Goal: Task Accomplishment & Management: Manage account settings

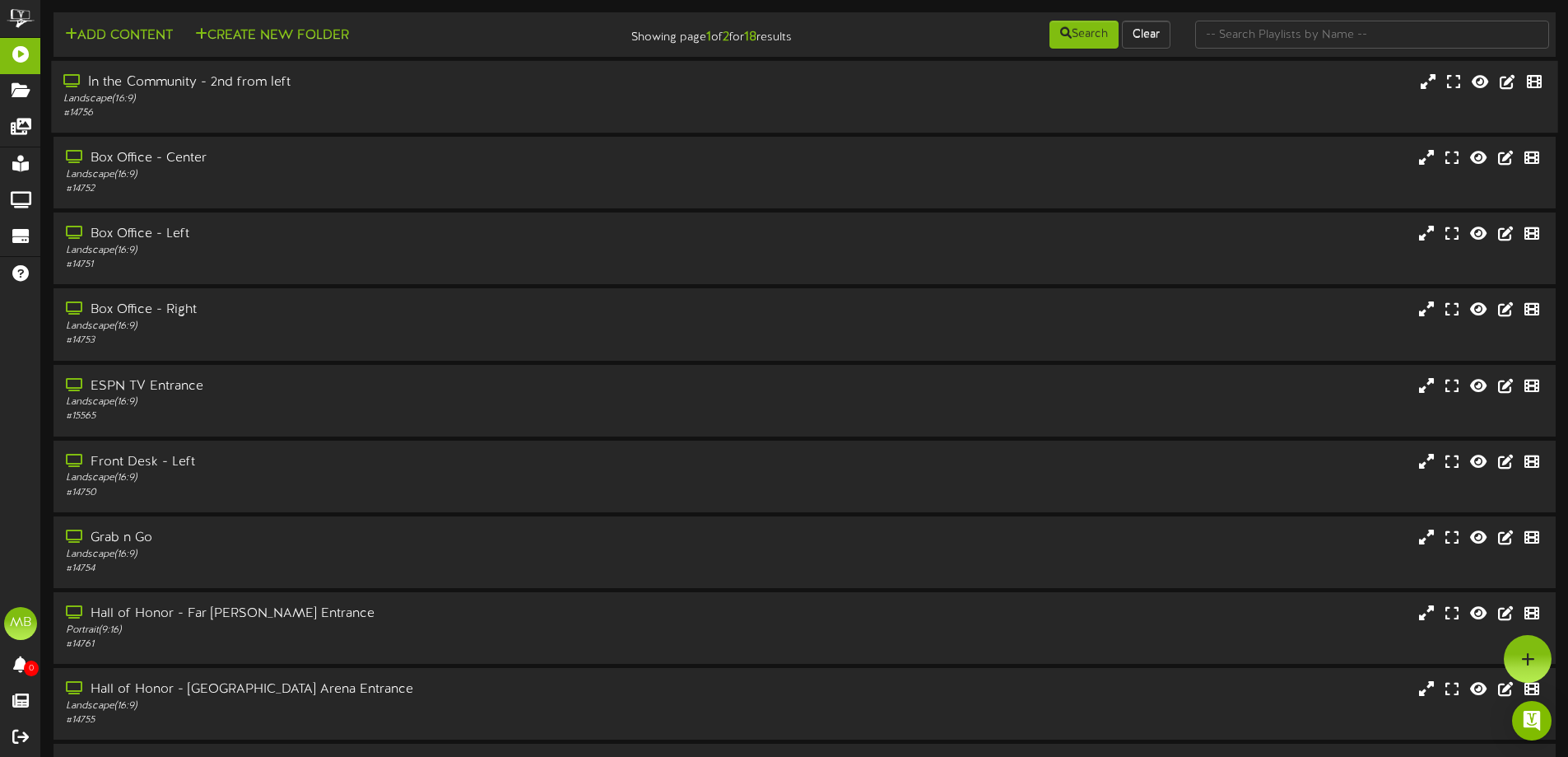
click at [732, 100] on div "In the Community - 2nd from left Landscape ( 16:9 ) # 14756" at bounding box center [805, 97] width 1506 height 47
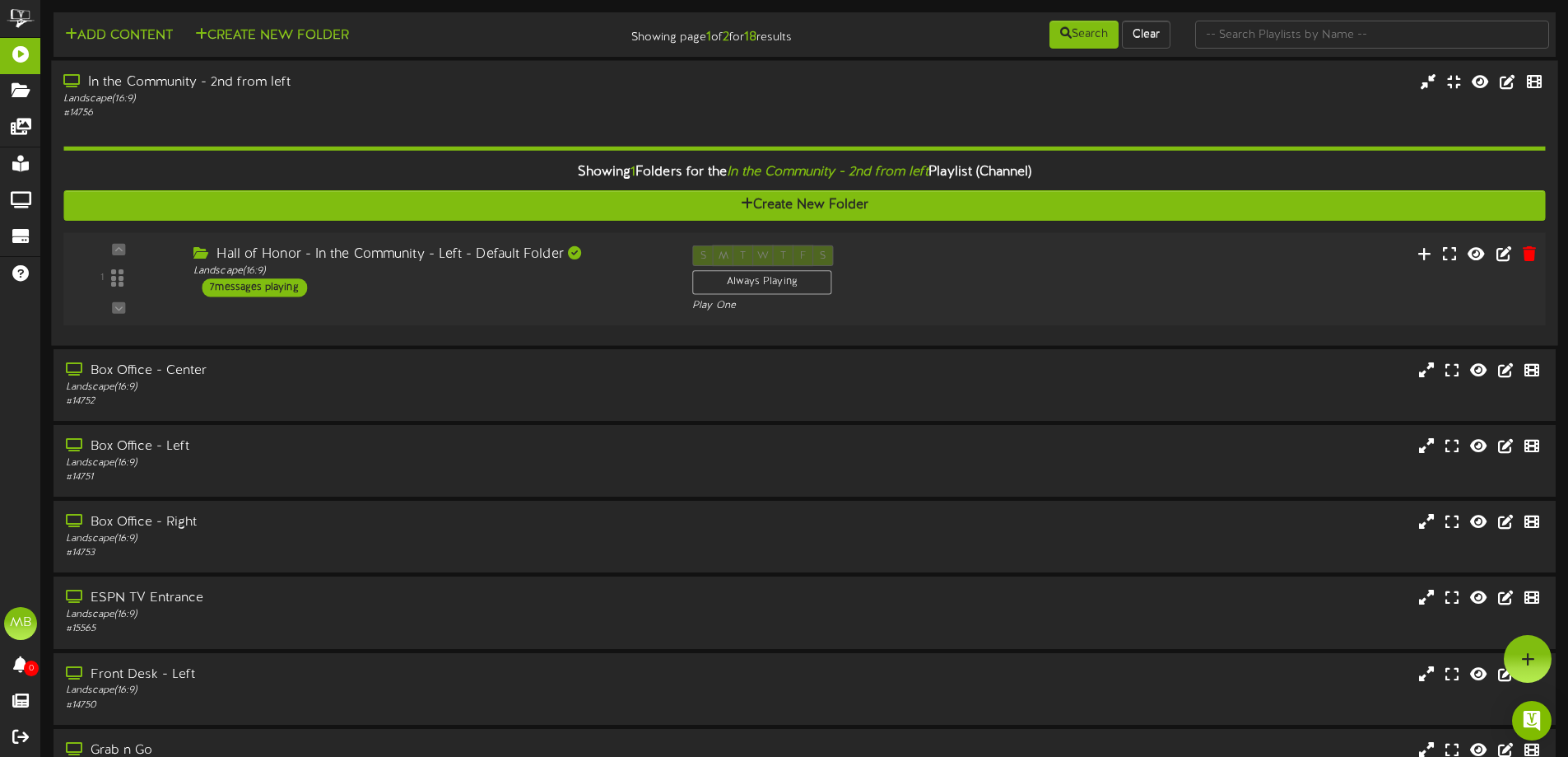
click at [357, 299] on div "1 ( 16:9" at bounding box center [804, 279] width 1496 height 68
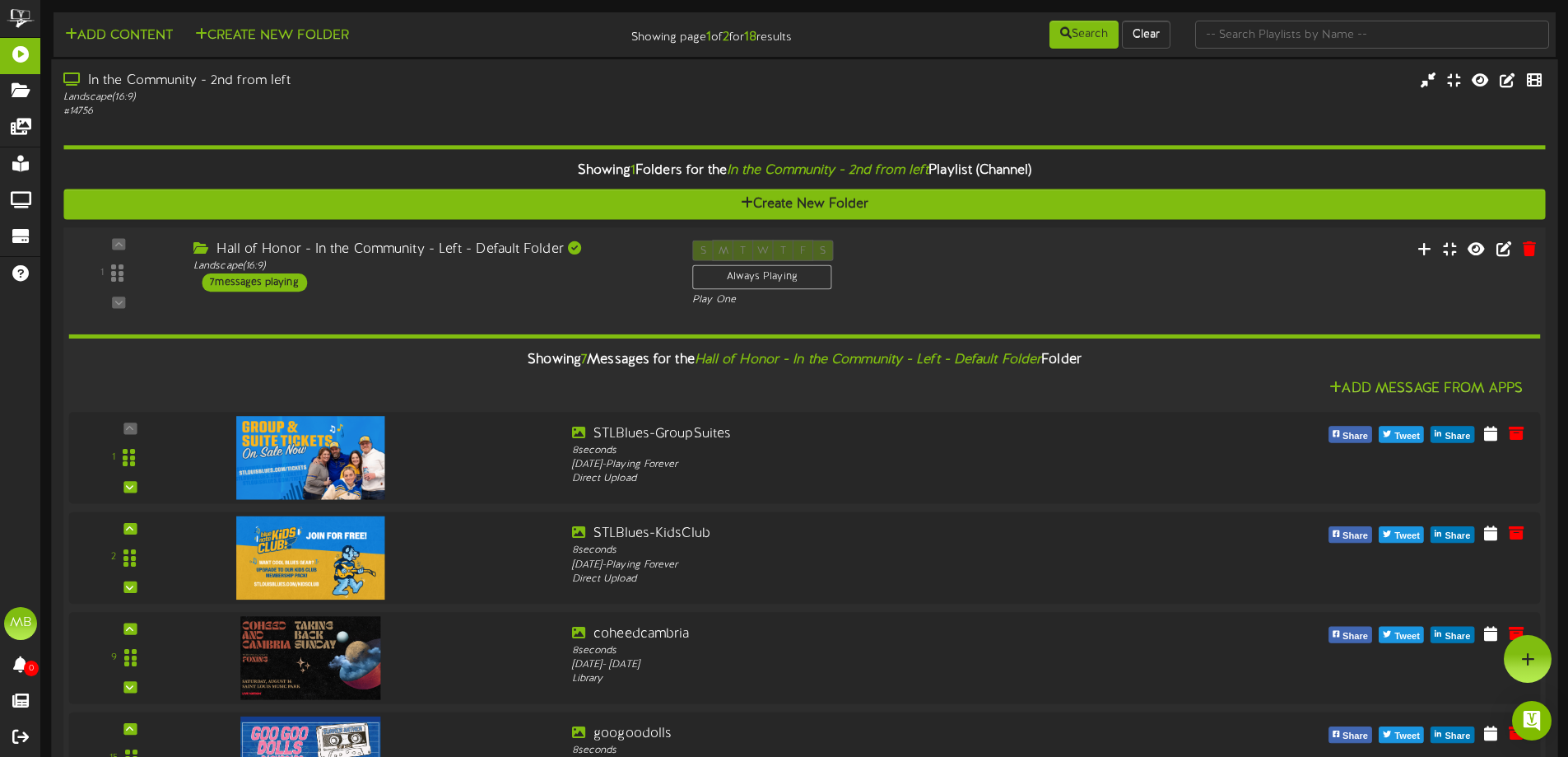
click at [415, 280] on div "Hall of Honor - In the Community - Left - Default Folder Landscape ( 16:9 ) 7 m…" at bounding box center [430, 265] width 498 height 52
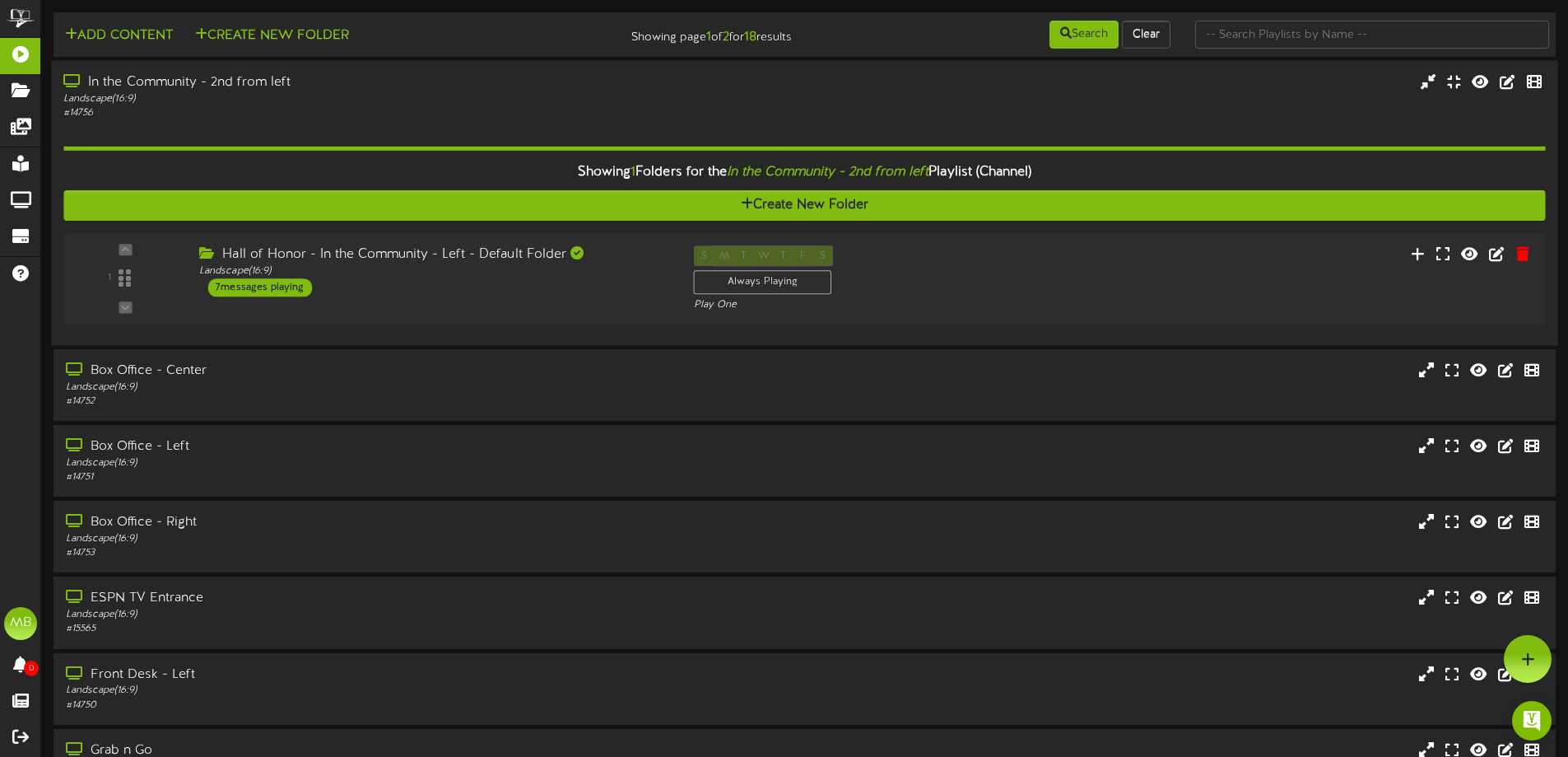
click at [375, 117] on div "# 14756" at bounding box center [365, 113] width 604 height 14
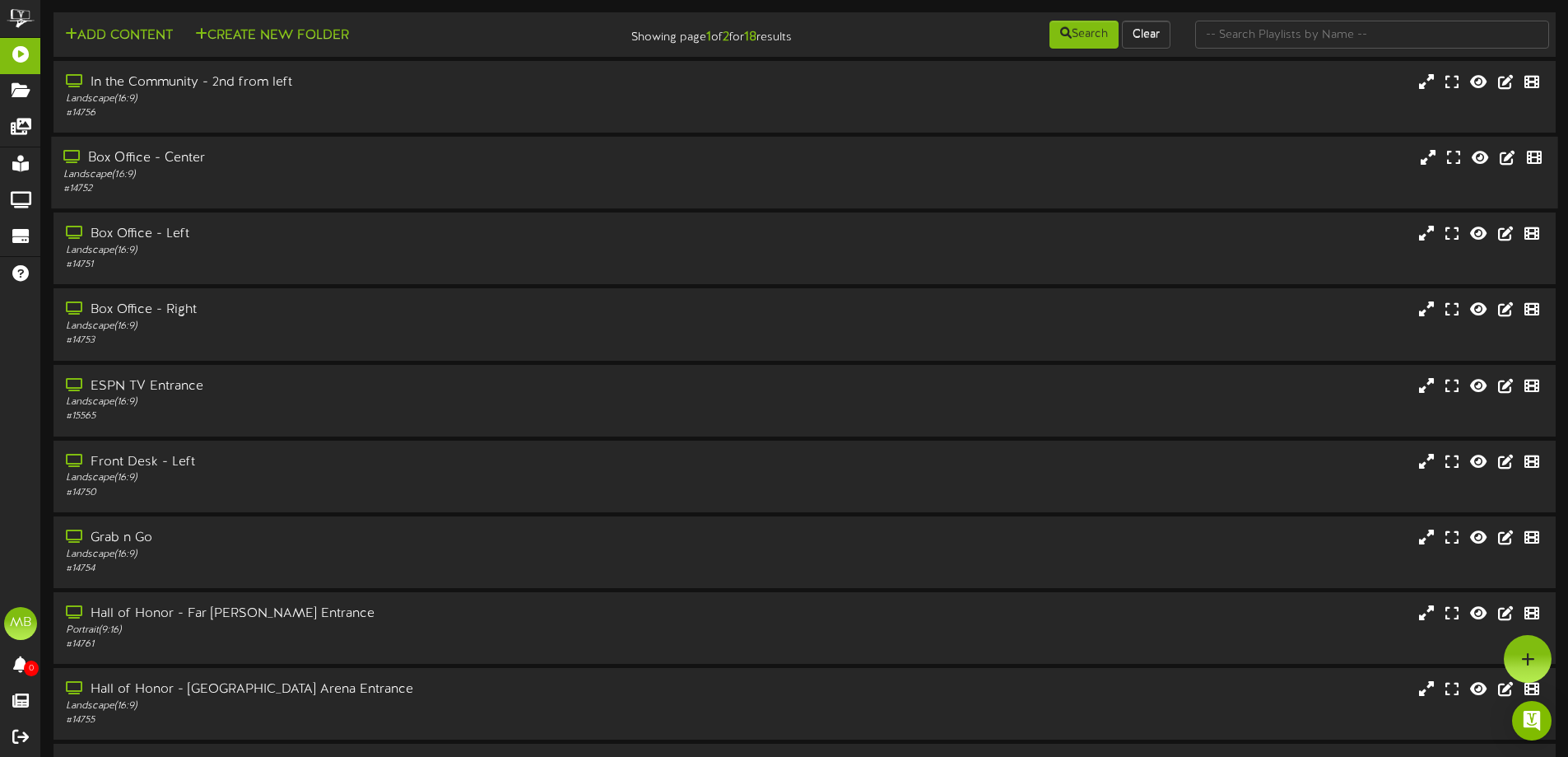
click at [340, 186] on div "# 14752" at bounding box center [365, 189] width 604 height 14
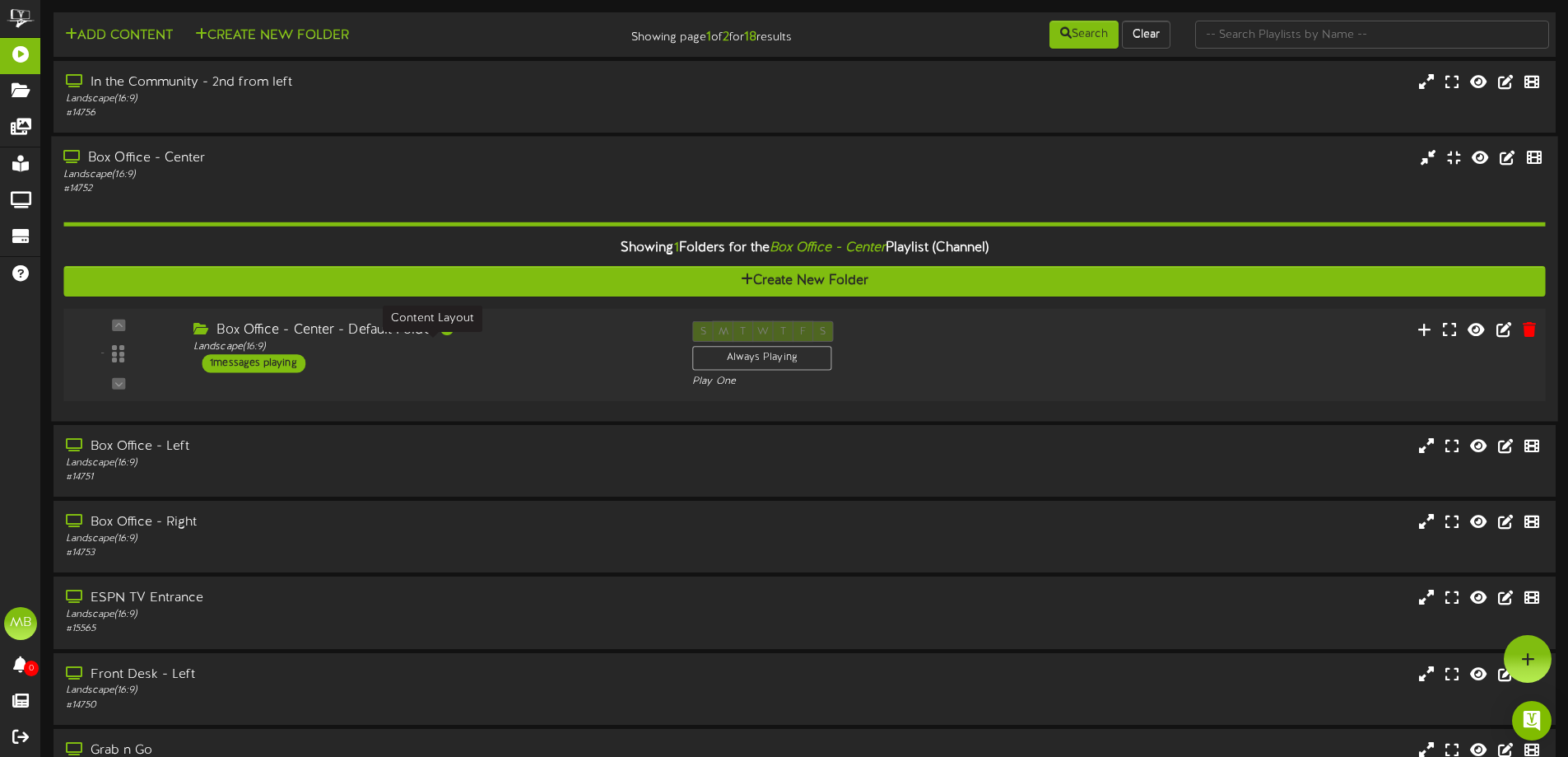
click at [395, 341] on div "Landscape ( 16:9 )" at bounding box center [430, 347] width 474 height 14
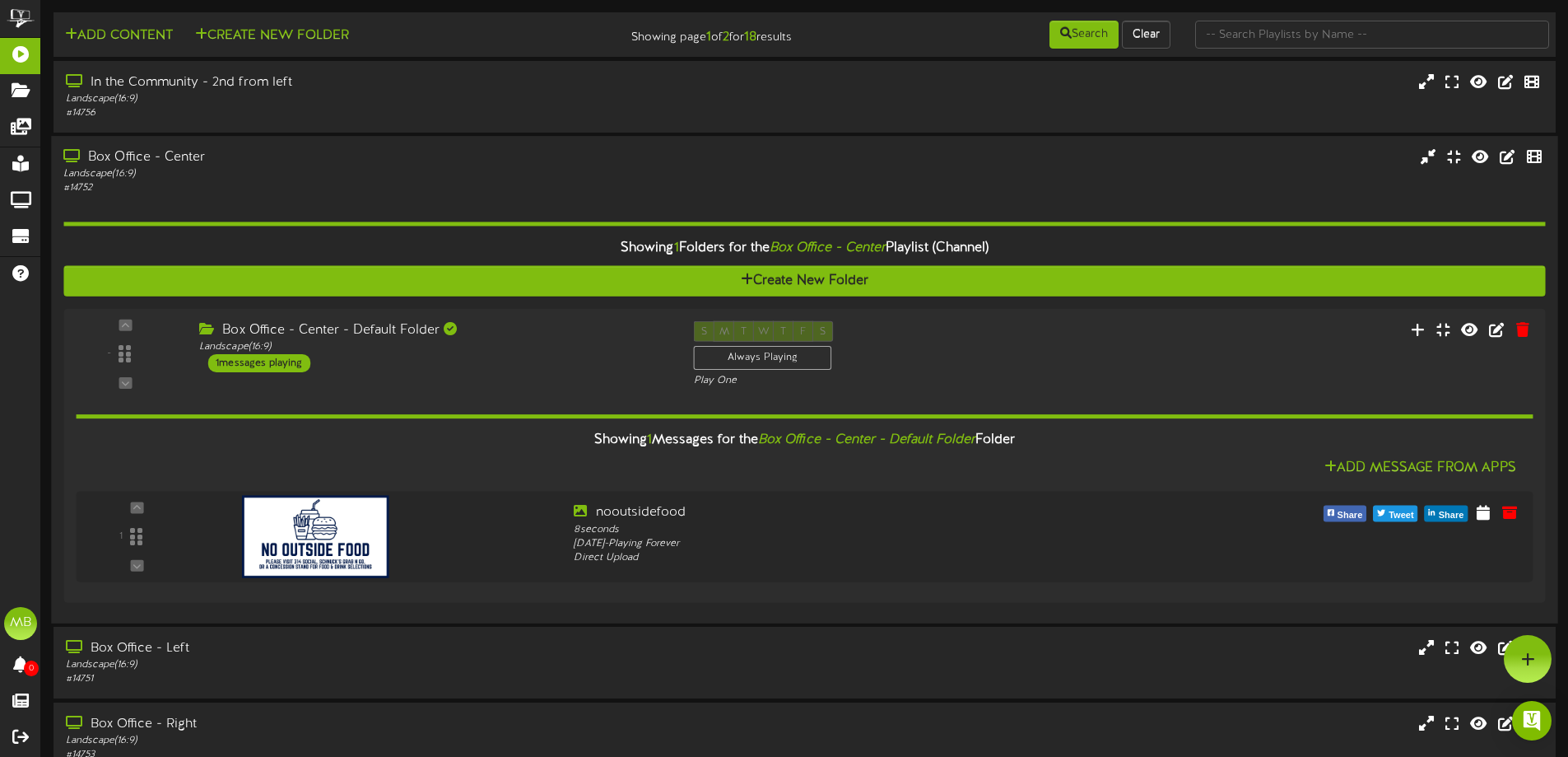
click at [339, 192] on div "# 14752" at bounding box center [365, 188] width 604 height 14
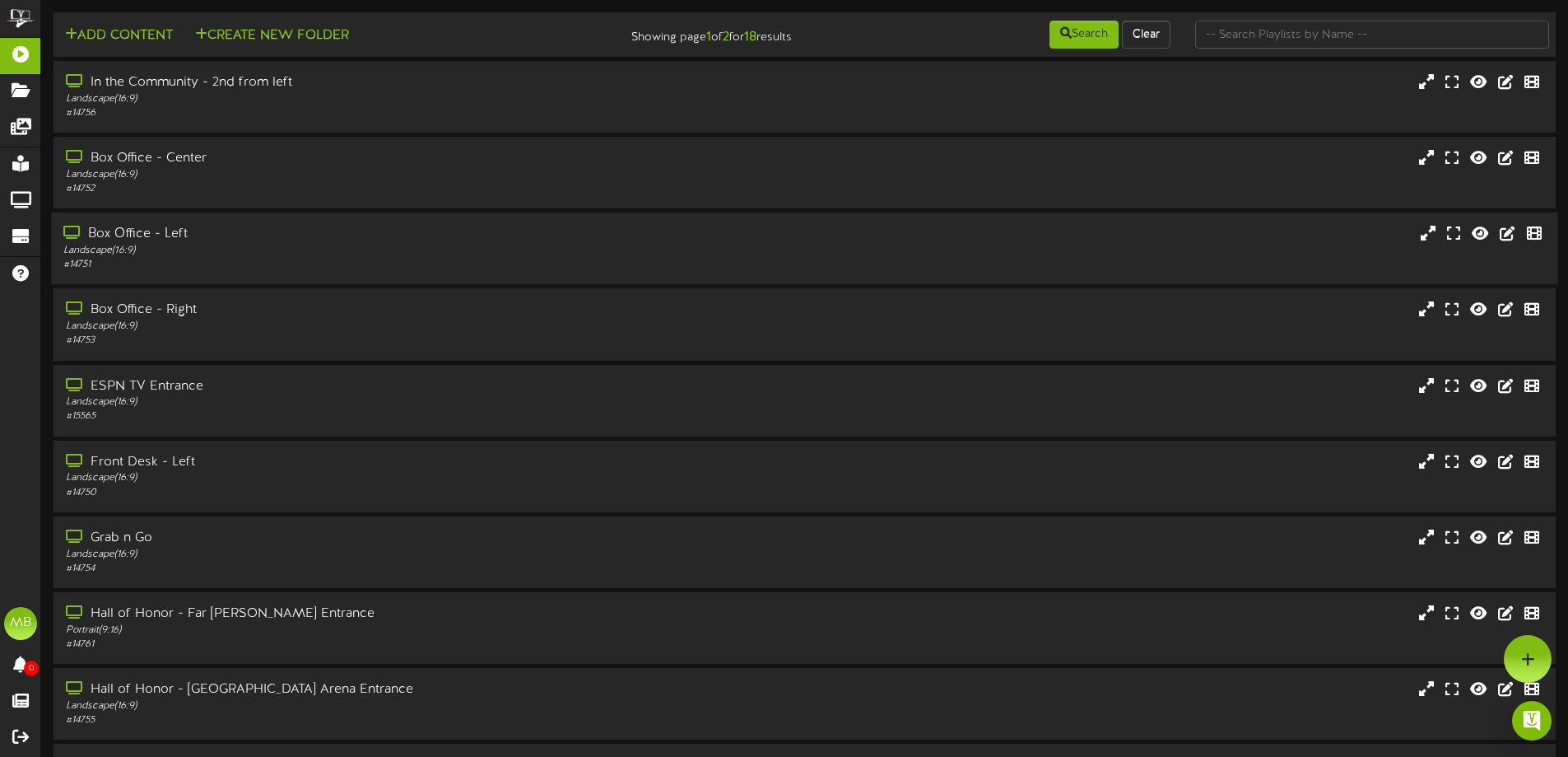
click at [279, 254] on div "Landscape ( 16:9 )" at bounding box center [365, 251] width 604 height 14
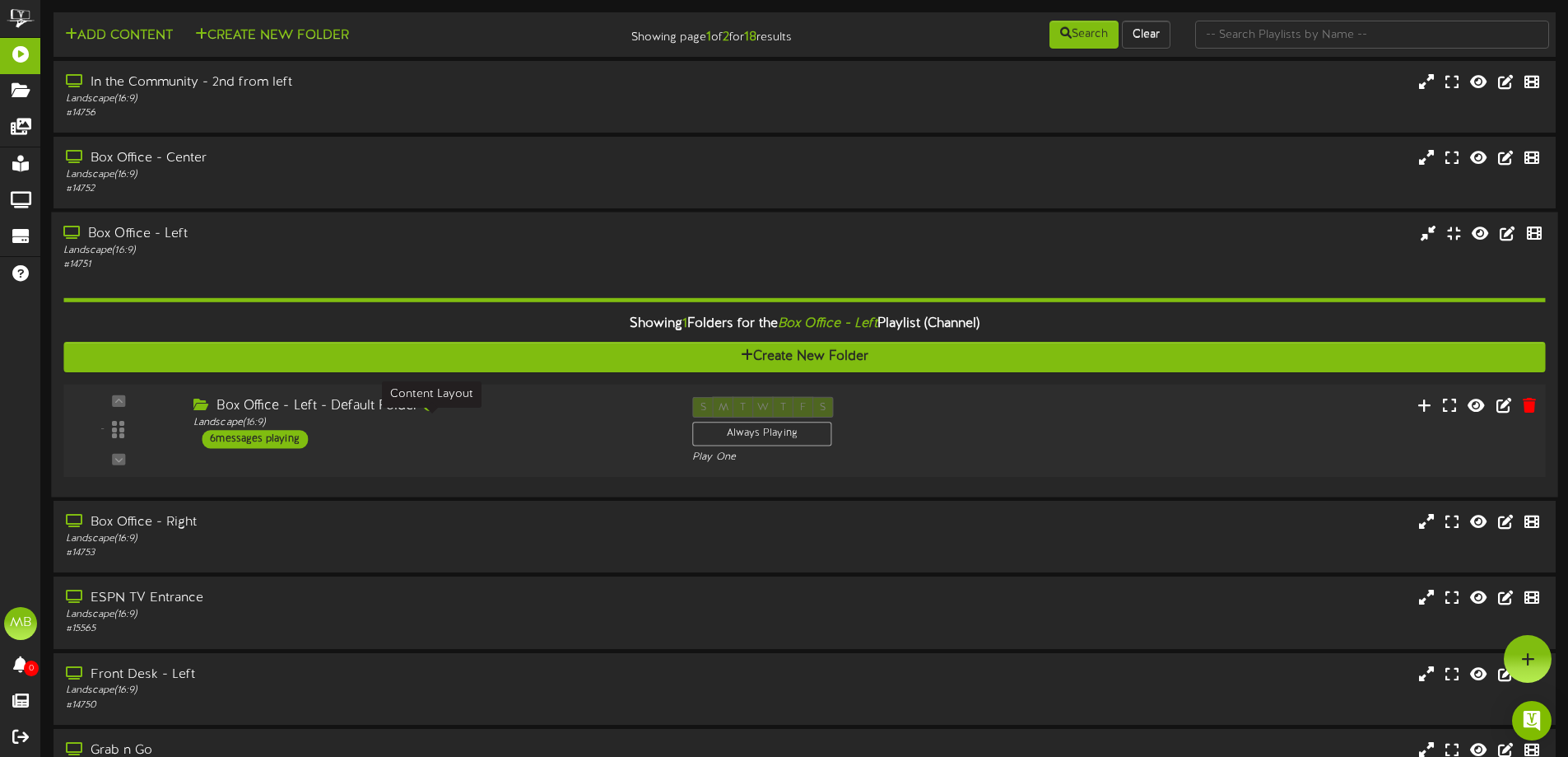
click at [345, 425] on div "Landscape ( 16:9 )" at bounding box center [430, 423] width 474 height 14
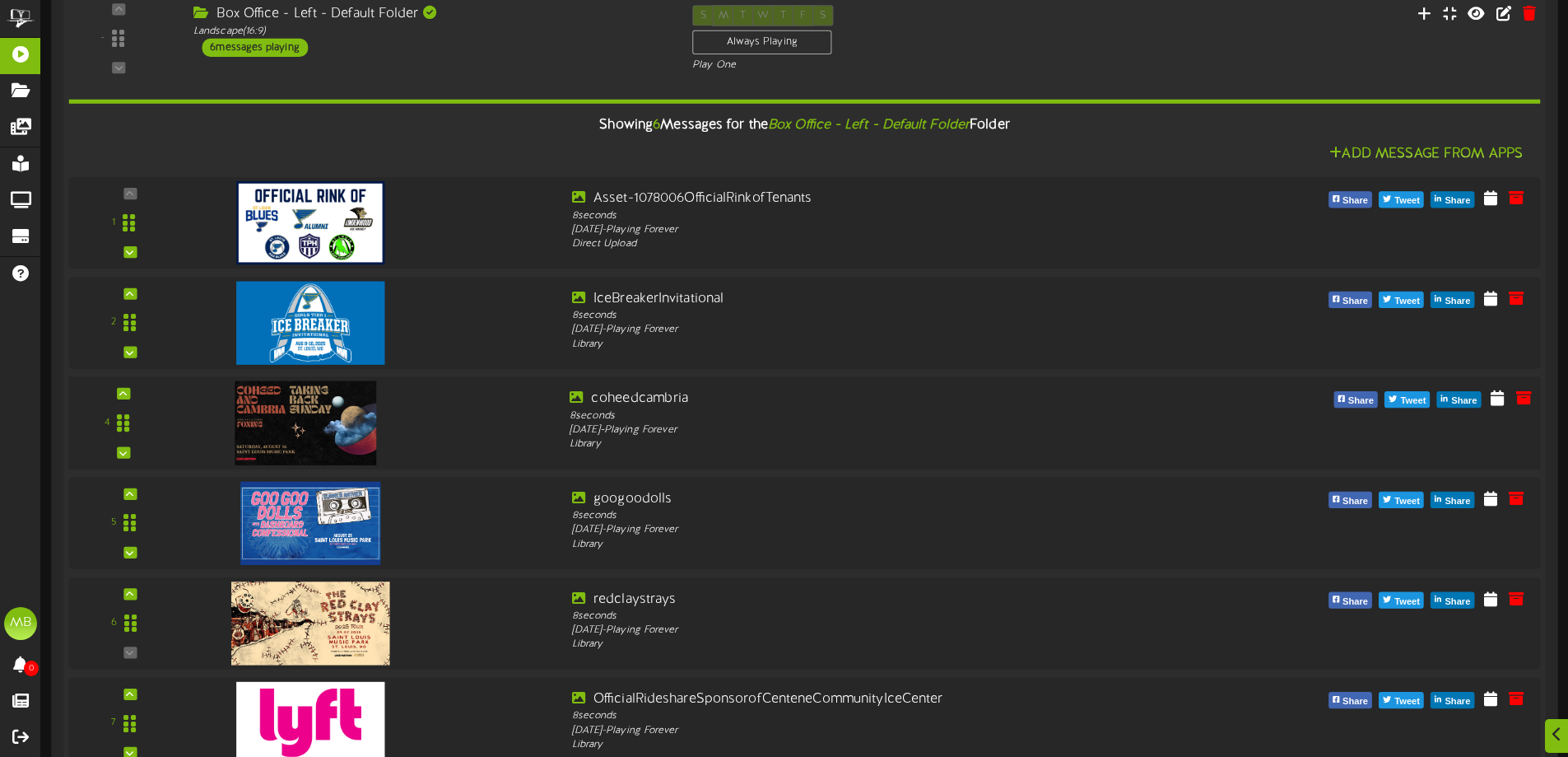
scroll to position [411, 0]
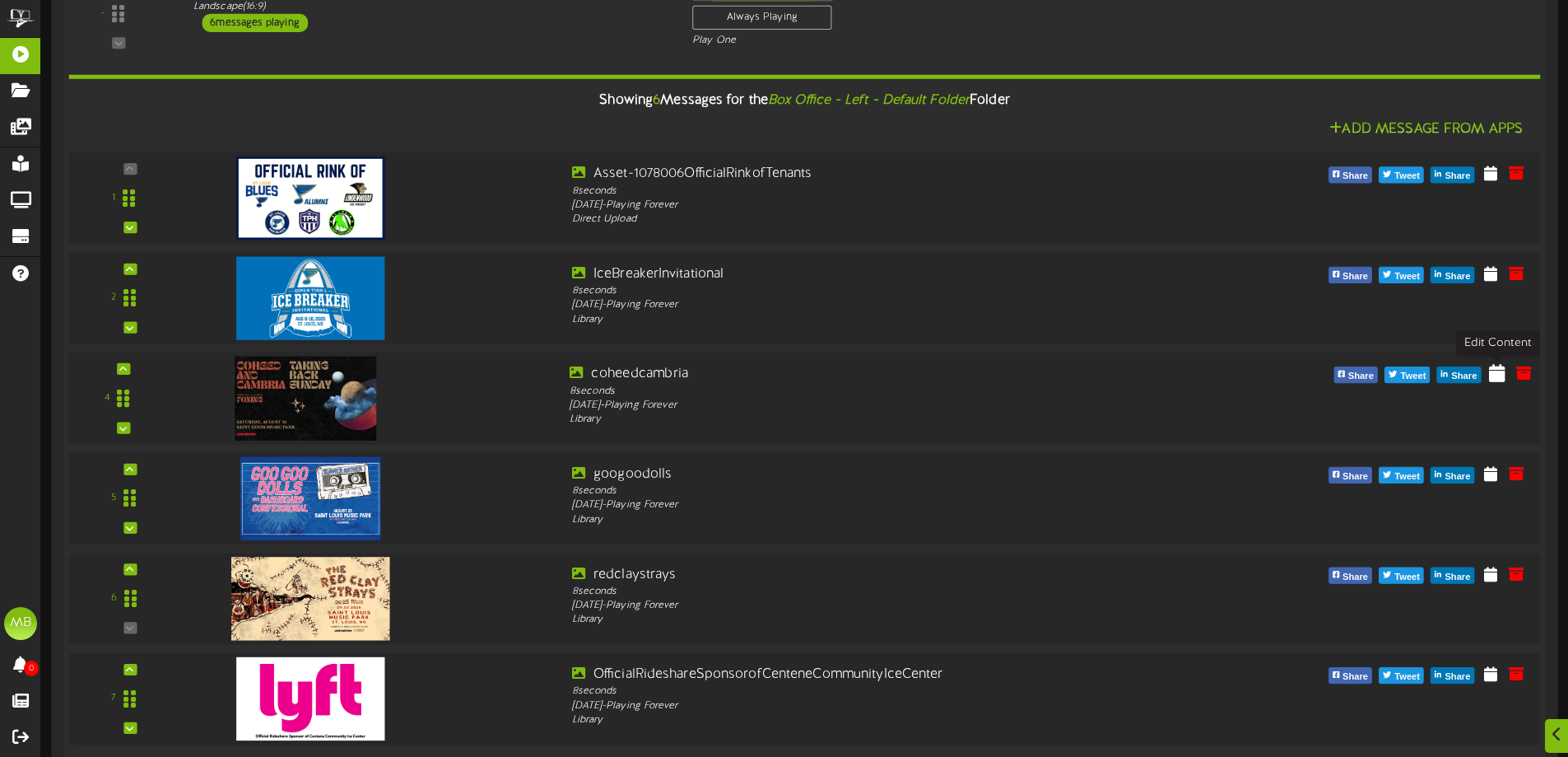
click at [1498, 372] on icon at bounding box center [1496, 372] width 16 height 18
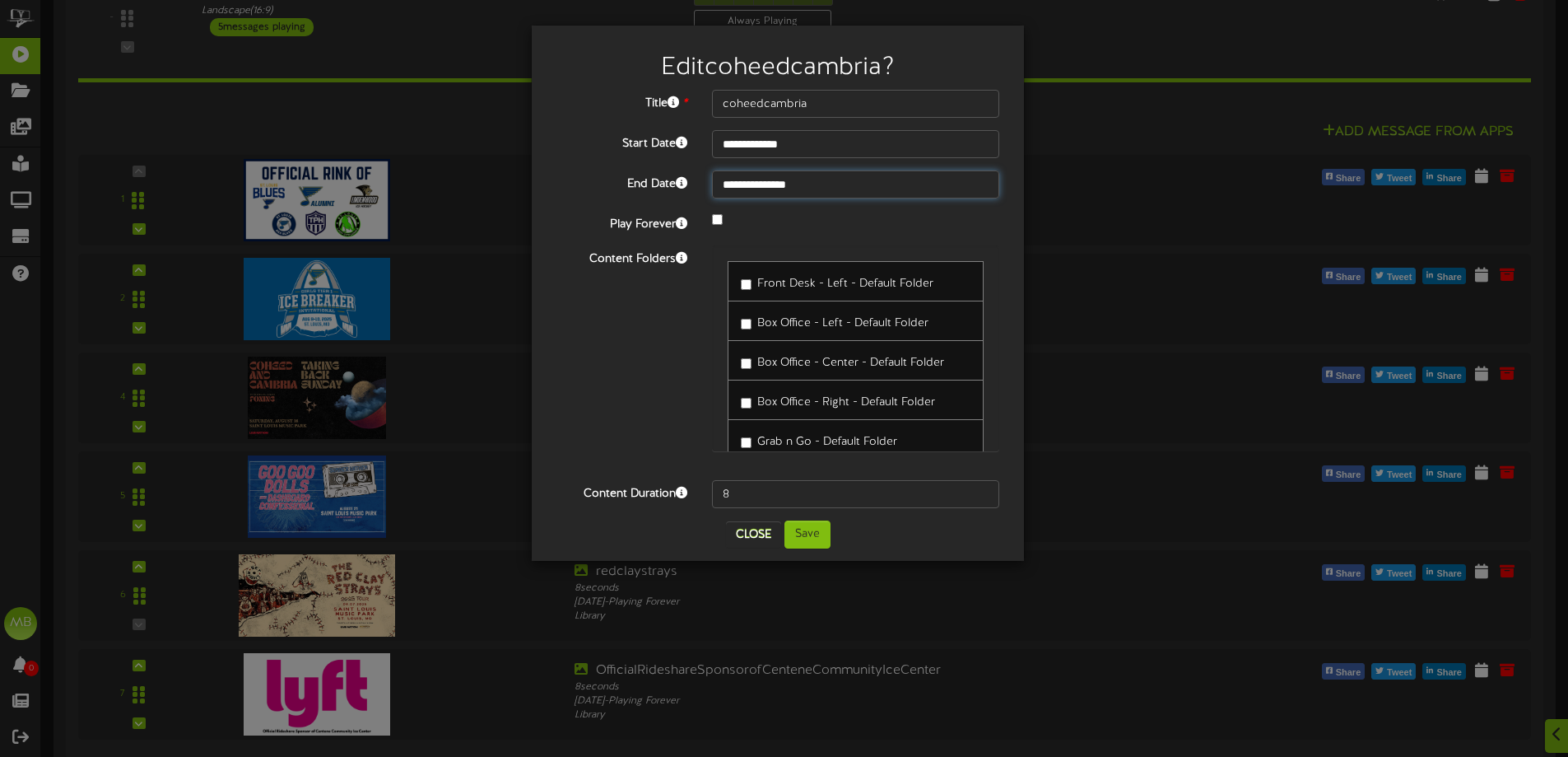
click at [761, 186] on input "**********" at bounding box center [856, 184] width 287 height 28
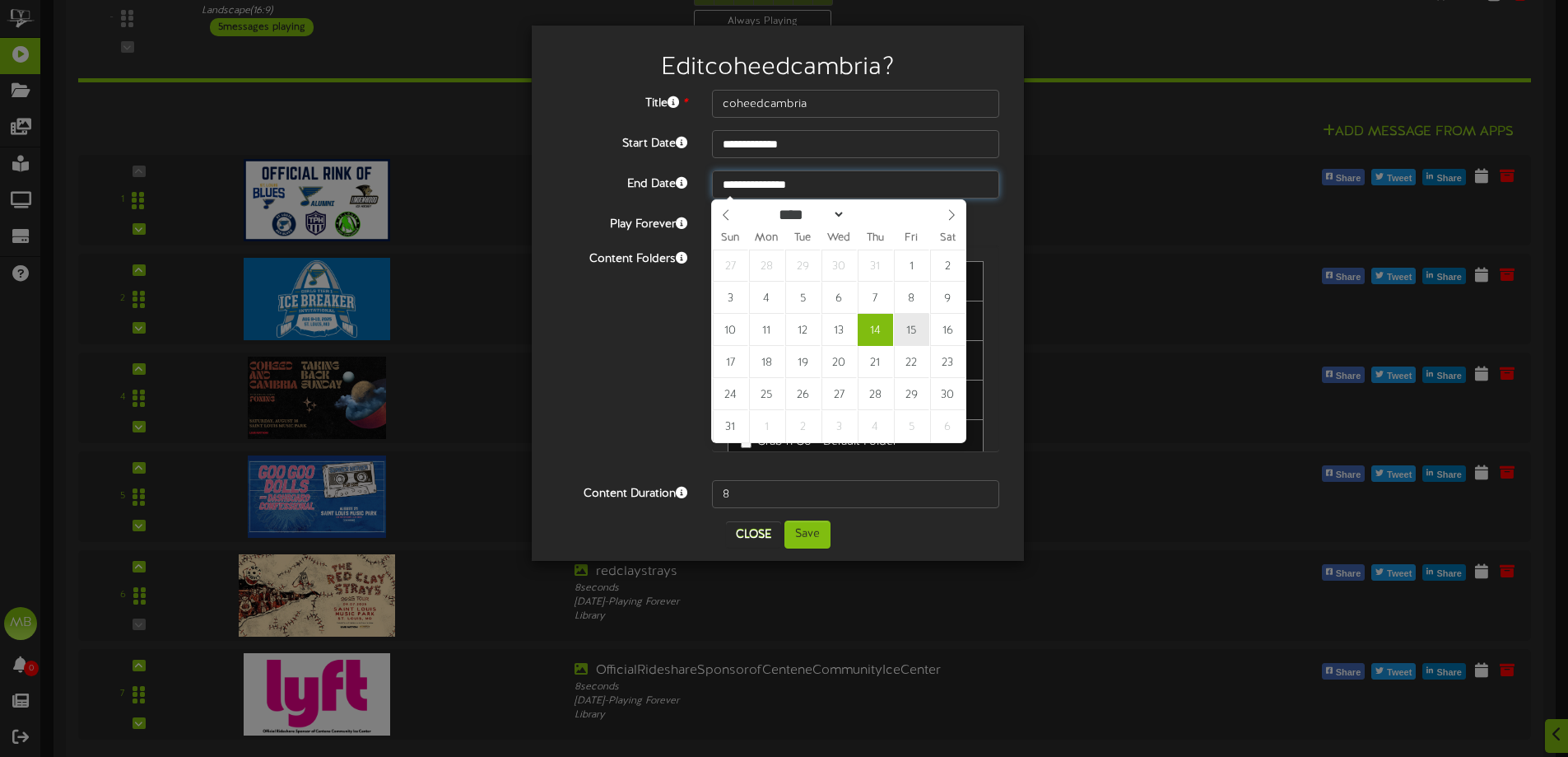
type input "**********"
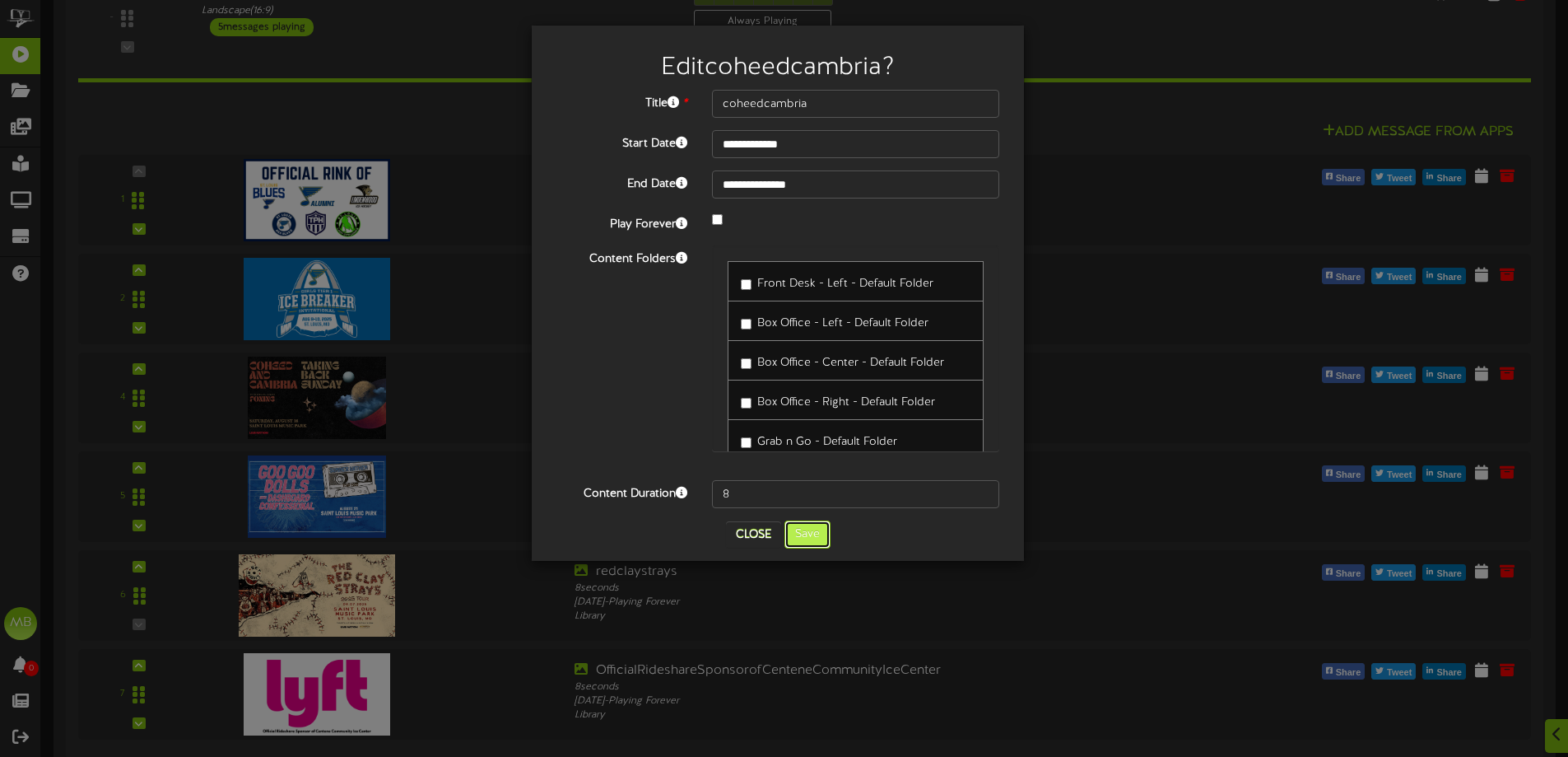
click at [814, 528] on button "Save" at bounding box center [807, 534] width 46 height 28
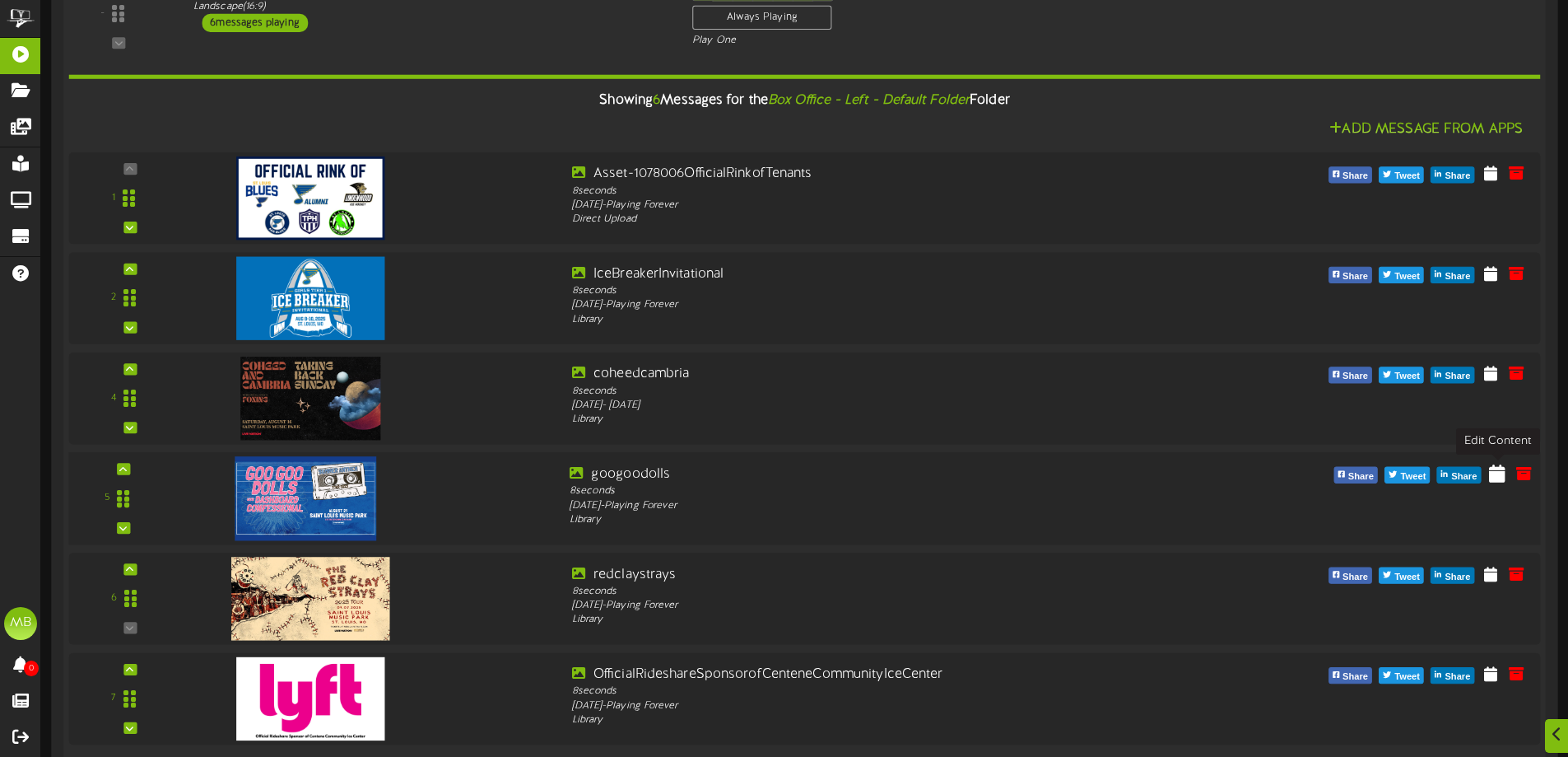
click at [1496, 472] on icon at bounding box center [1496, 472] width 16 height 18
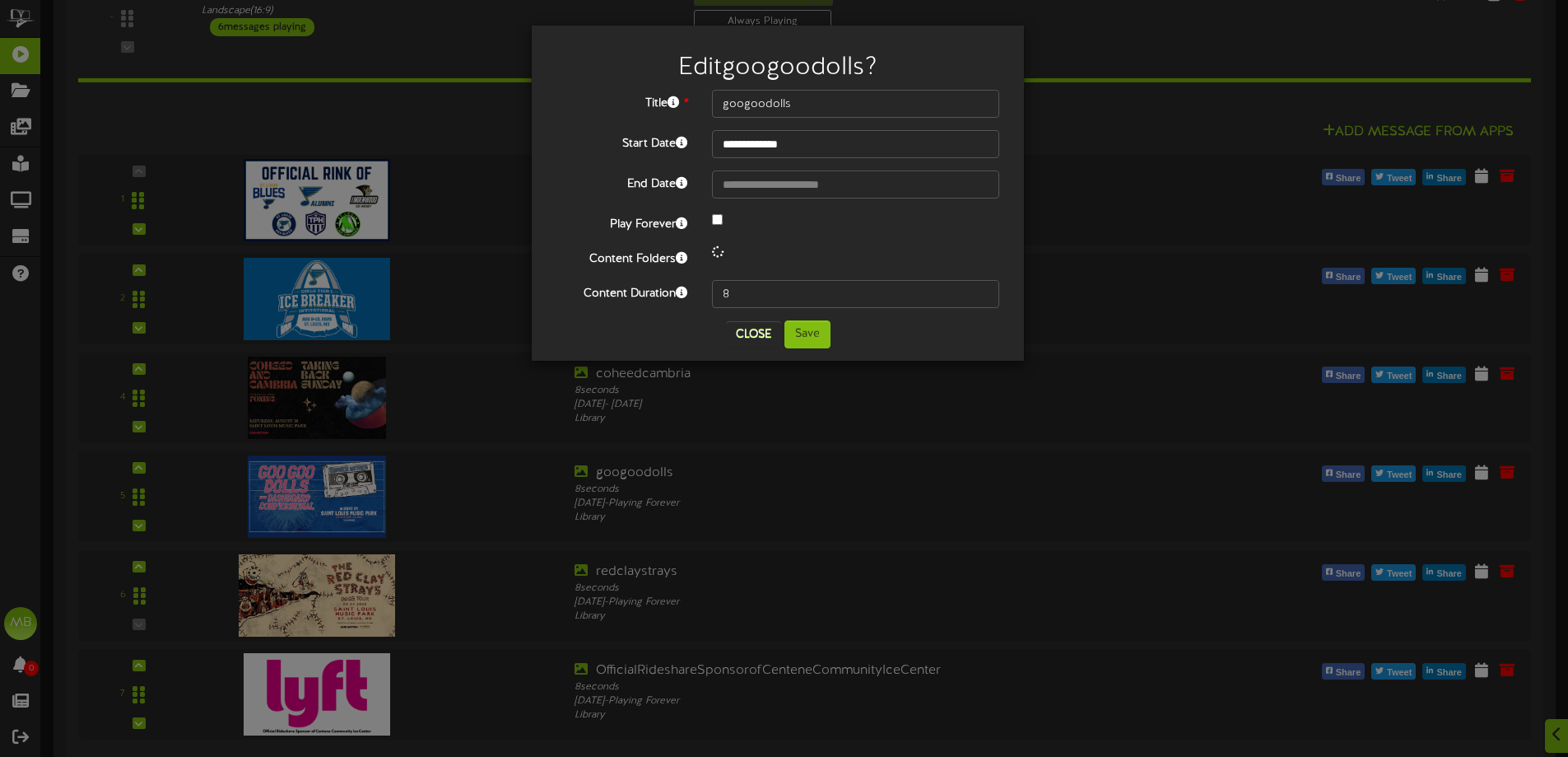
click at [716, 228] on div at bounding box center [855, 220] width 312 height 20
select select "*"
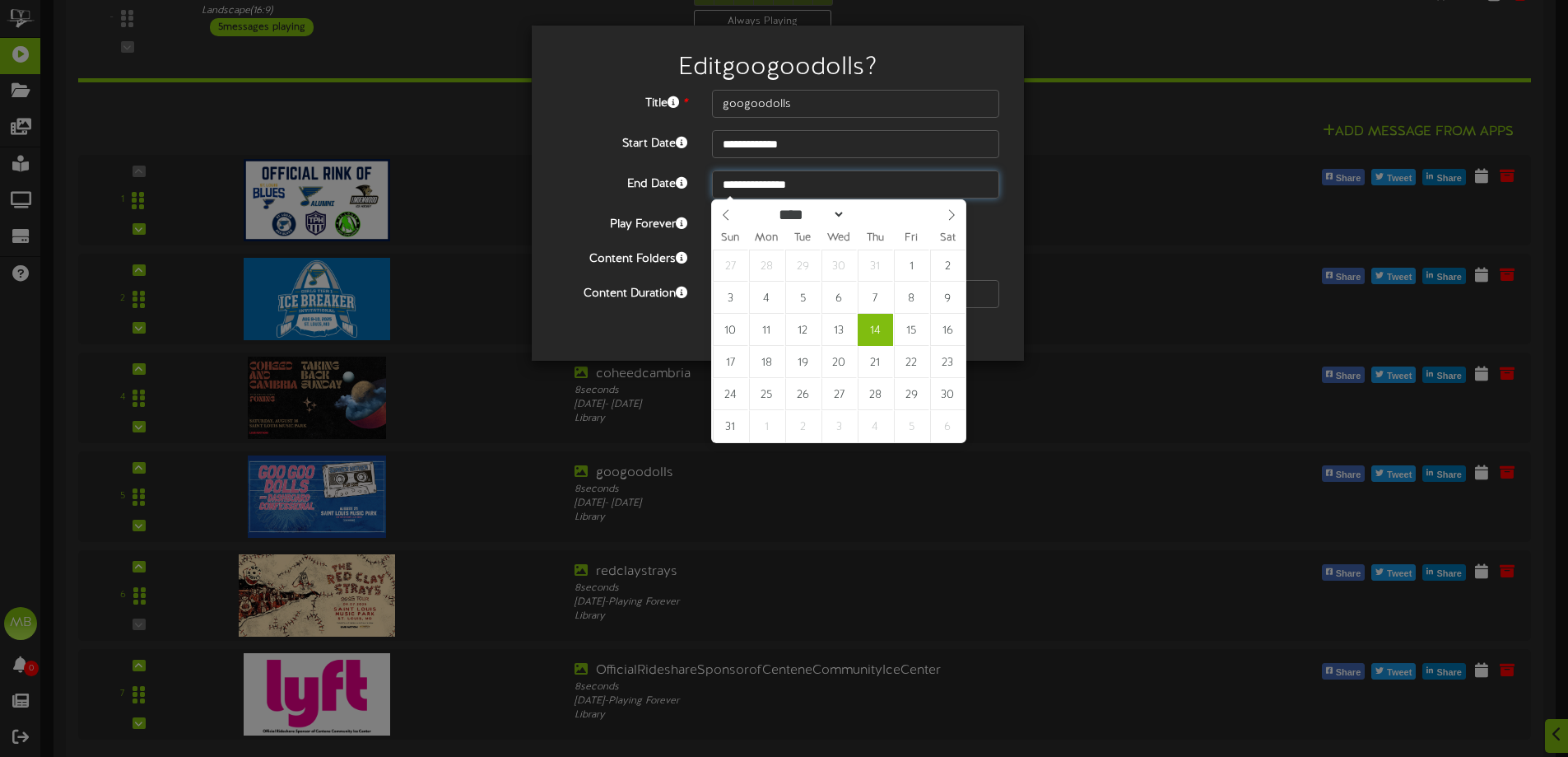
click at [787, 170] on input "**********" at bounding box center [856, 184] width 287 height 28
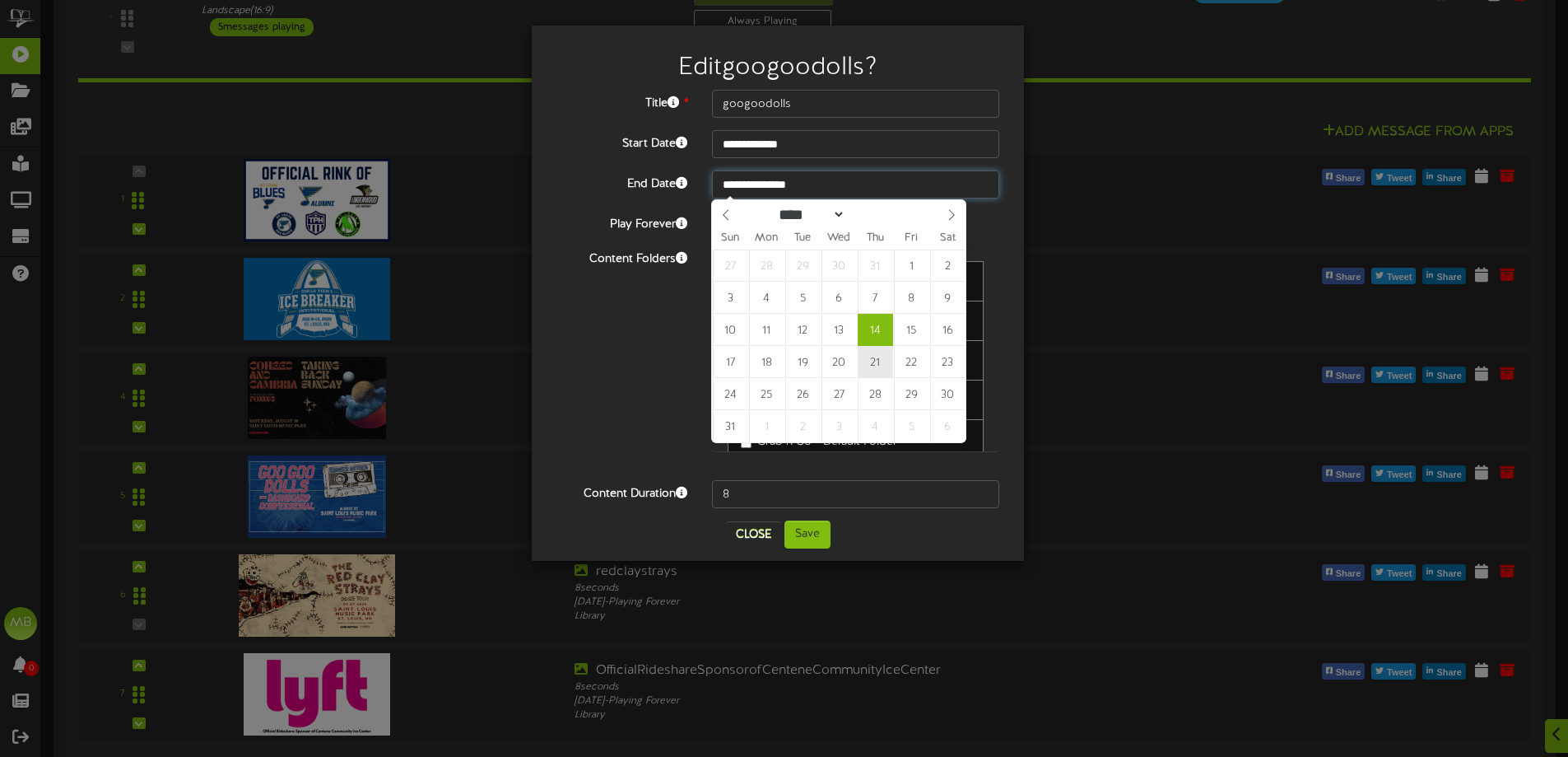
type input "**********"
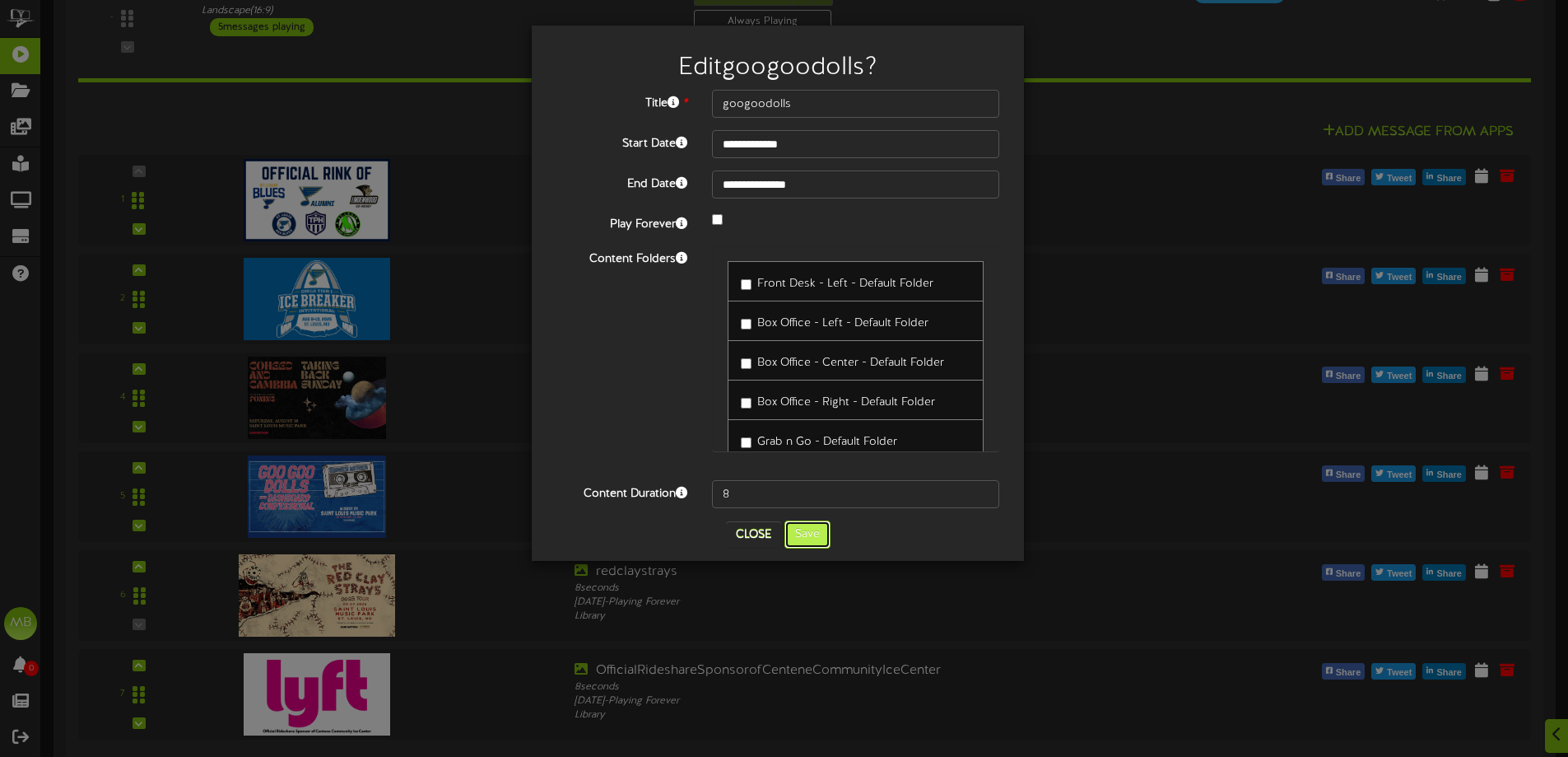
click at [816, 541] on button "Save" at bounding box center [807, 534] width 46 height 28
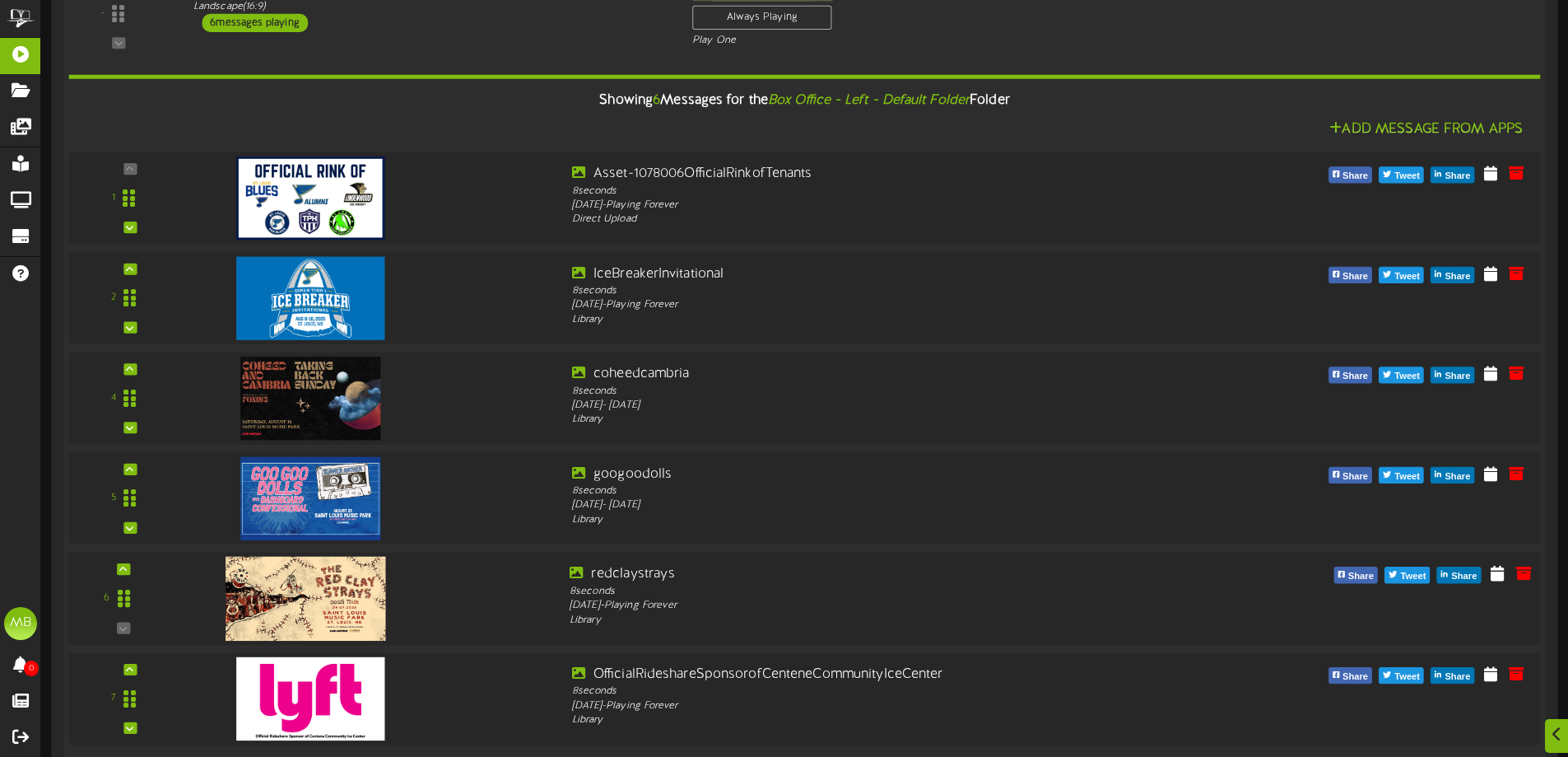
click at [298, 616] on img at bounding box center [306, 599] width 161 height 84
click at [1494, 579] on icon at bounding box center [1496, 572] width 16 height 18
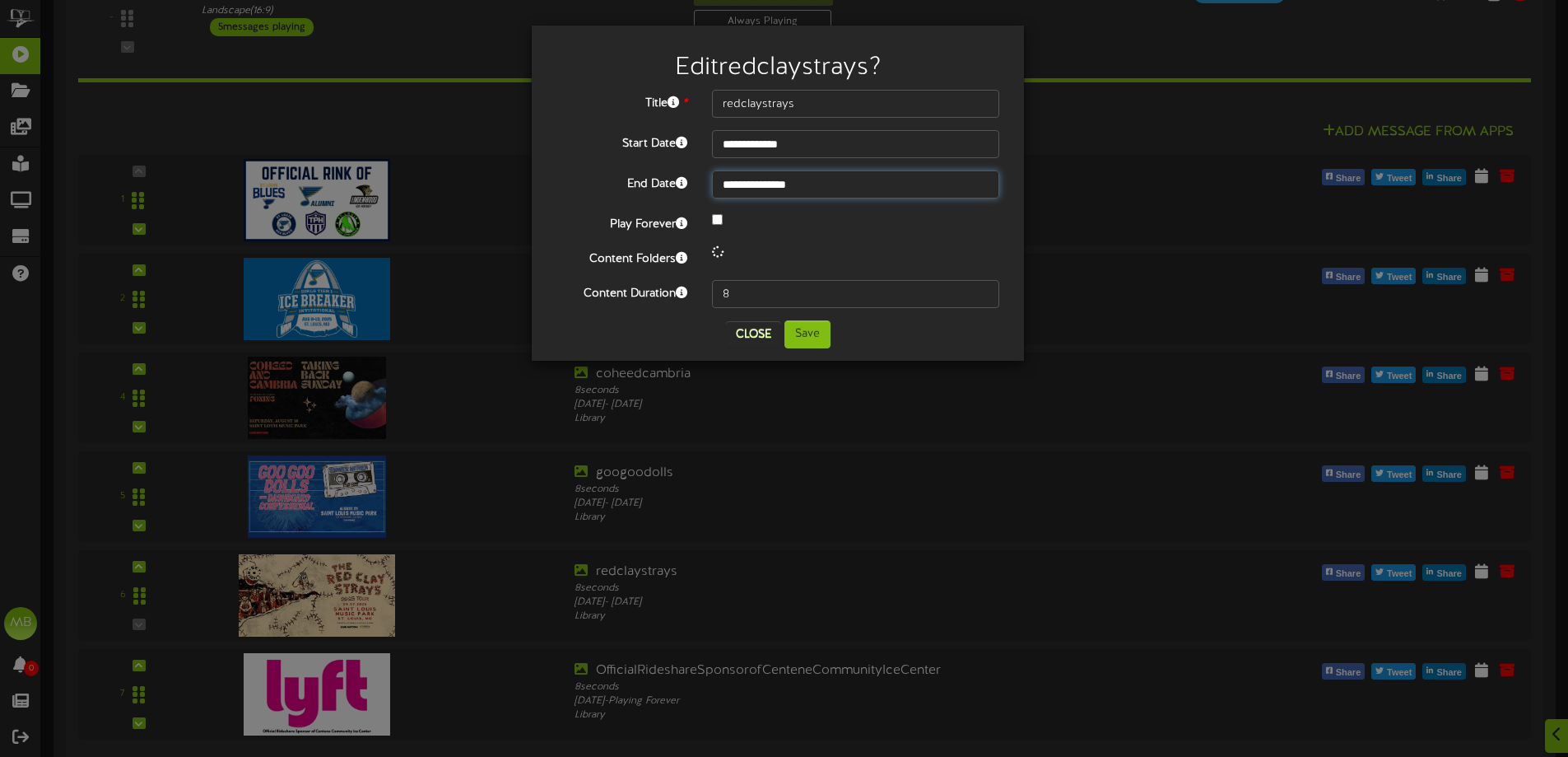
click at [804, 181] on input "**********" at bounding box center [856, 184] width 287 height 28
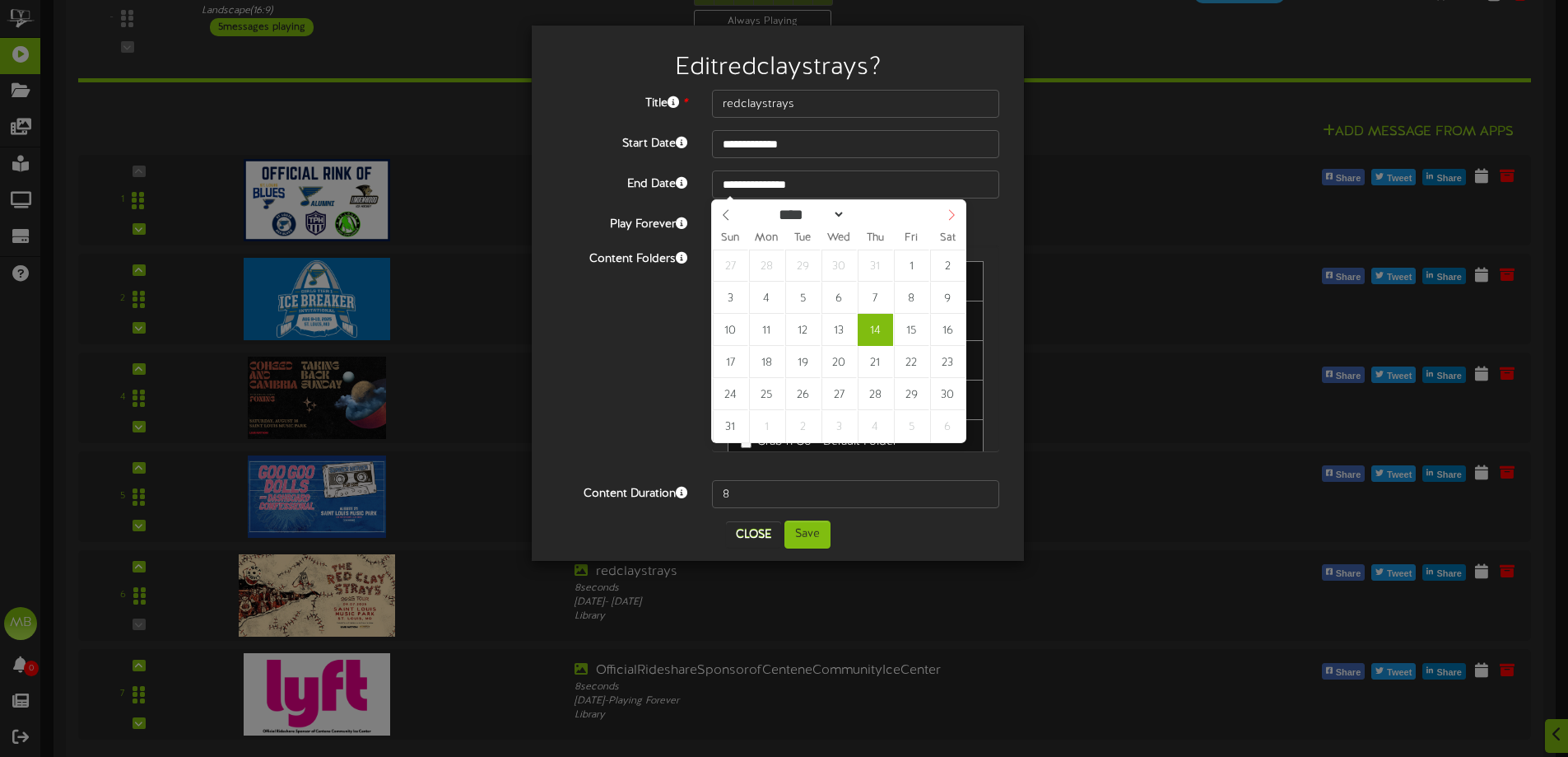
select select "*"
click at [940, 218] on span at bounding box center [951, 214] width 28 height 28
type input "**********"
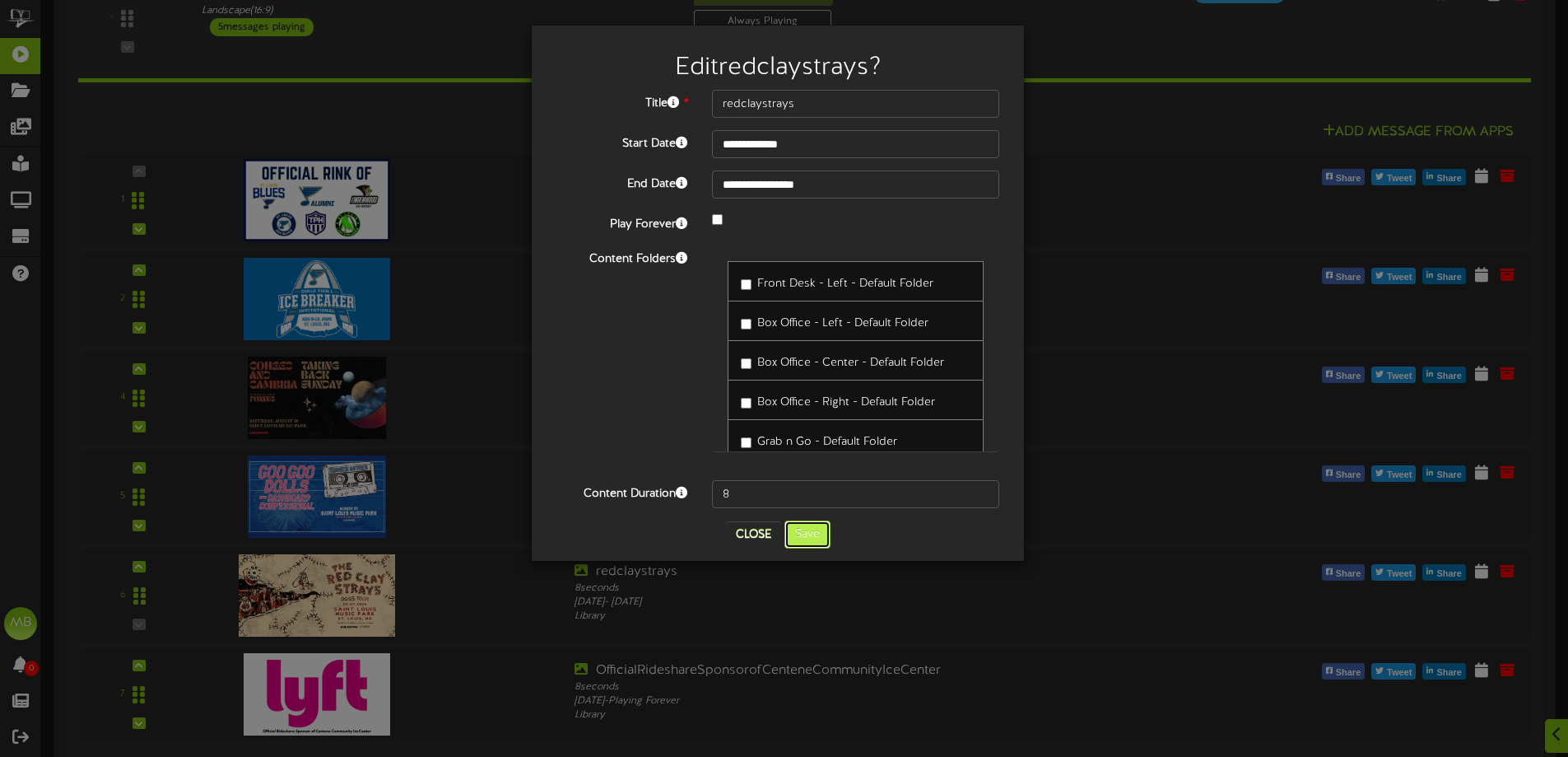
click at [824, 524] on button "Save" at bounding box center [807, 534] width 46 height 28
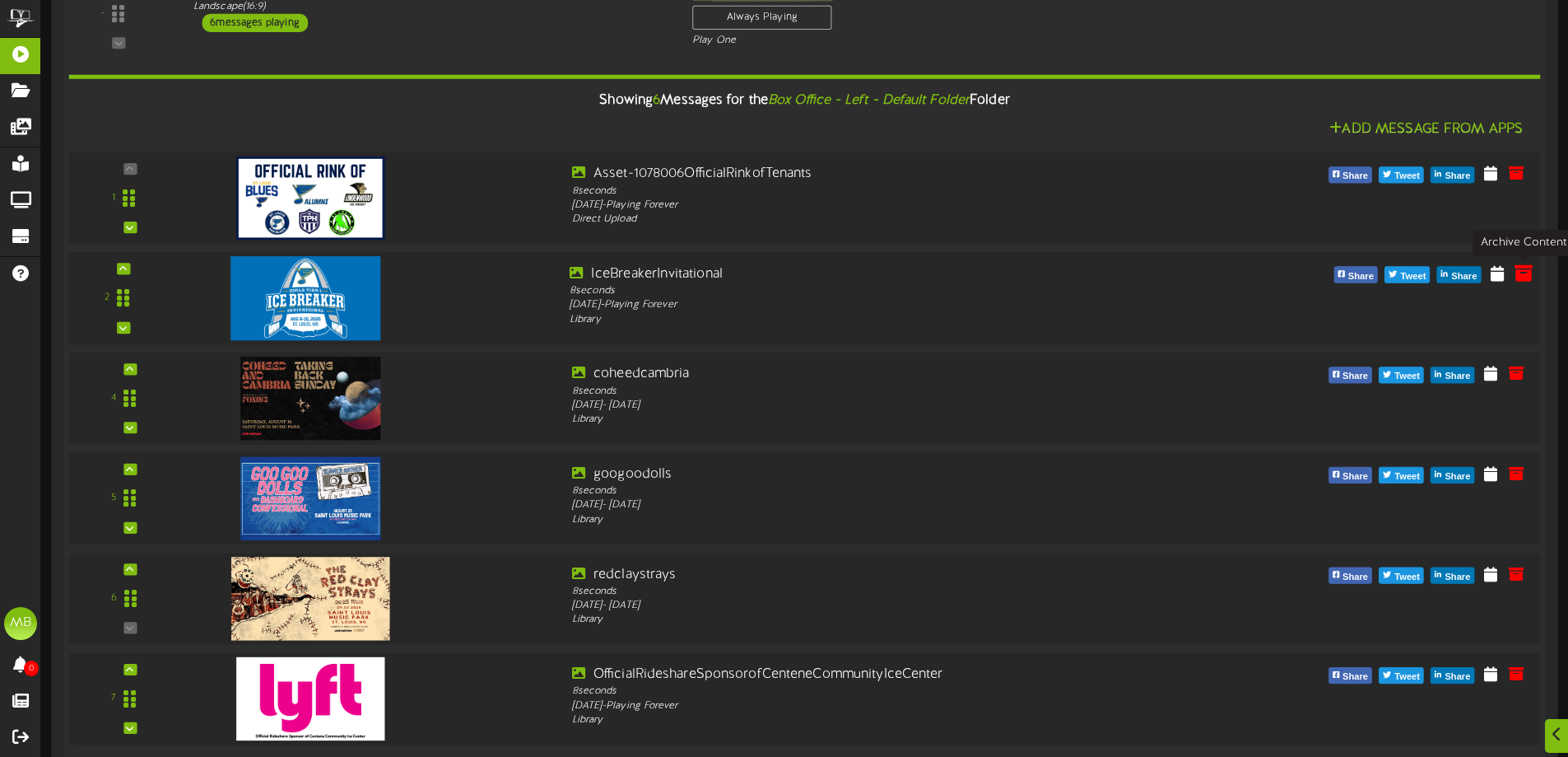
click at [1519, 269] on icon at bounding box center [1523, 272] width 18 height 18
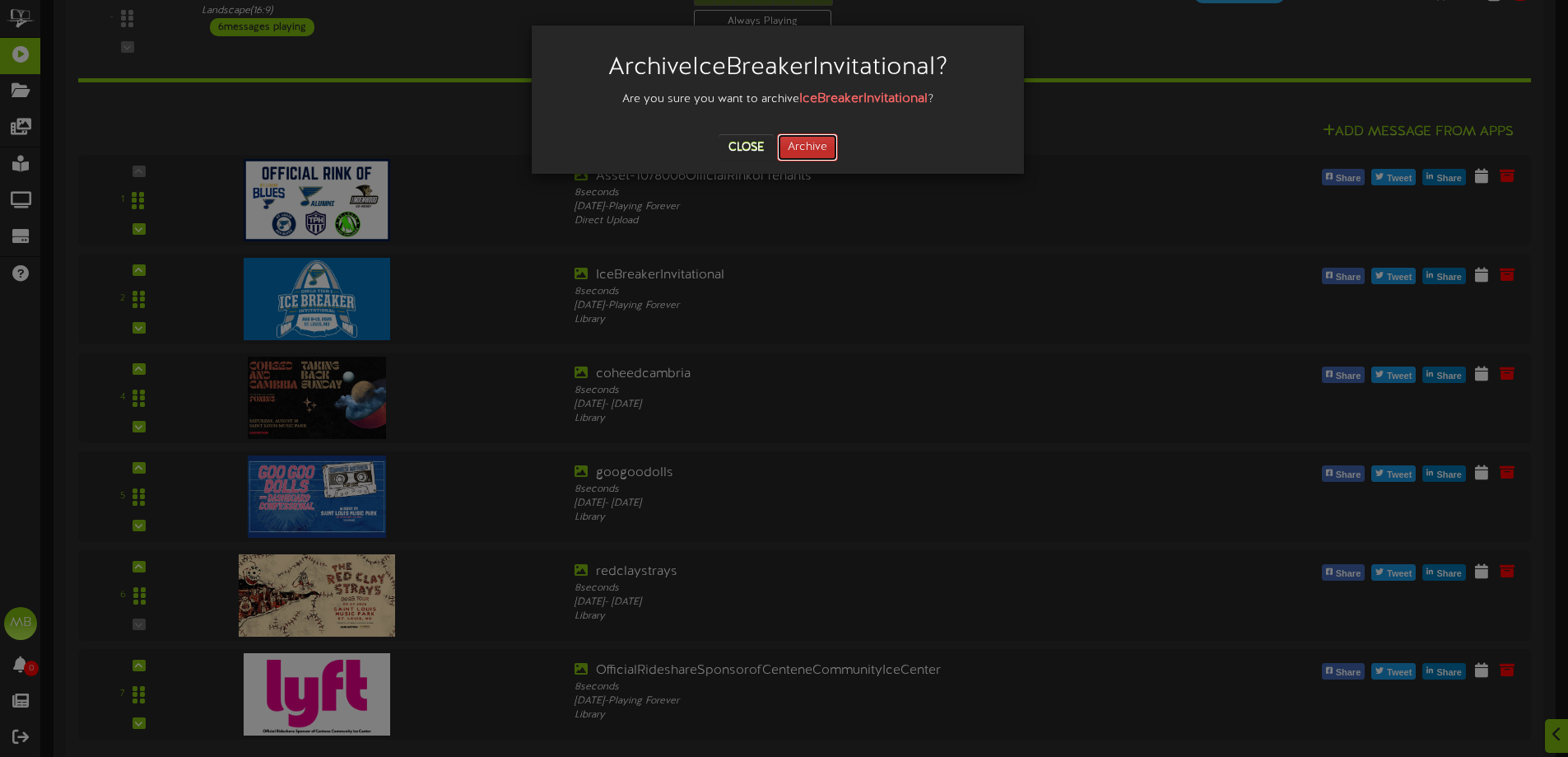
click at [812, 157] on button "Archive" at bounding box center [807, 147] width 61 height 28
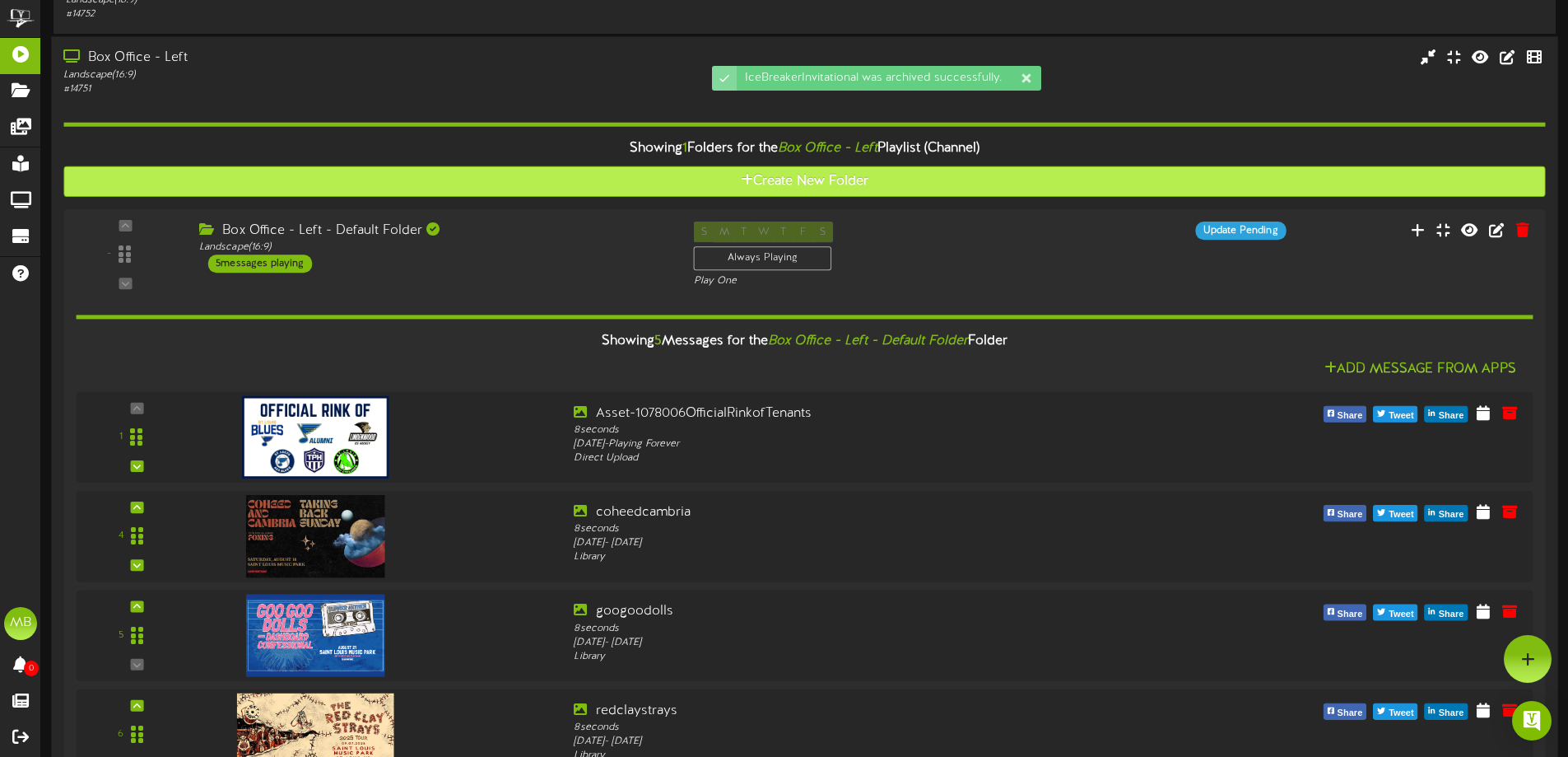
scroll to position [165, 0]
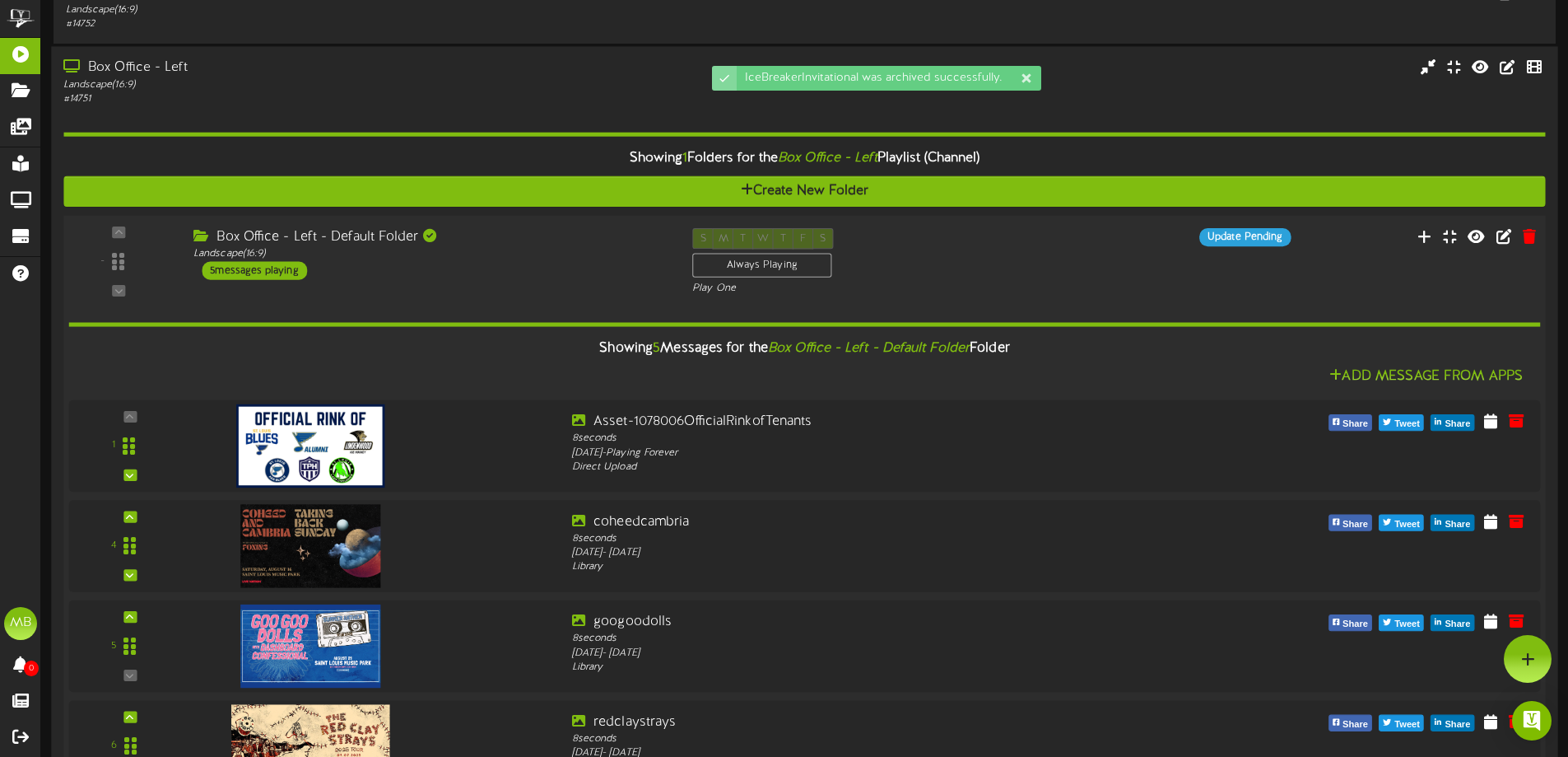
click at [555, 237] on div "Box Office - Left - Default Folder" at bounding box center [430, 238] width 474 height 19
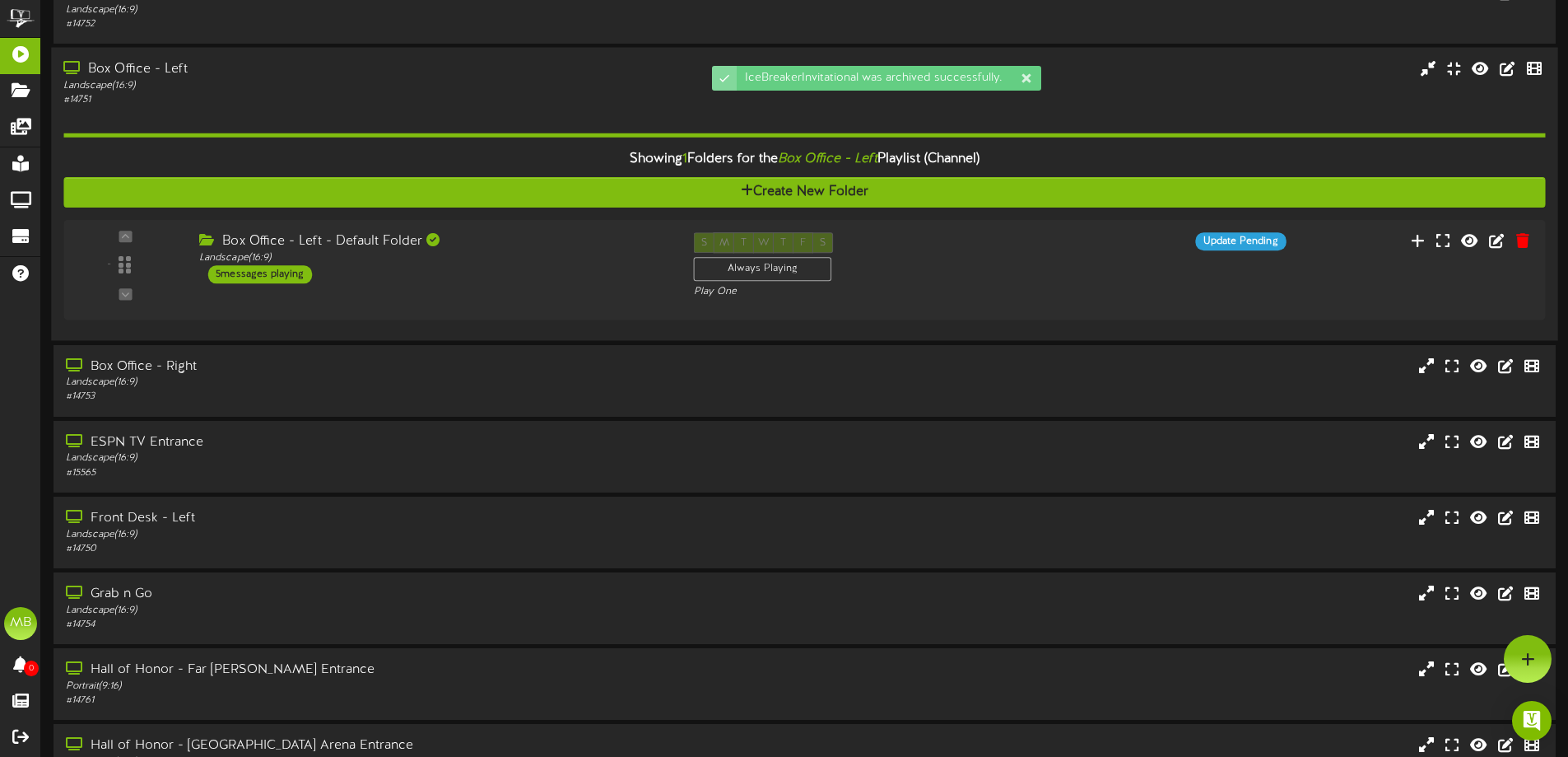
click at [470, 115] on div "Showing 1 Folders for the Box Office - Left Playlist (Channel) Create New Folde…" at bounding box center [804, 217] width 1482 height 222
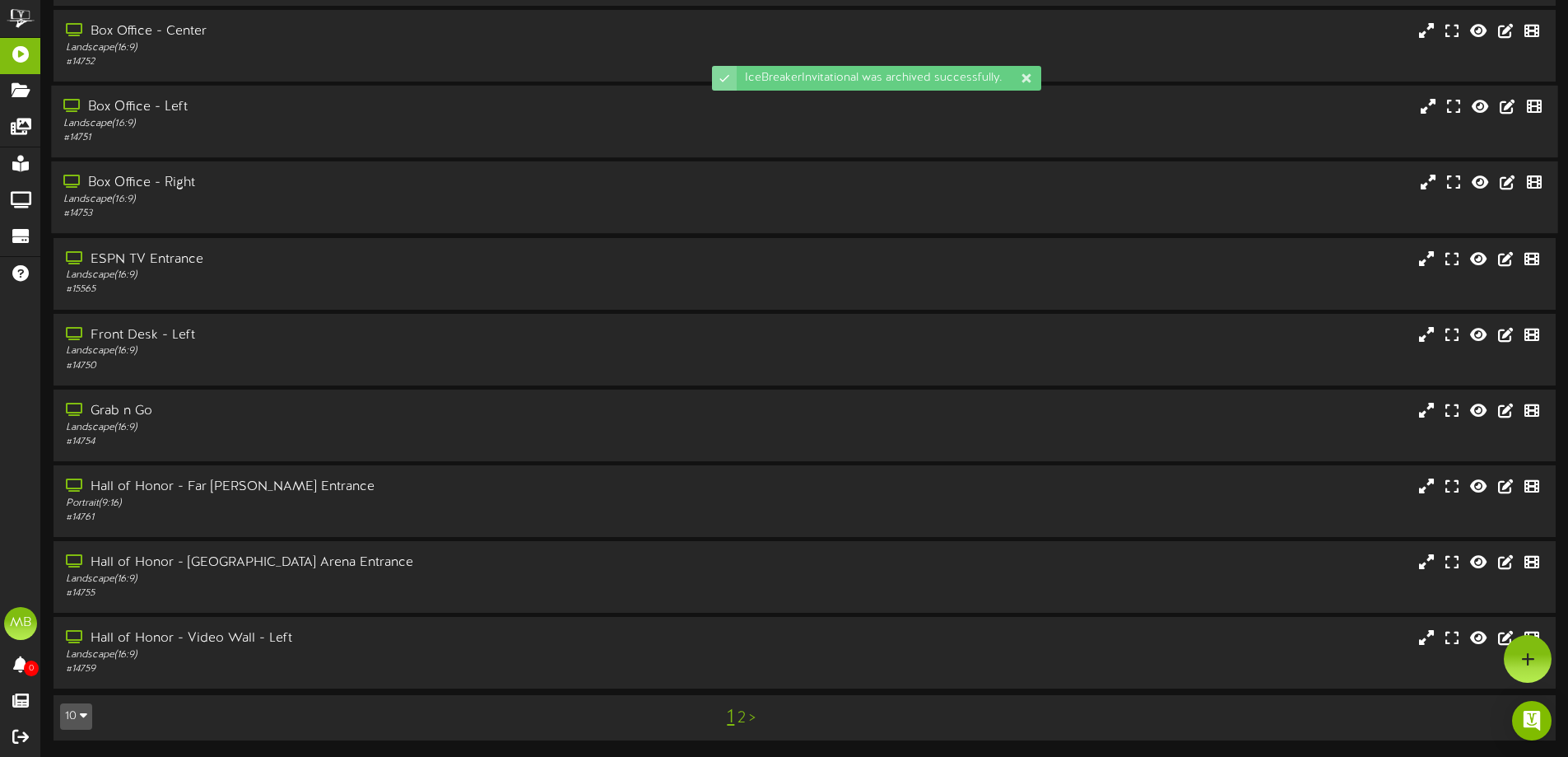
click at [442, 208] on div "# 14753" at bounding box center [365, 214] width 604 height 14
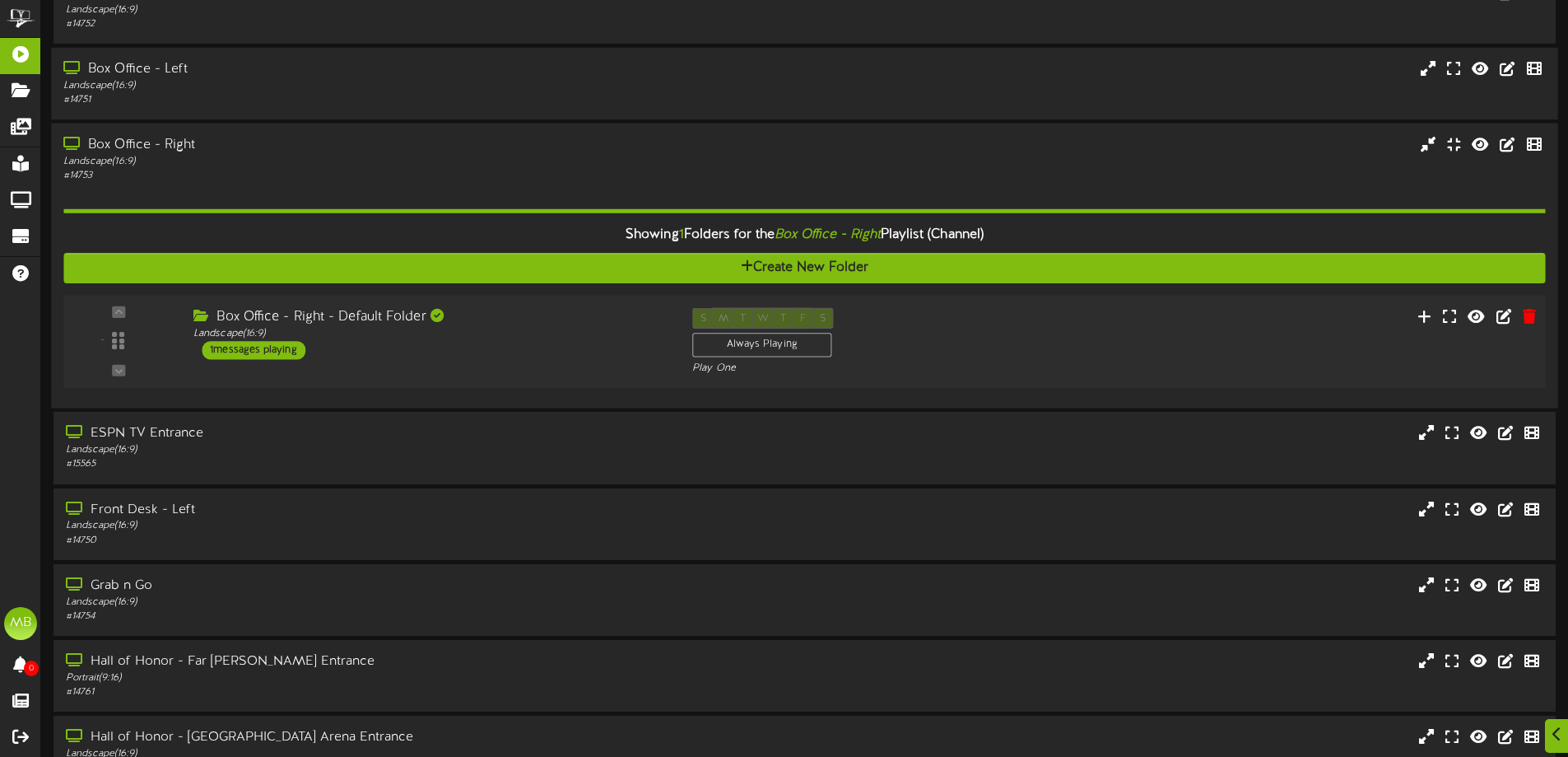
click at [541, 350] on div "Box Office - Right - Default Folder Landscape ( 16:9 ) 1 messages playing" at bounding box center [430, 334] width 498 height 52
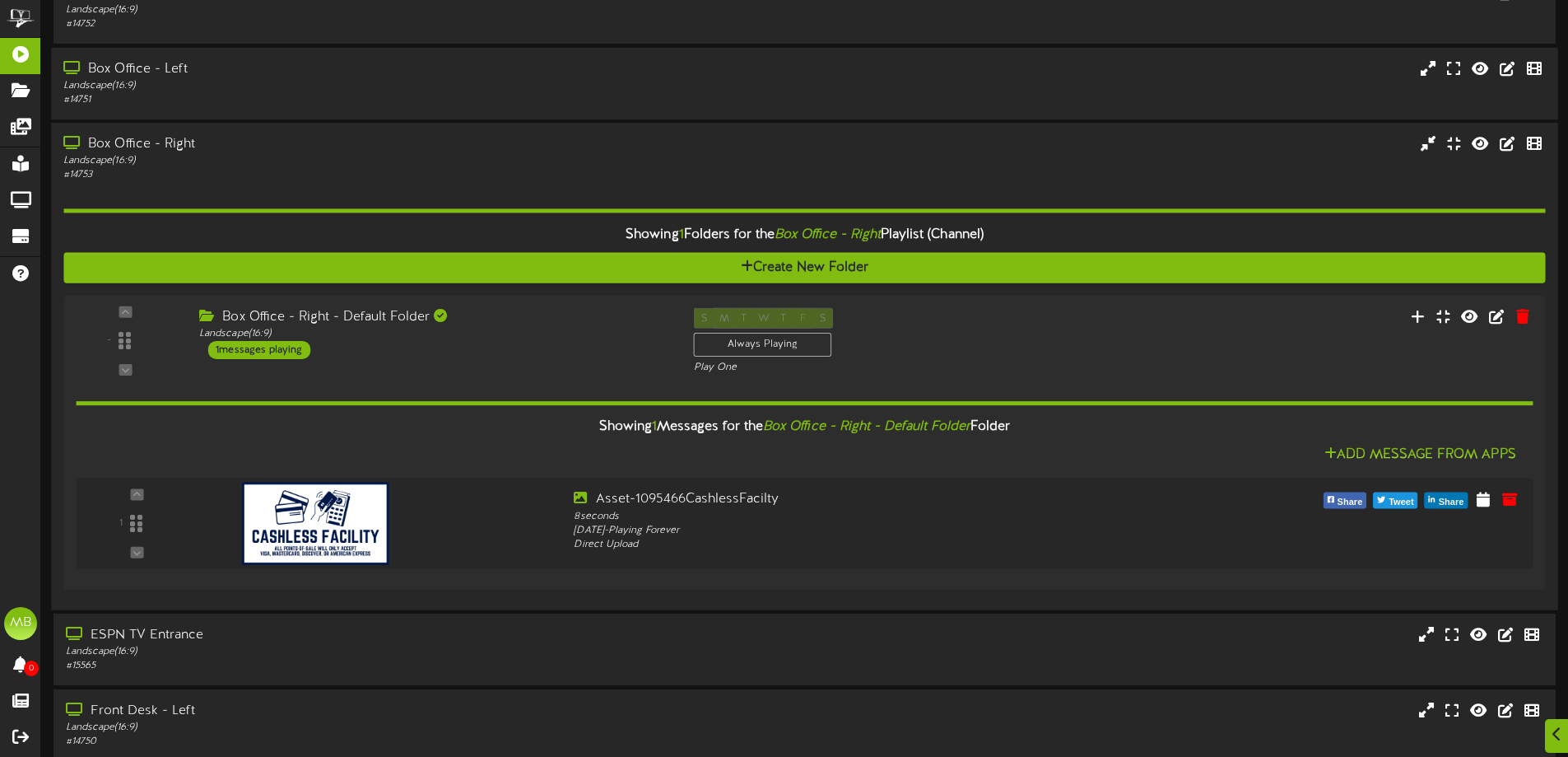
click at [437, 154] on div "Landscape ( 16:9 )" at bounding box center [365, 161] width 604 height 14
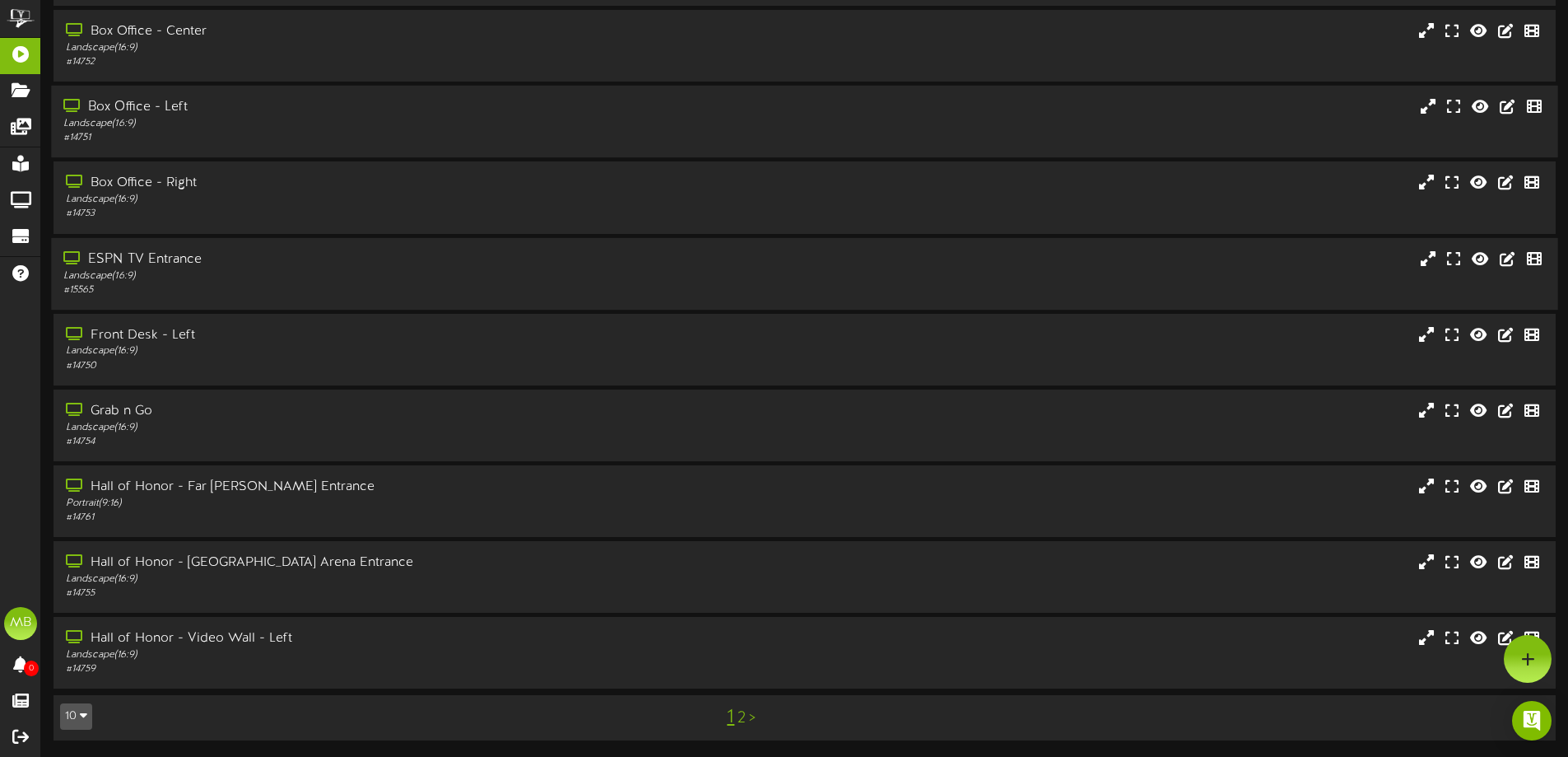
click at [377, 291] on div "# 15565" at bounding box center [365, 290] width 604 height 14
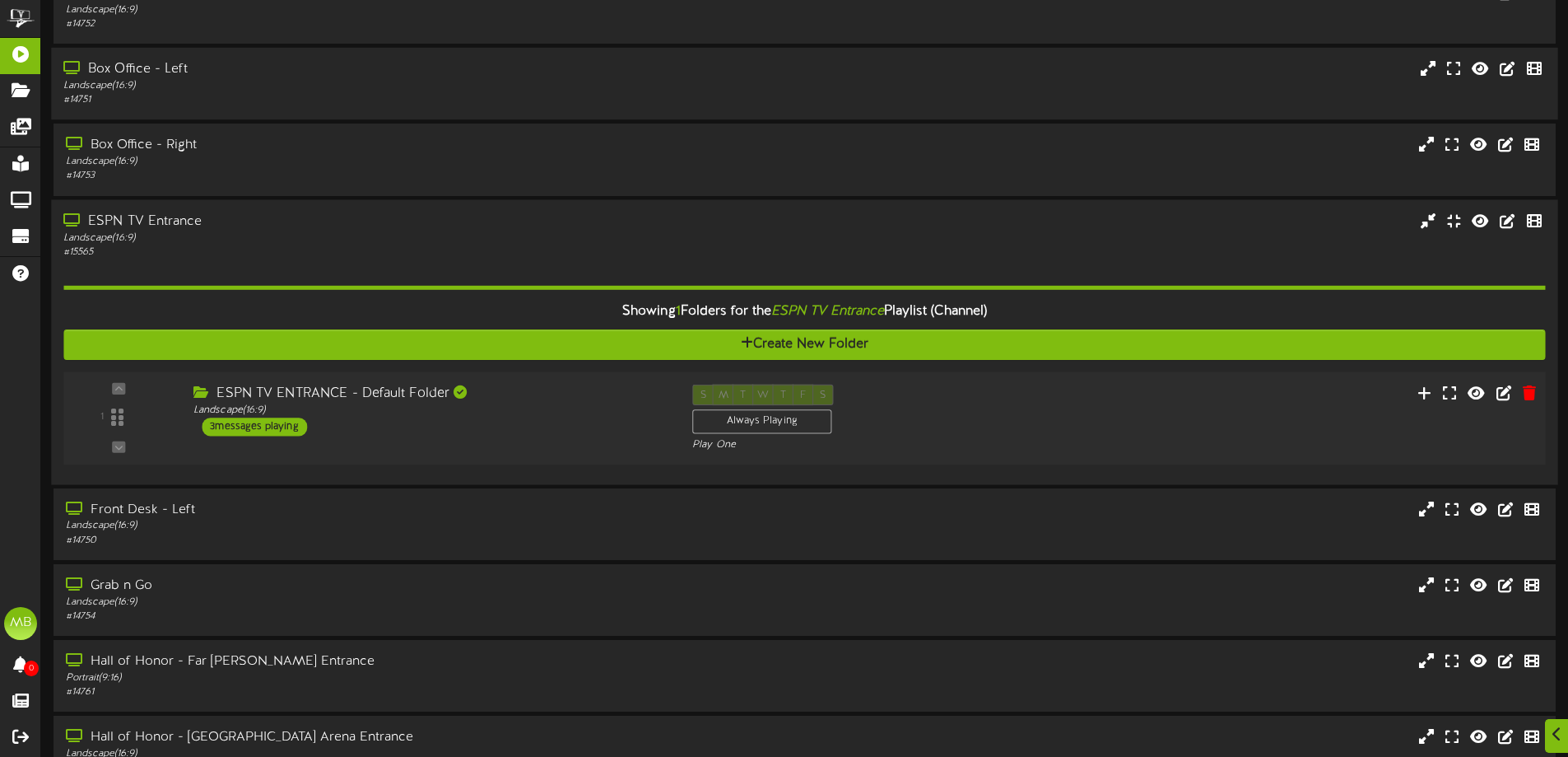
click at [389, 419] on div "ESPN TV ENTRANCE - Default Folder Landscape ( 16:9 ) 3 messages playing" at bounding box center [430, 410] width 498 height 52
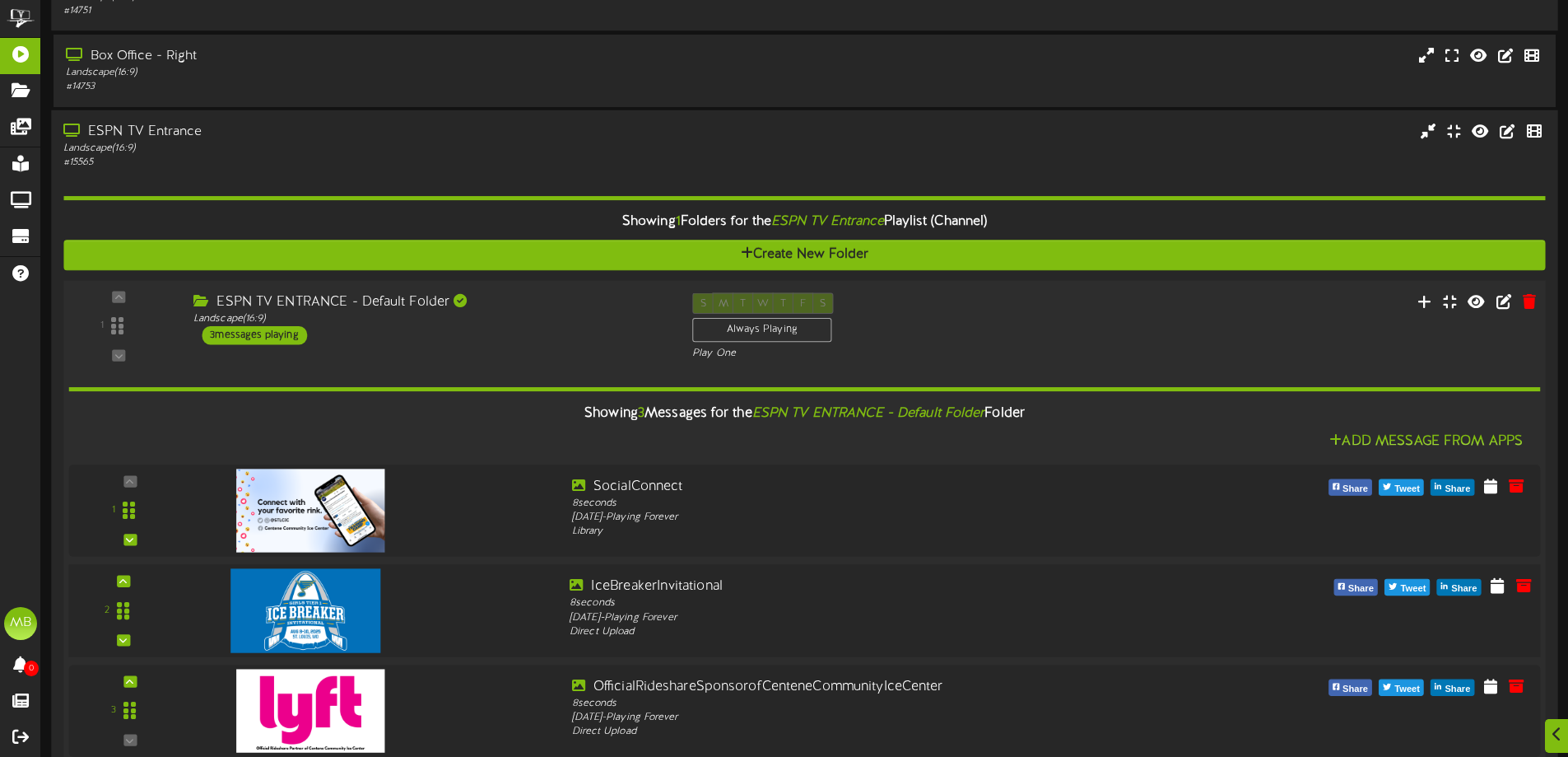
scroll to position [411, 0]
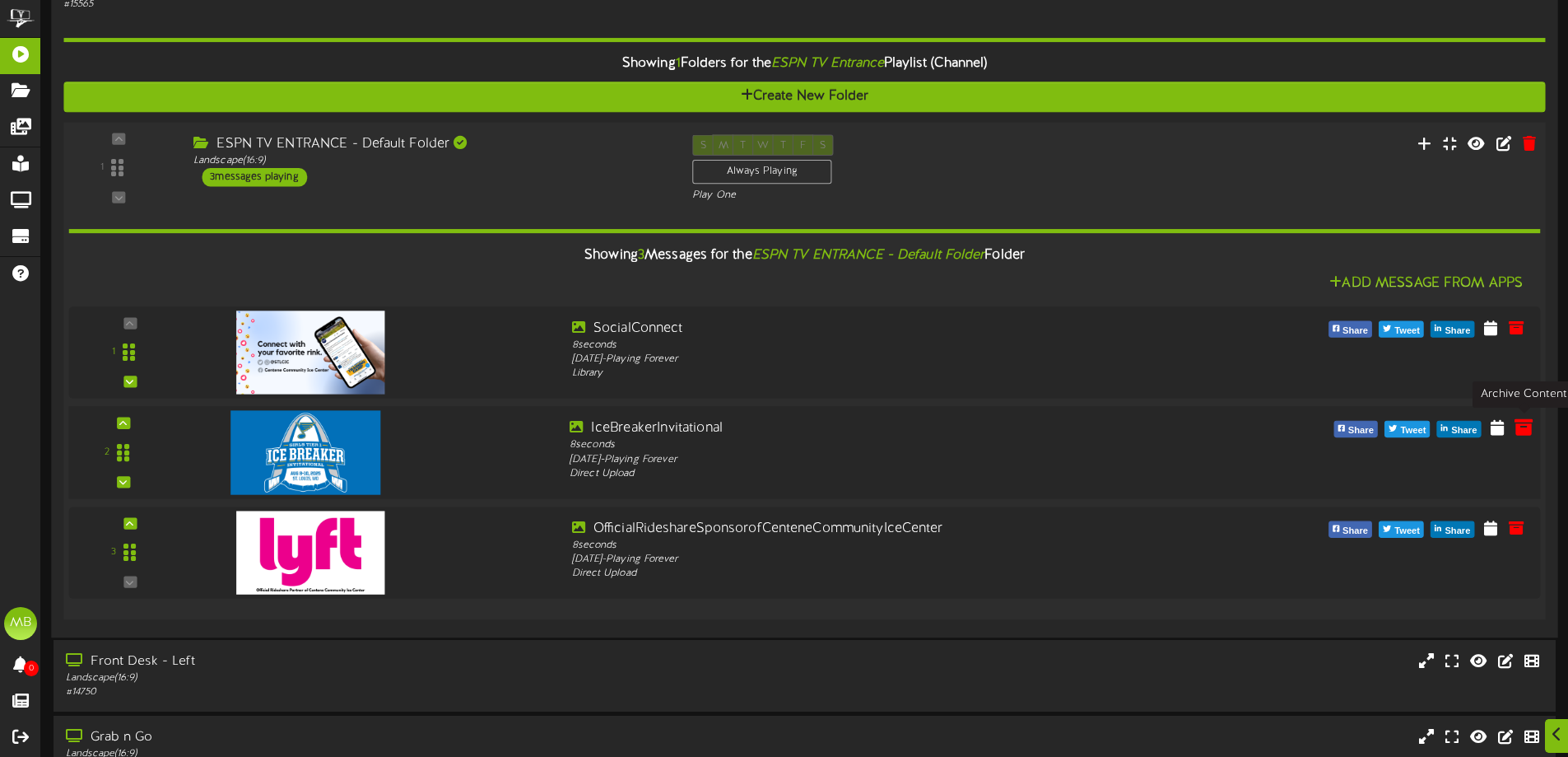
click at [1518, 435] on icon at bounding box center [1523, 426] width 18 height 18
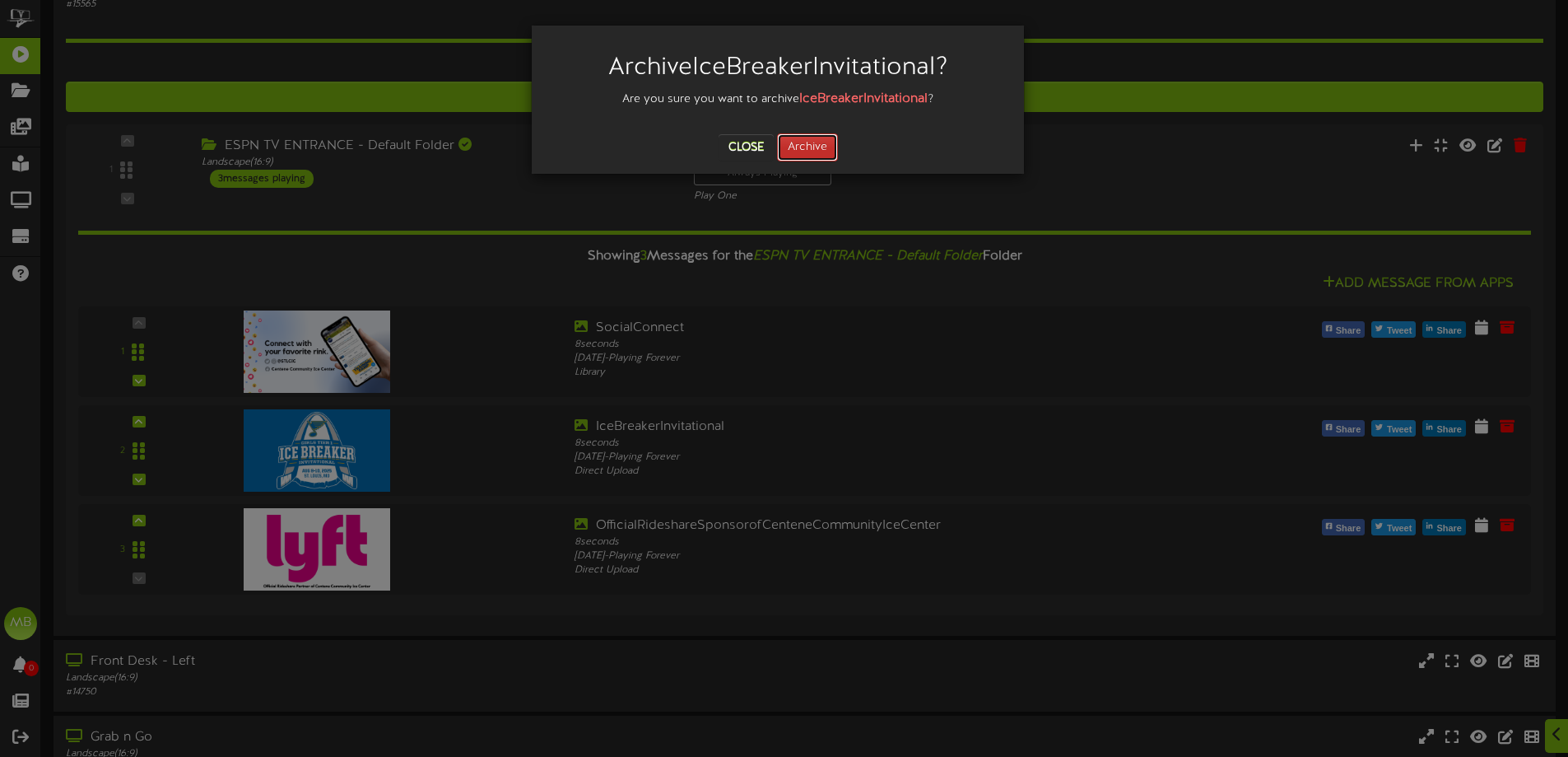
click at [809, 144] on button "Archive" at bounding box center [807, 147] width 61 height 28
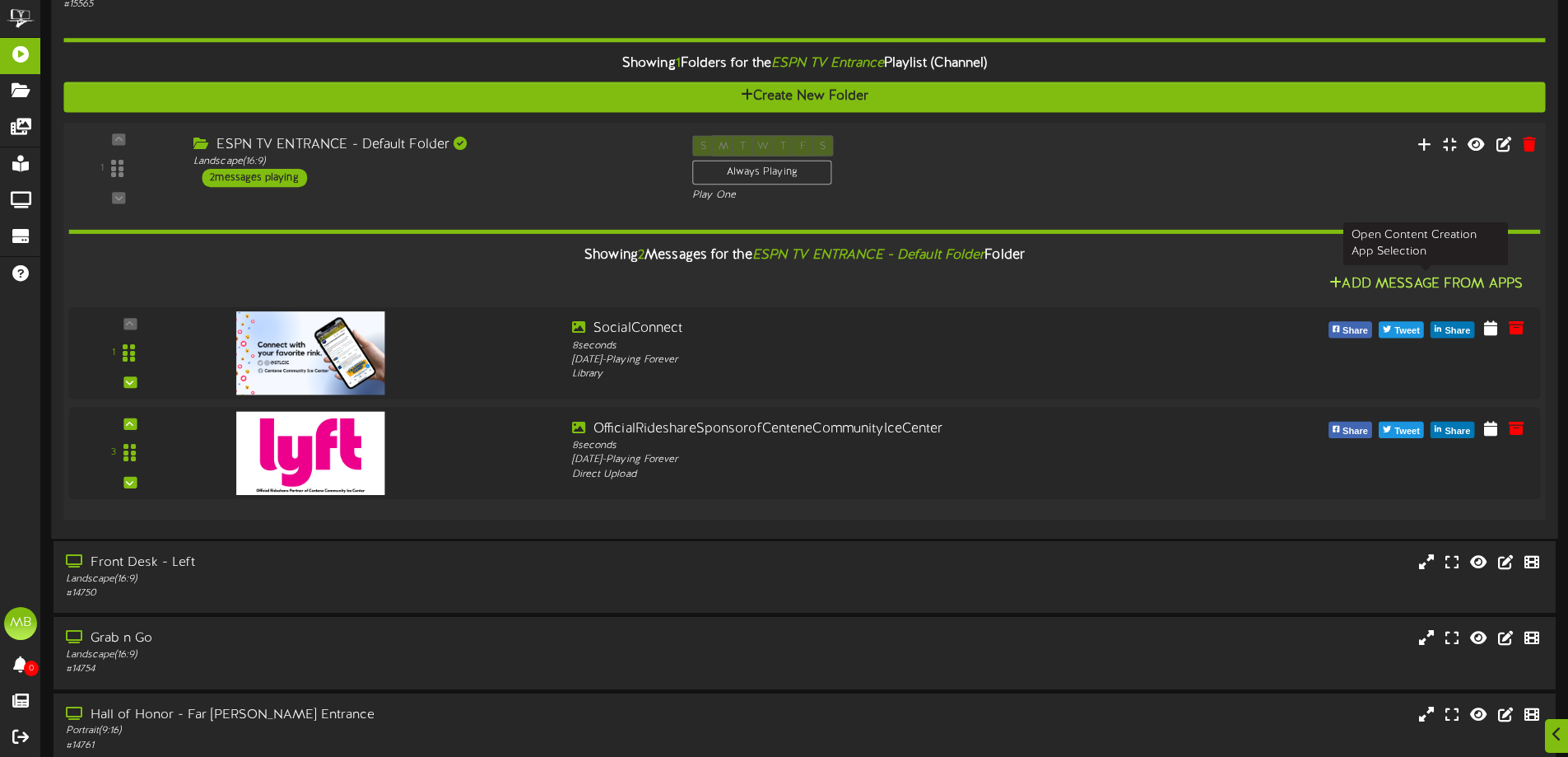
click at [1422, 282] on button "Add Message From Apps" at bounding box center [1426, 284] width 203 height 21
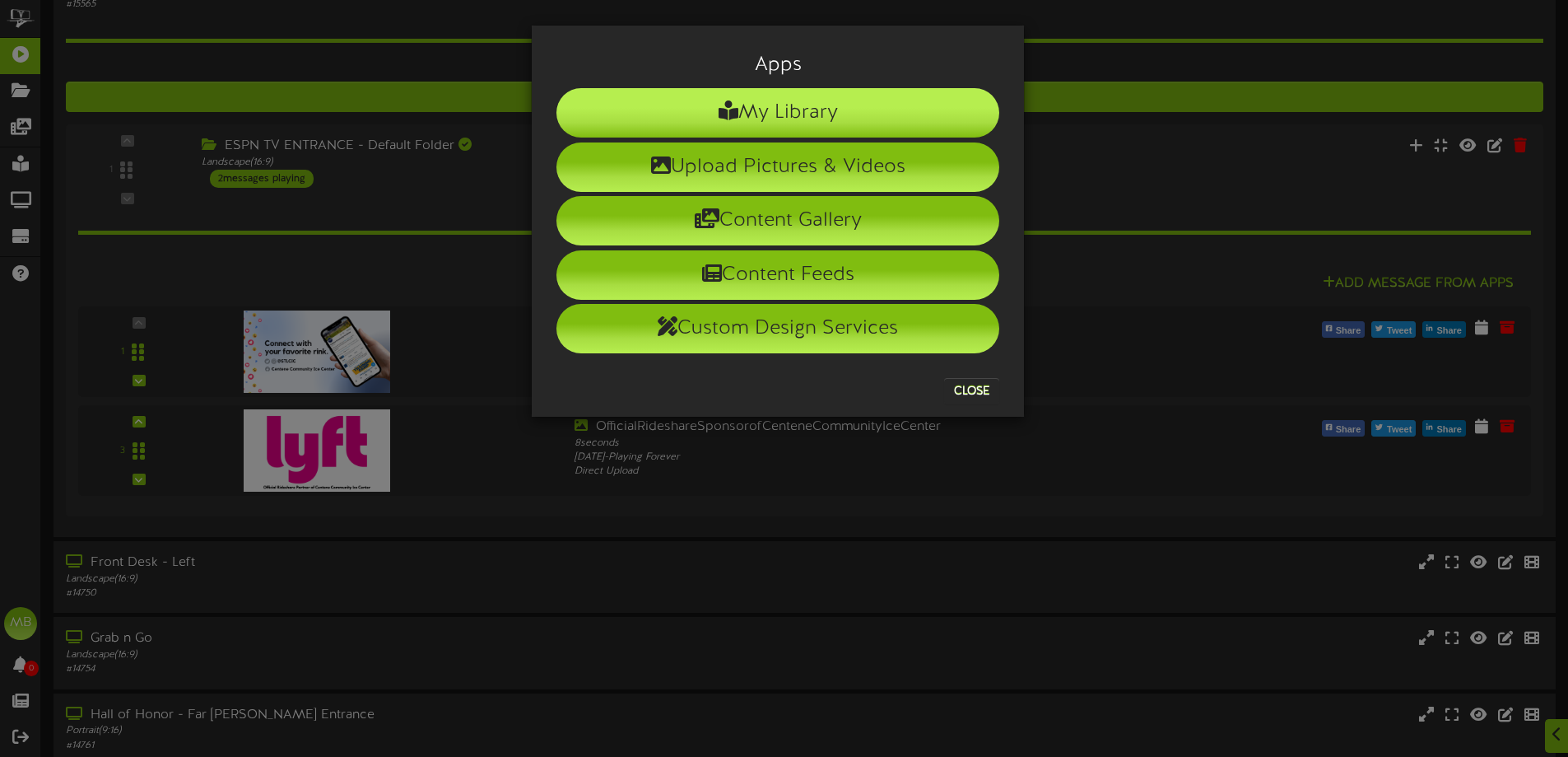
click at [787, 94] on li "My Library" at bounding box center [778, 113] width 443 height 50
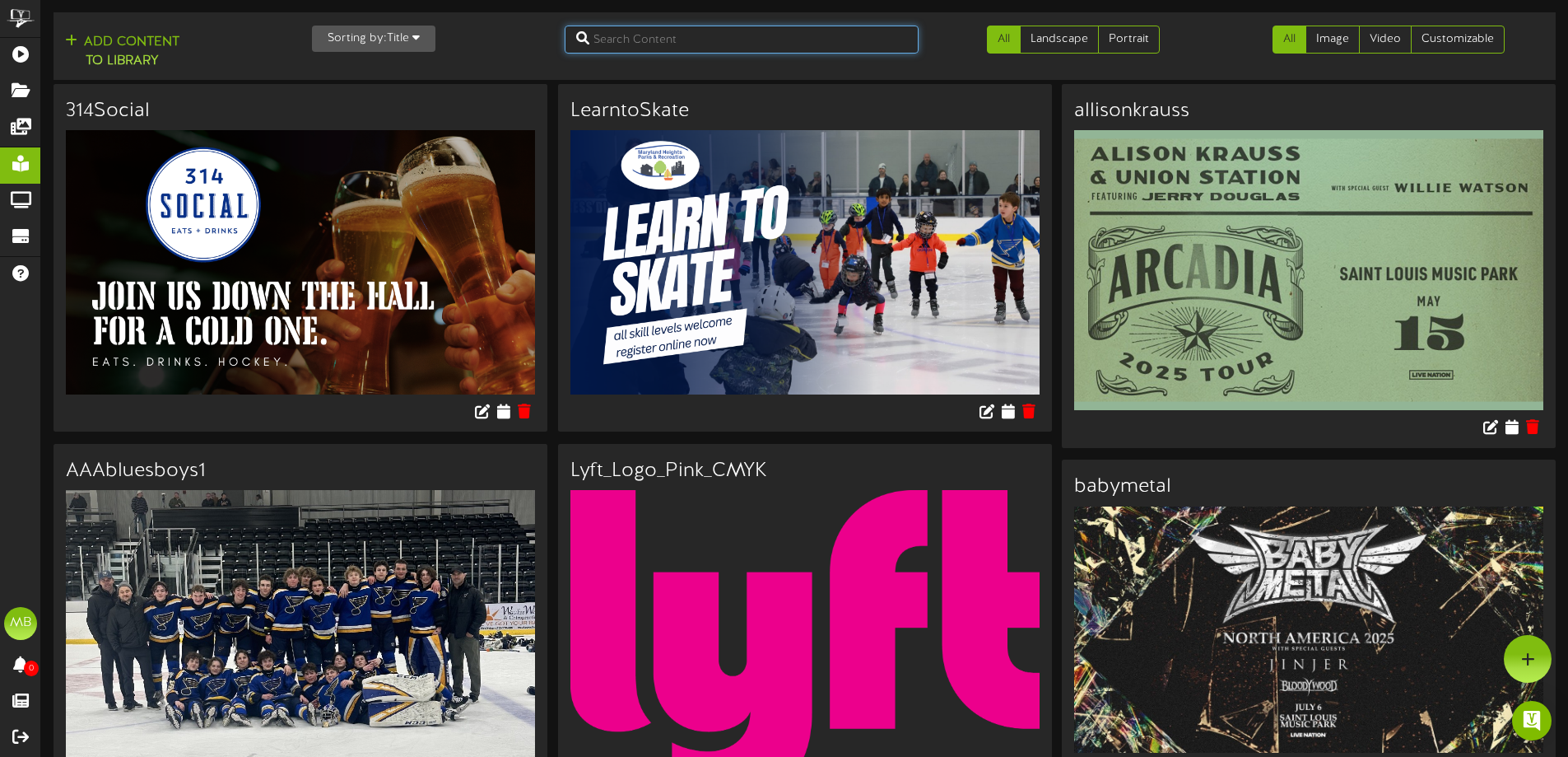
click at [846, 38] on input "text" at bounding box center [741, 39] width 354 height 28
type input "lindenwood"
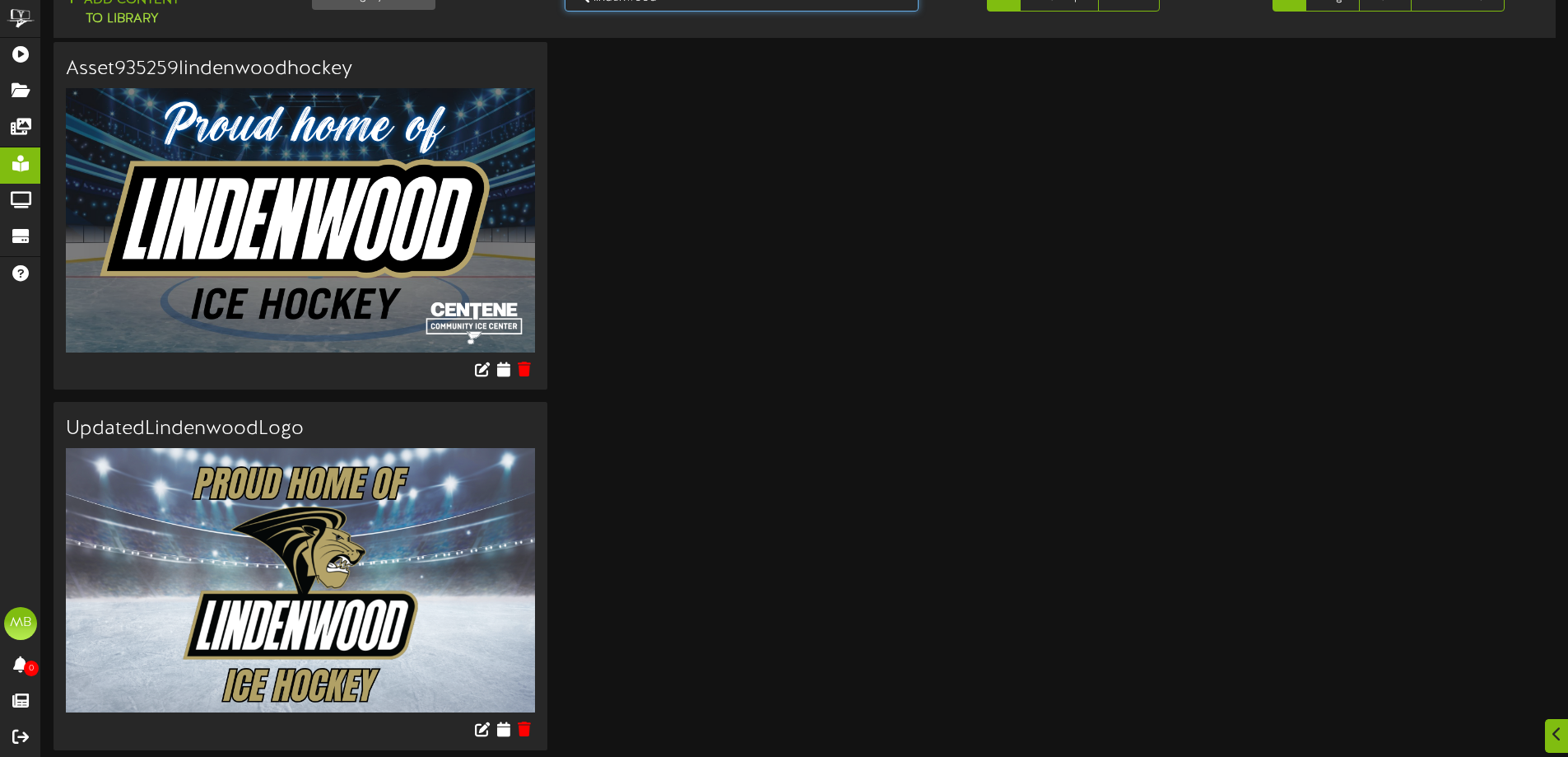
scroll to position [44, 0]
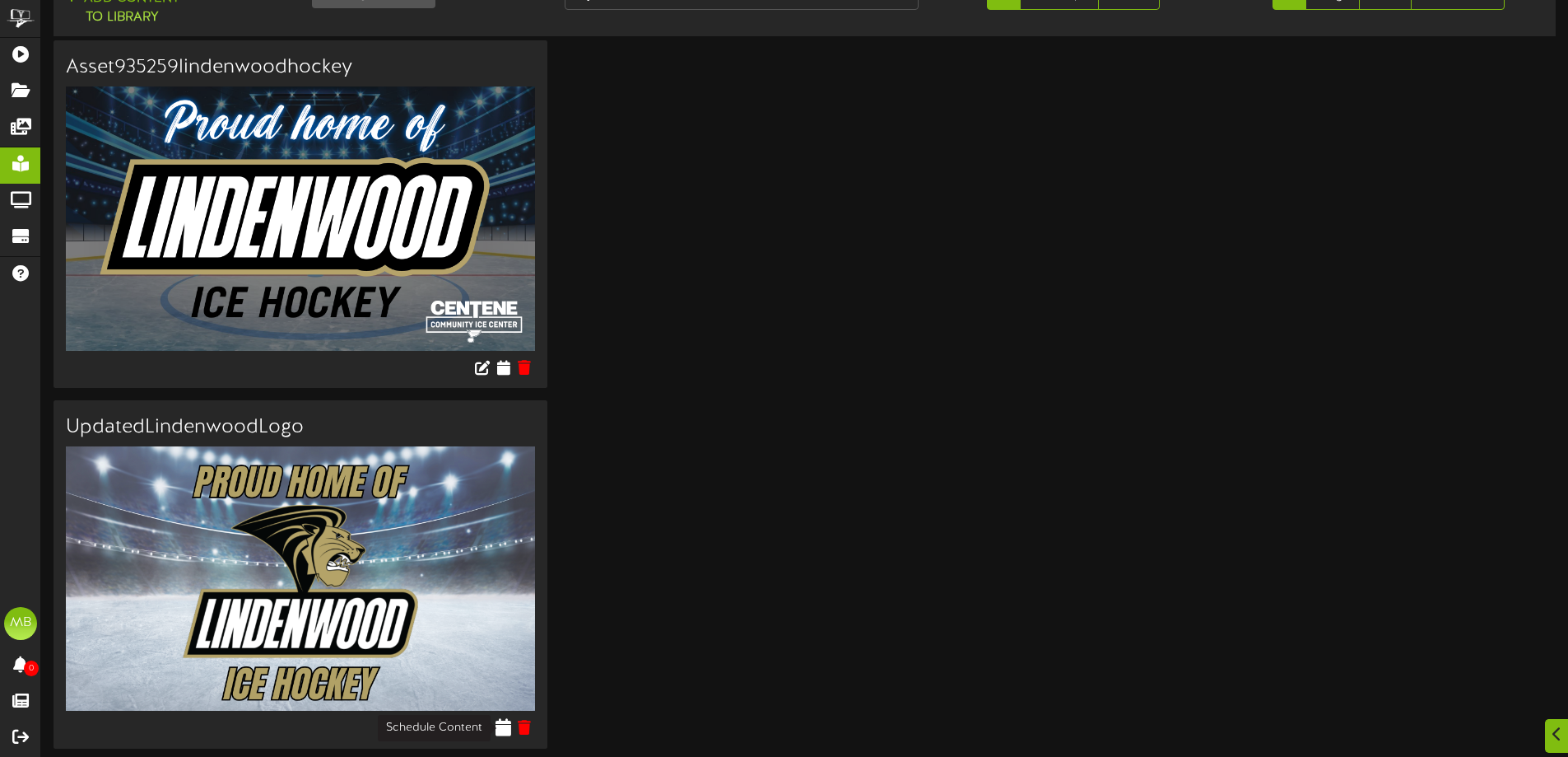
click at [502, 728] on icon at bounding box center [503, 726] width 15 height 18
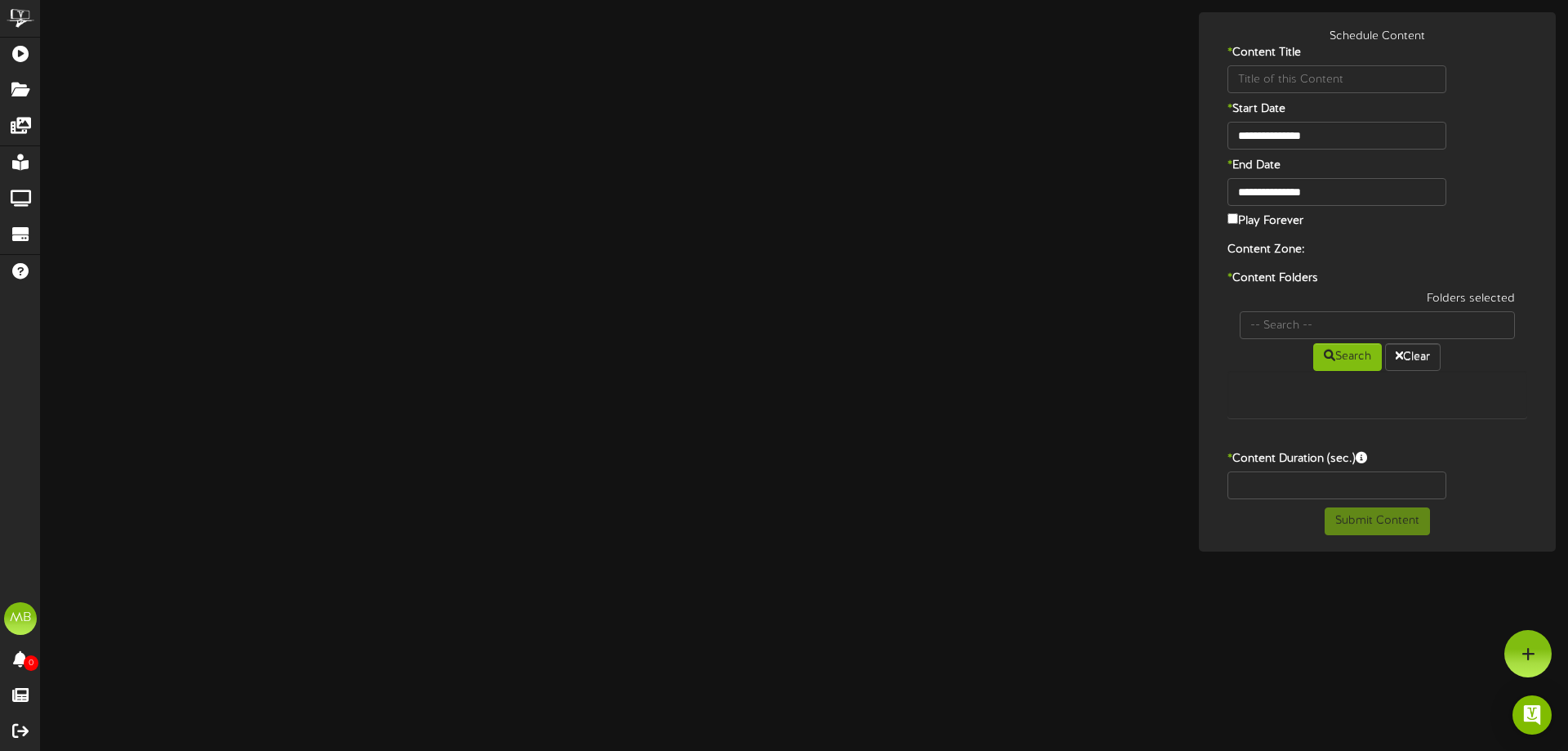
type input "UpdatedLindenwoodLogo"
type input "8"
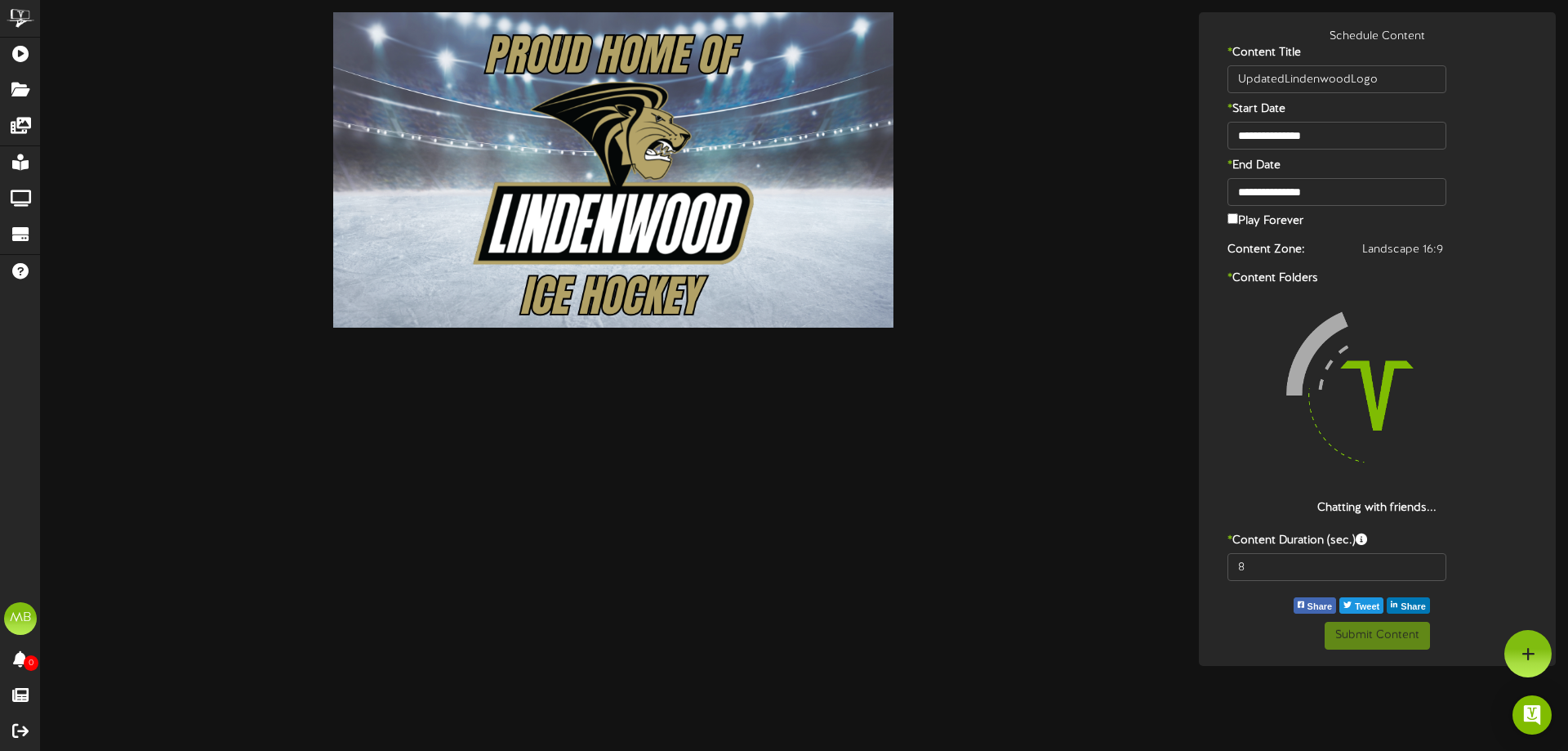
click at [1226, 212] on div "Play Forever" at bounding box center [1377, 221] width 325 height 24
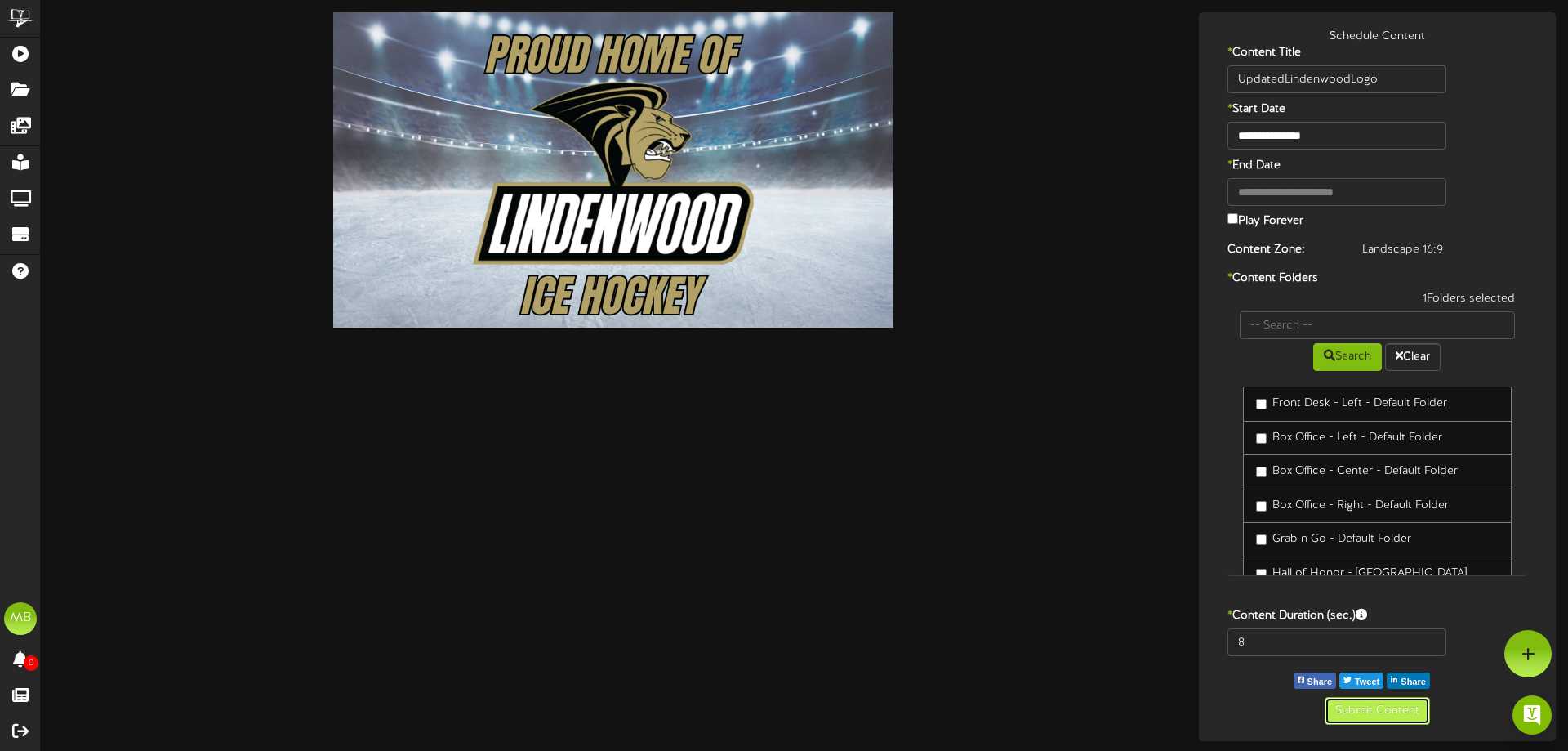
click at [1364, 714] on button "Submit Content" at bounding box center [1377, 710] width 105 height 28
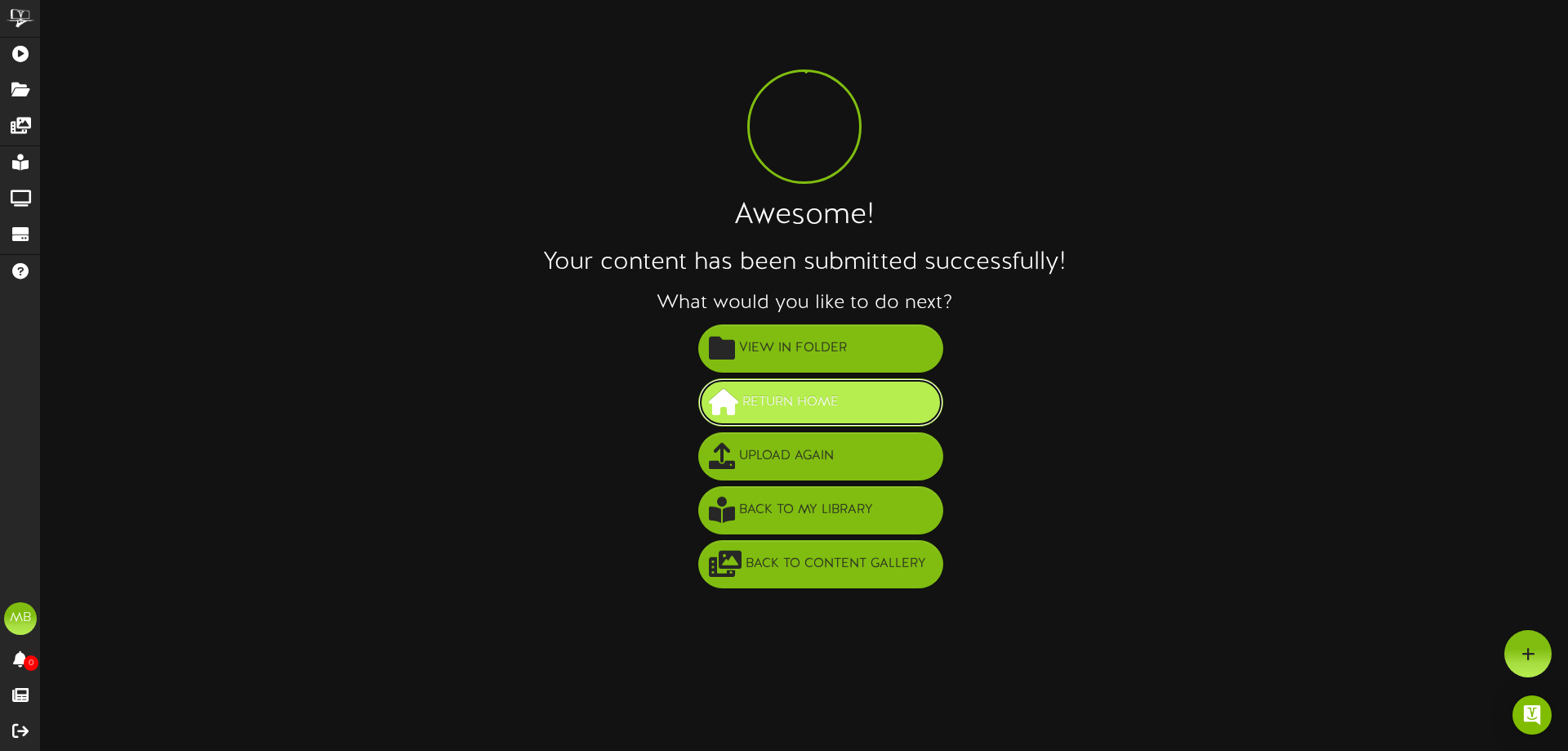
click at [864, 406] on button "Return Home" at bounding box center [820, 402] width 245 height 48
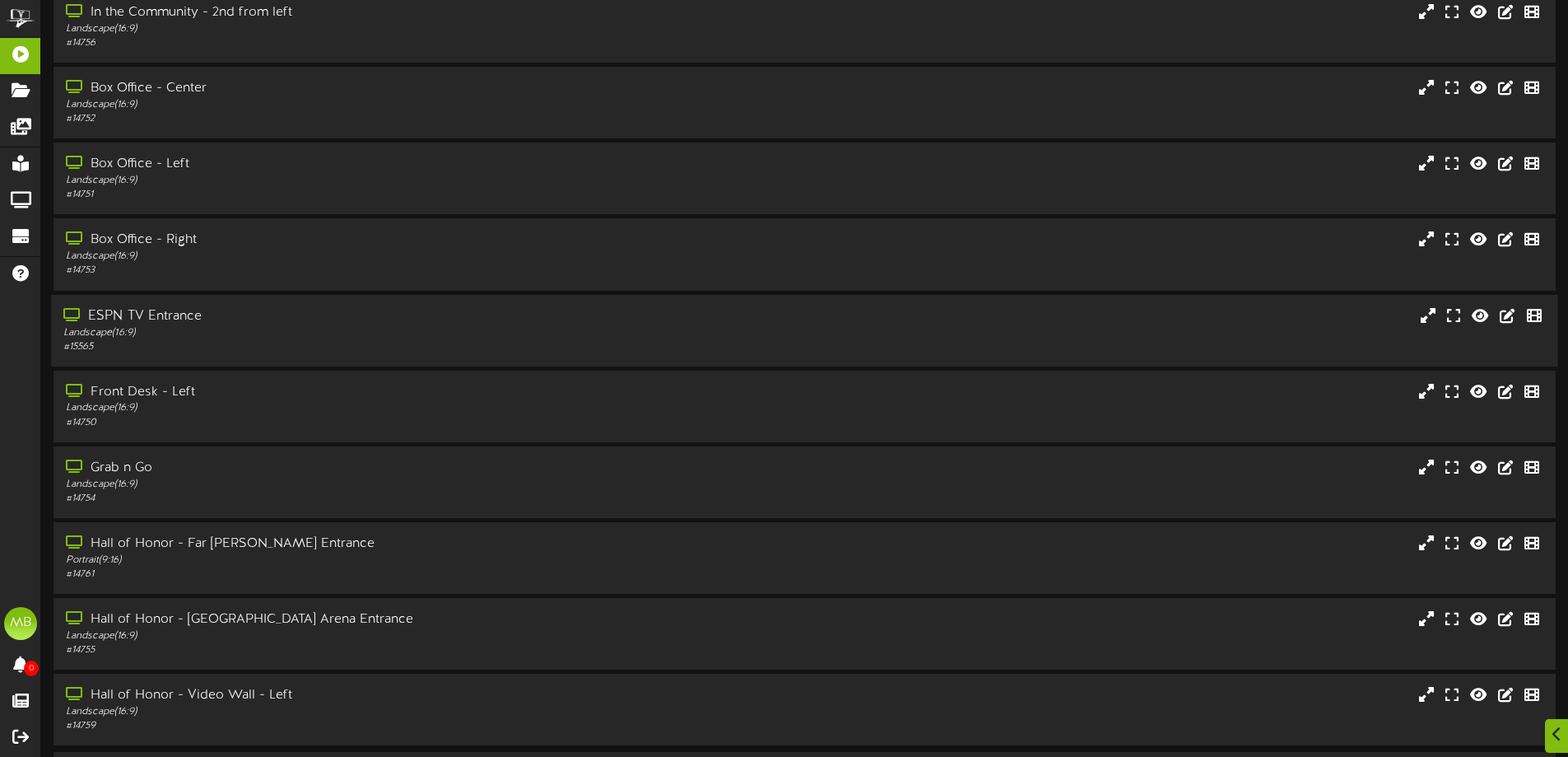
scroll to position [127, 0]
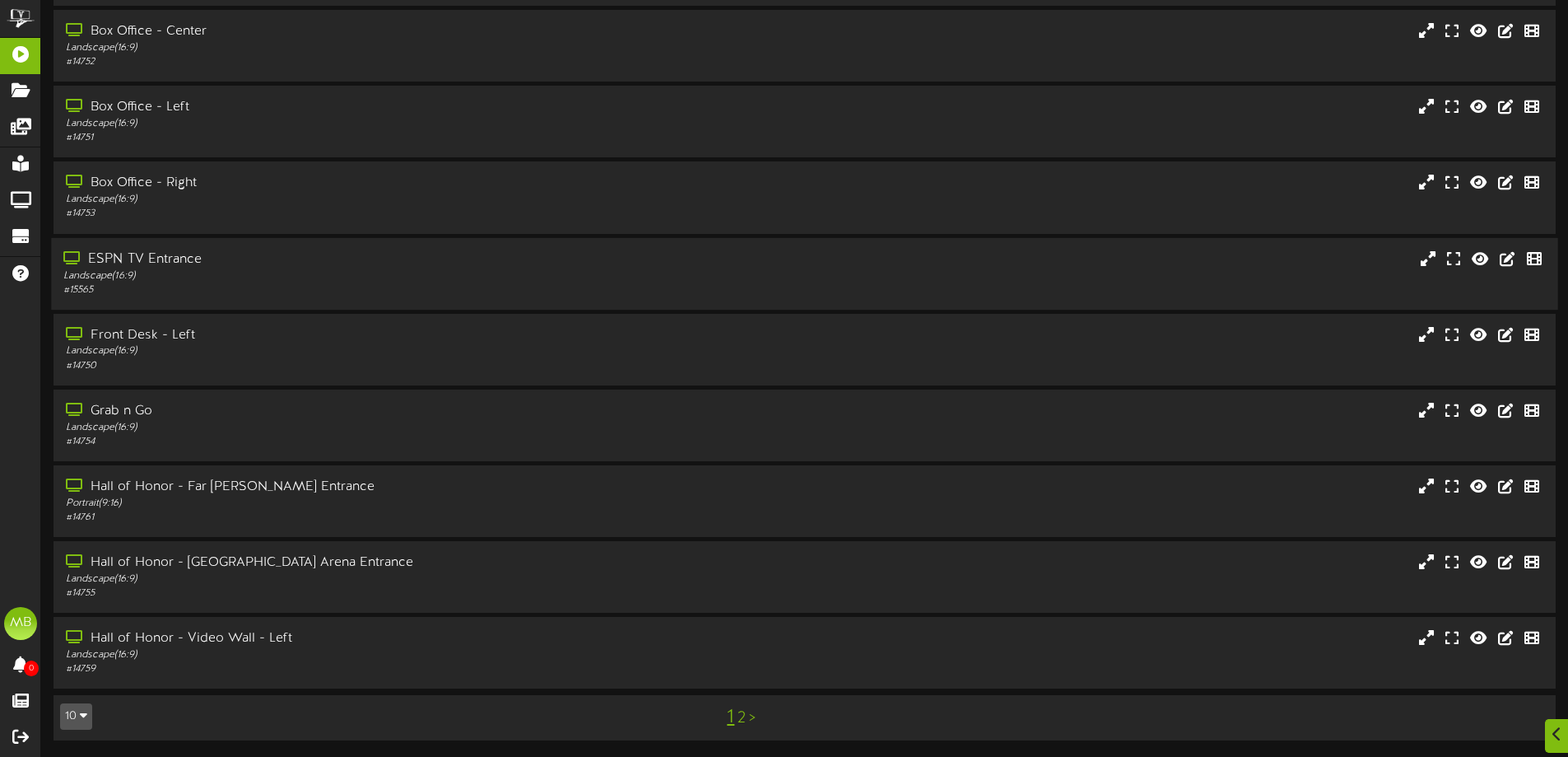
click at [386, 272] on div "Landscape ( 16:9 )" at bounding box center [365, 275] width 604 height 14
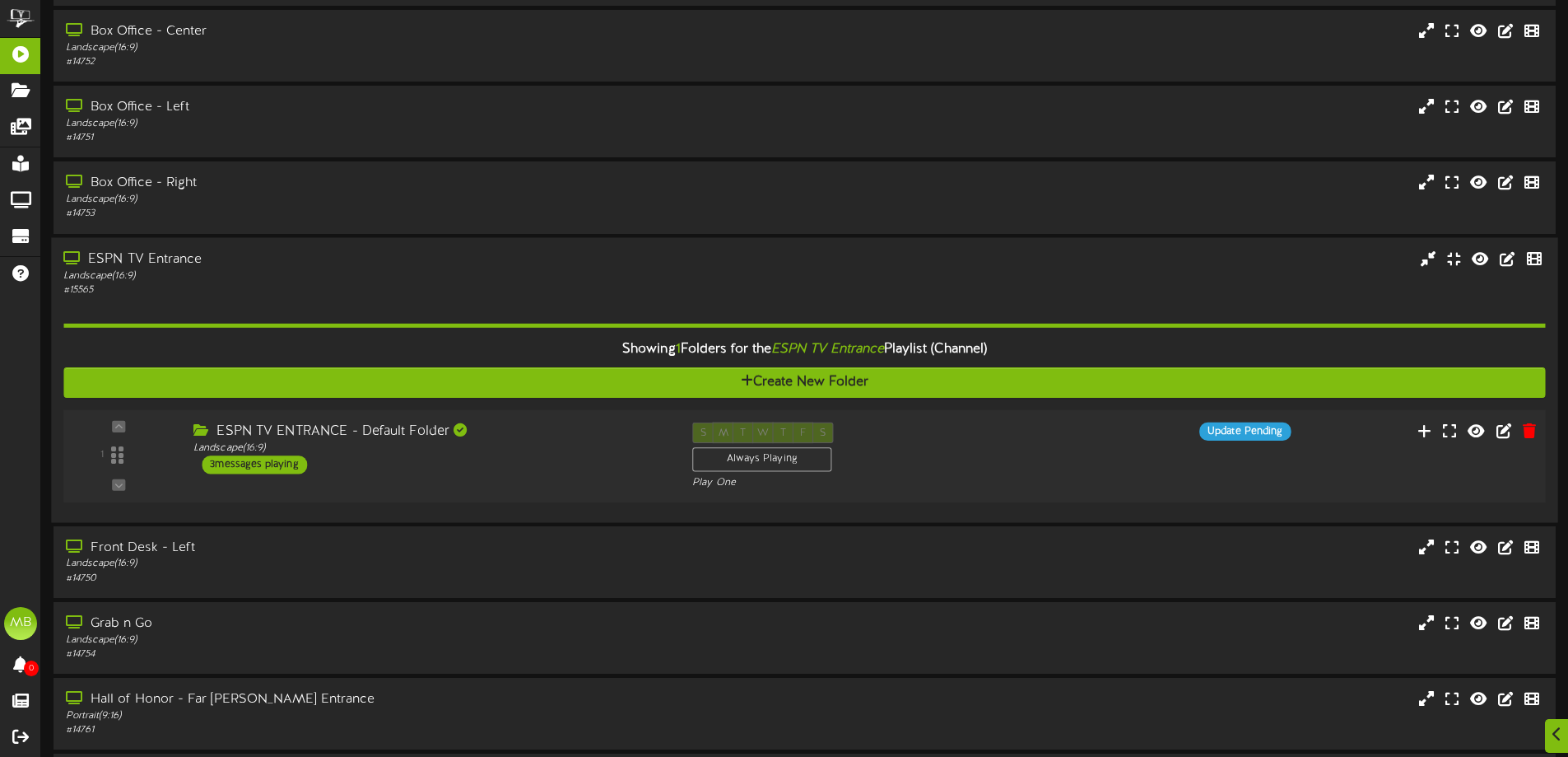
click at [569, 491] on div "1 Landscape (" at bounding box center [804, 455] width 1496 height 93
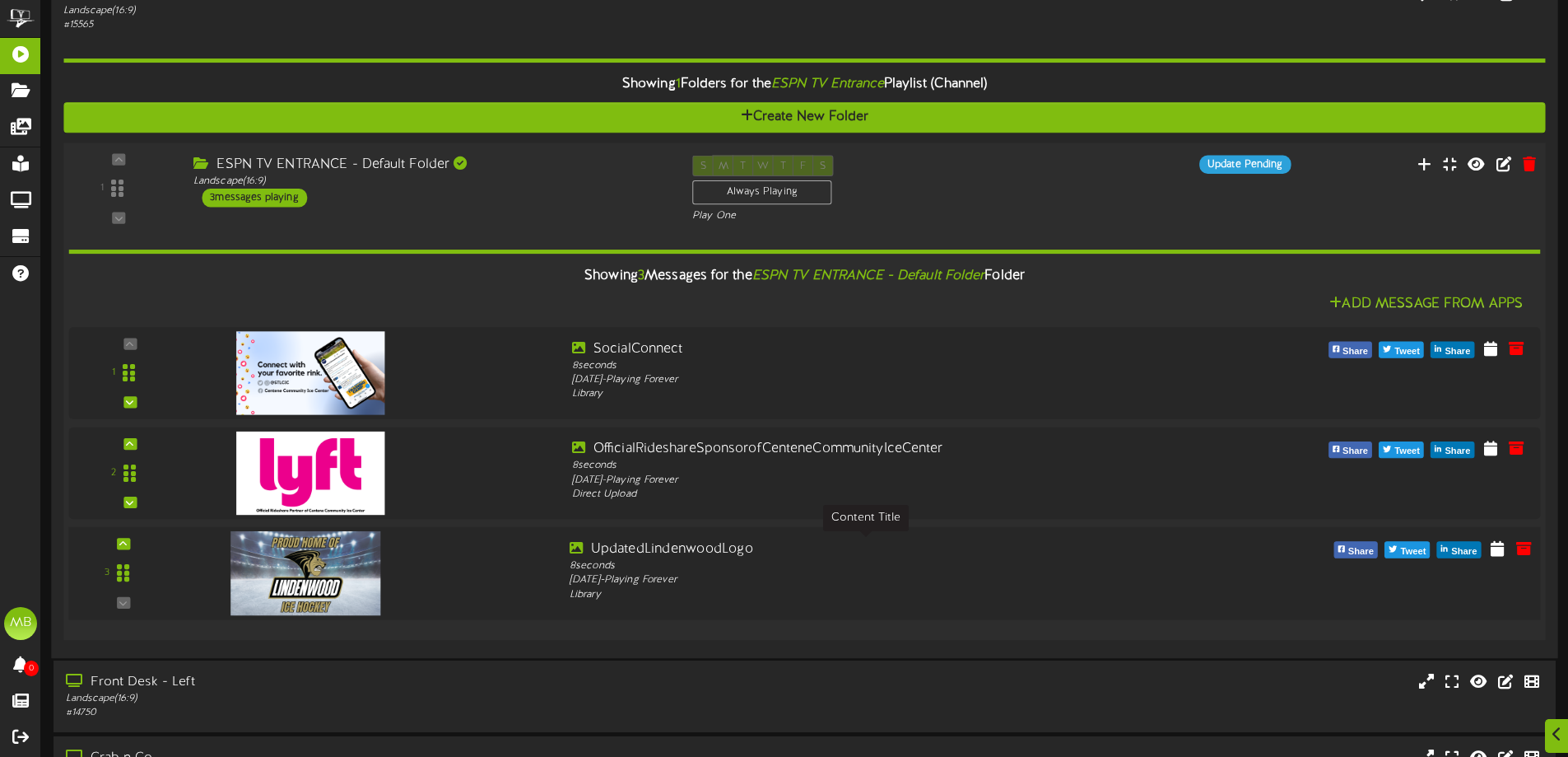
scroll to position [456, 0]
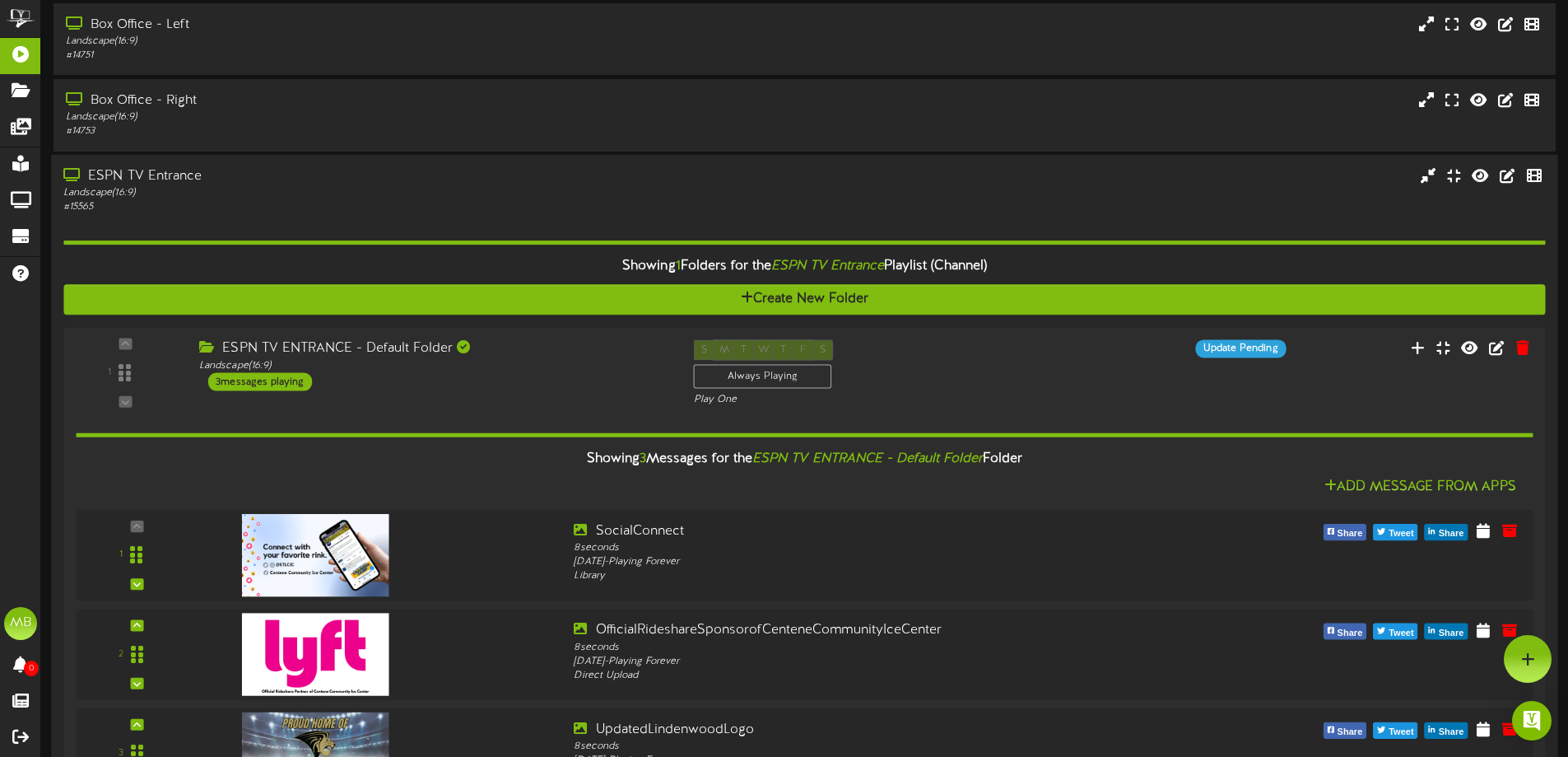
click at [363, 198] on div "Landscape ( 16:9 )" at bounding box center [365, 192] width 604 height 14
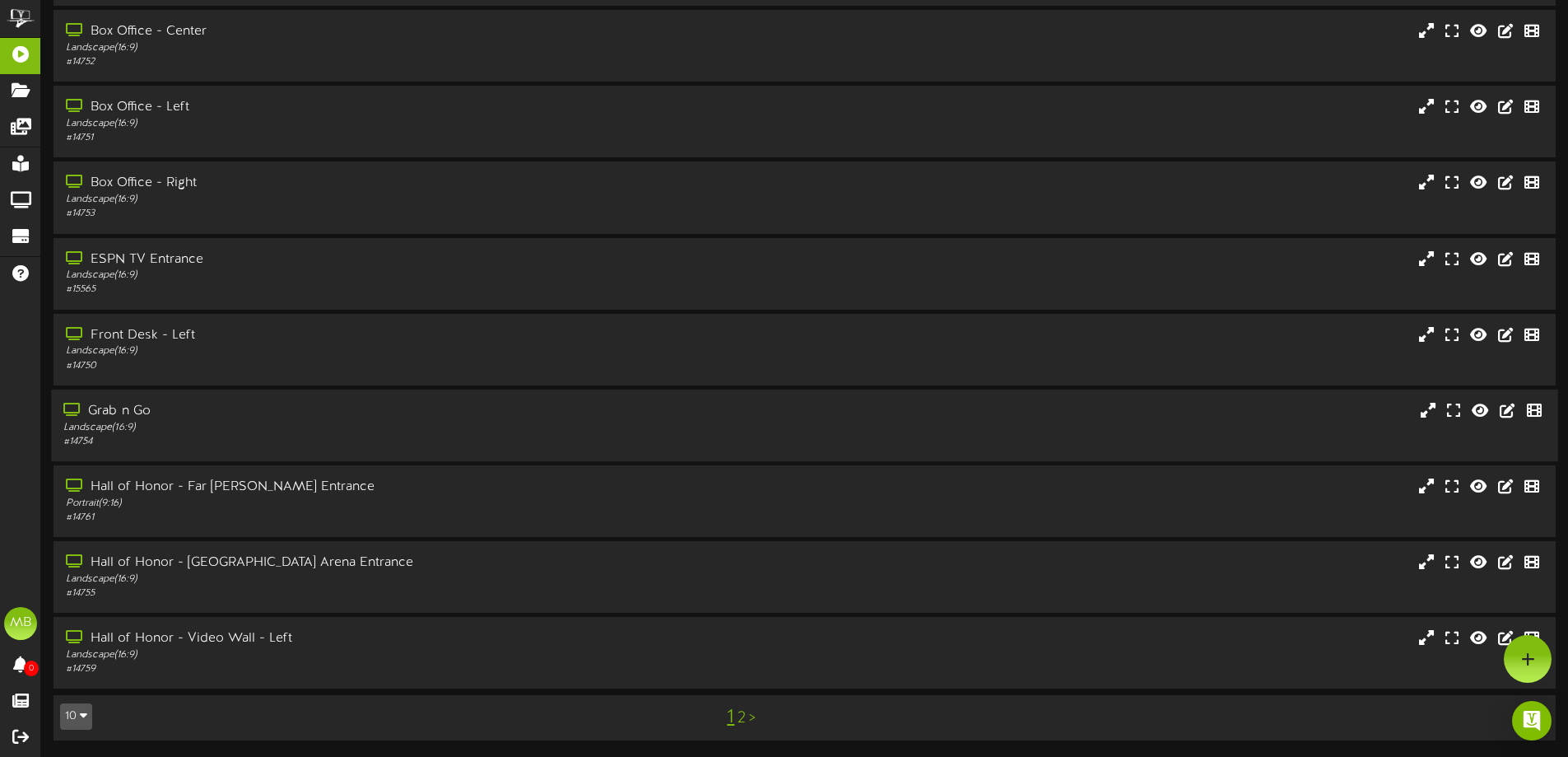
click at [357, 425] on div "Landscape ( 16:9 )" at bounding box center [365, 428] width 604 height 14
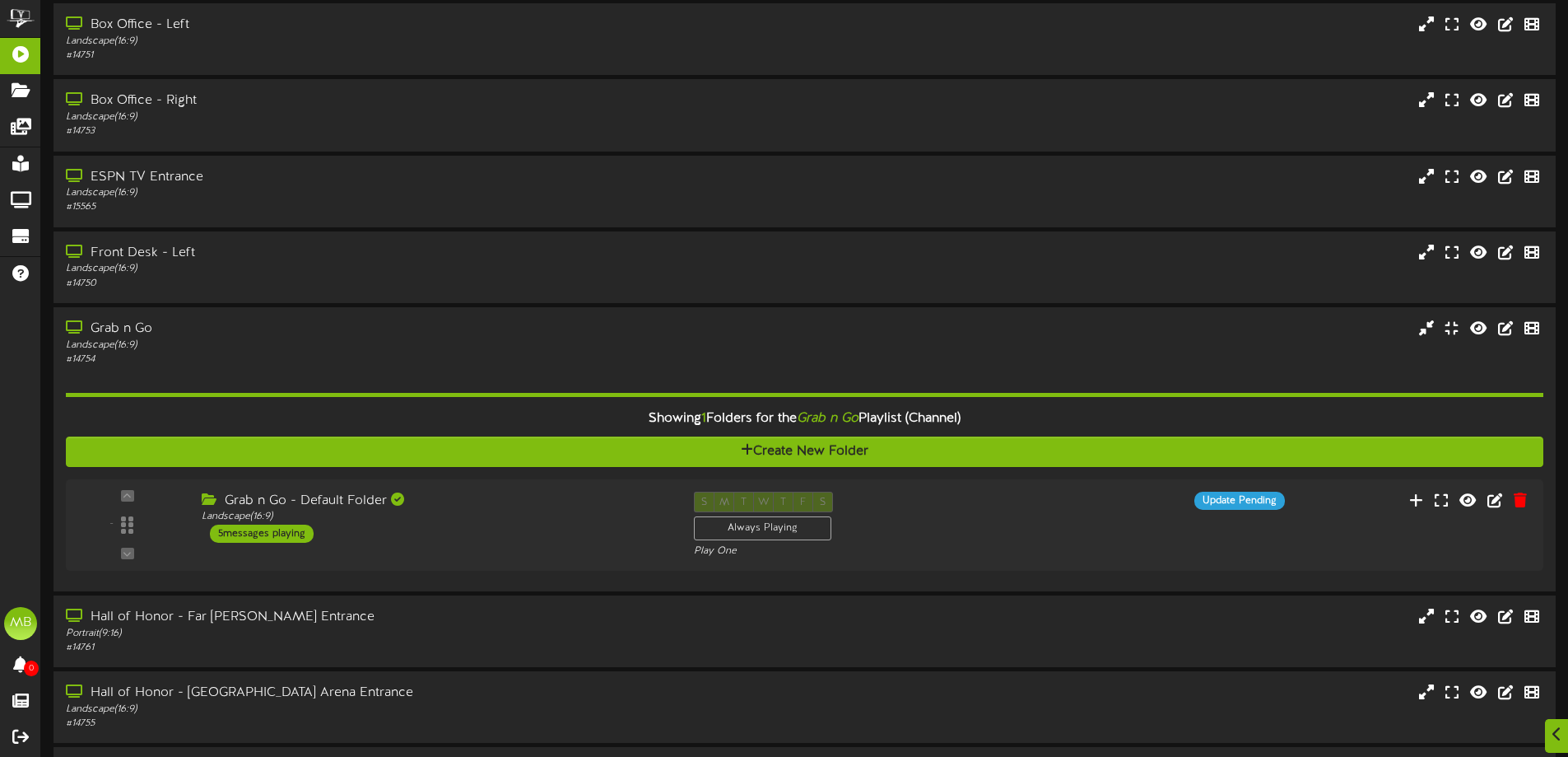
click at [524, 502] on div "Grab n Go - Default Folder" at bounding box center [435, 501] width 468 height 19
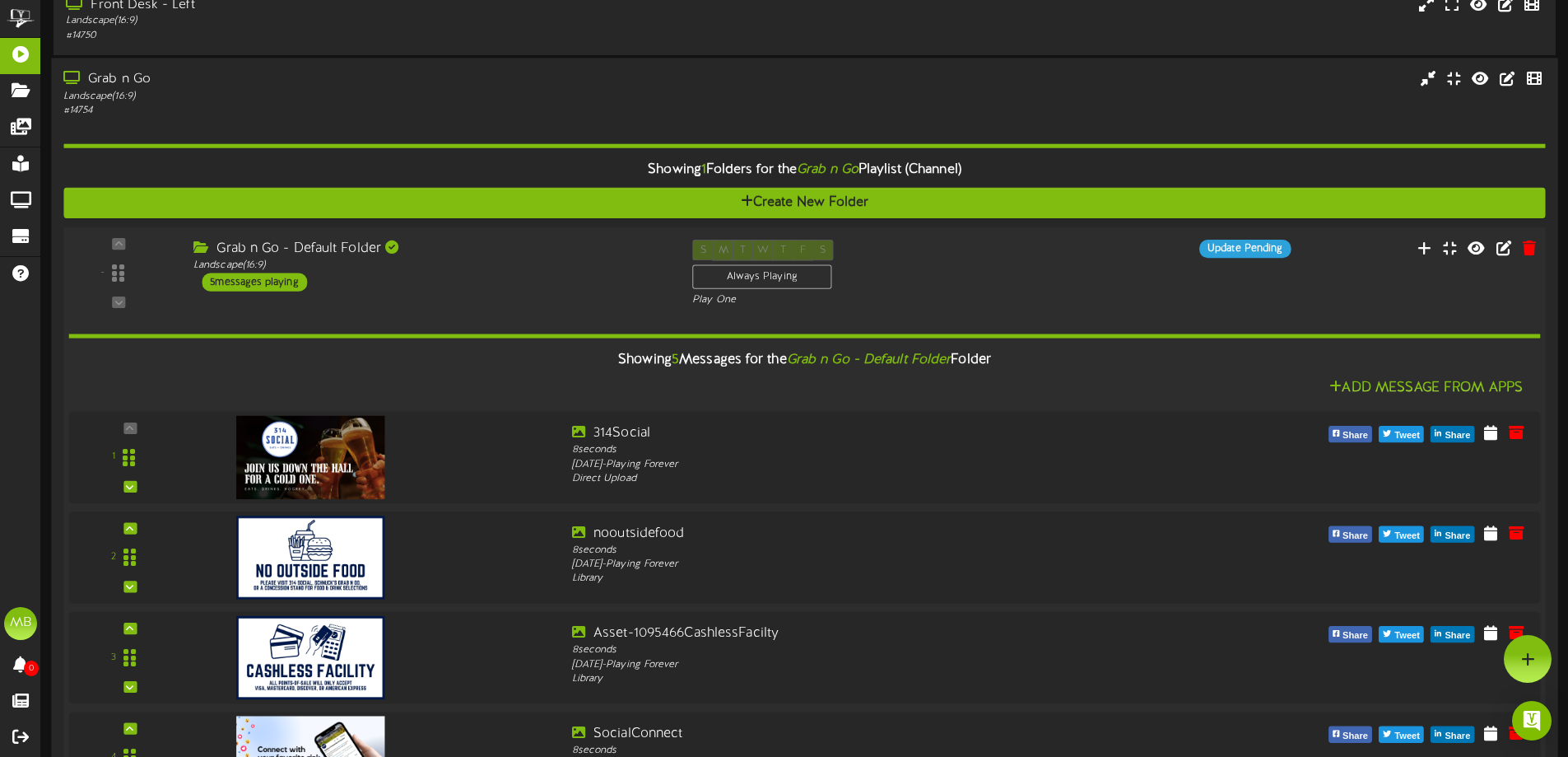
scroll to position [456, 0]
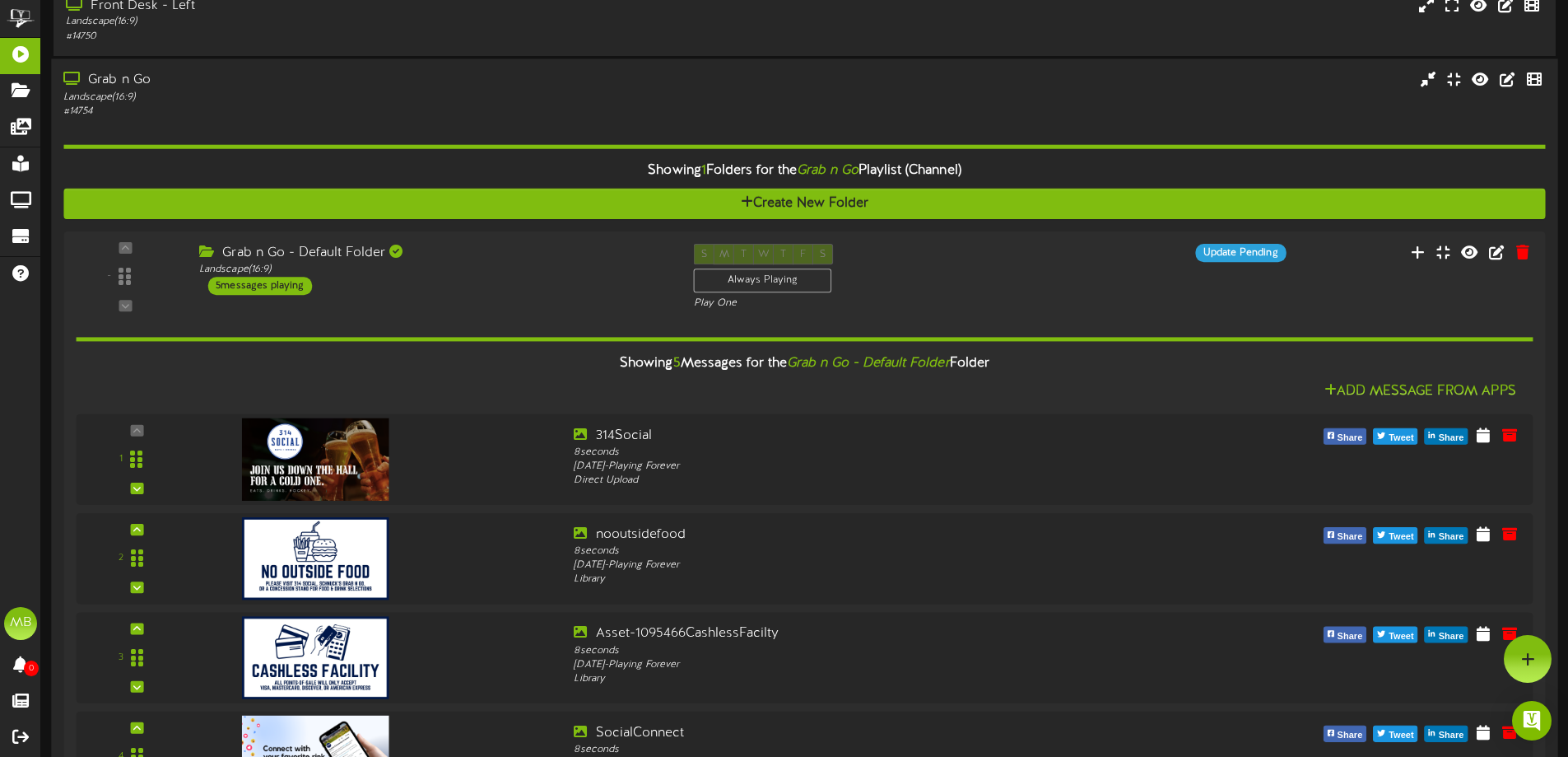
click at [427, 109] on div "# 14754" at bounding box center [365, 110] width 604 height 14
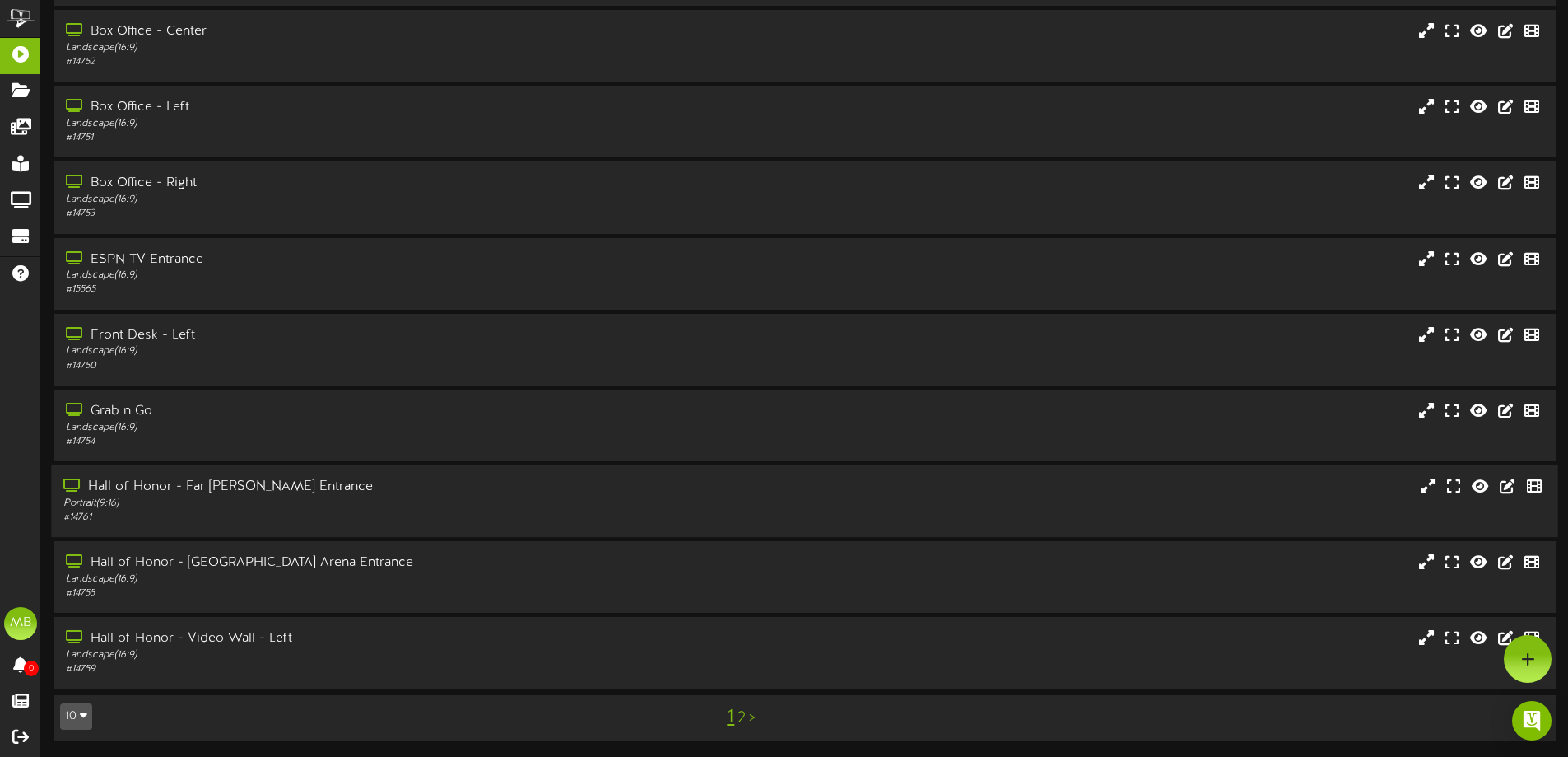
click at [473, 520] on div "# 14761" at bounding box center [365, 517] width 604 height 14
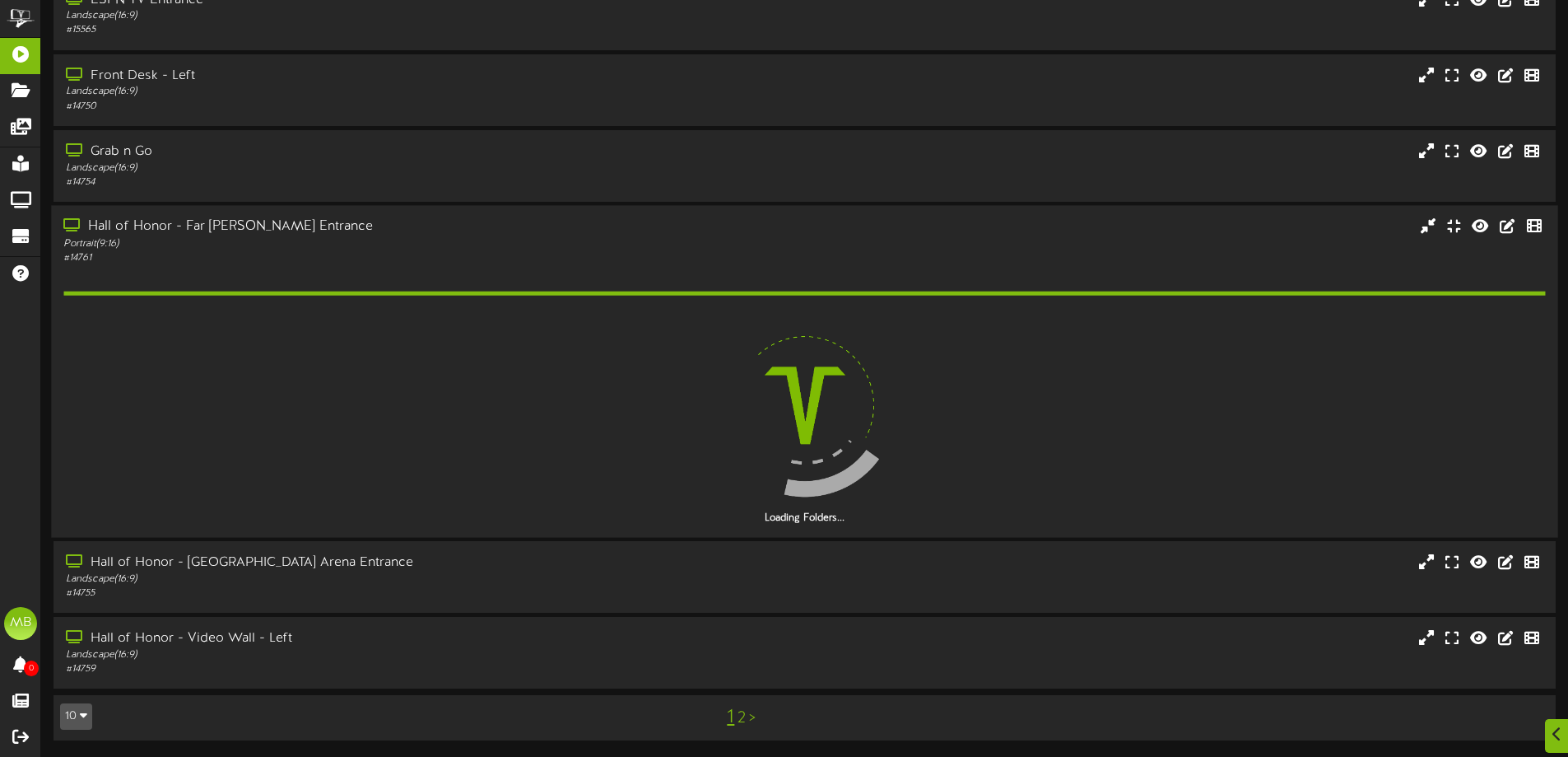
scroll to position [340, 0]
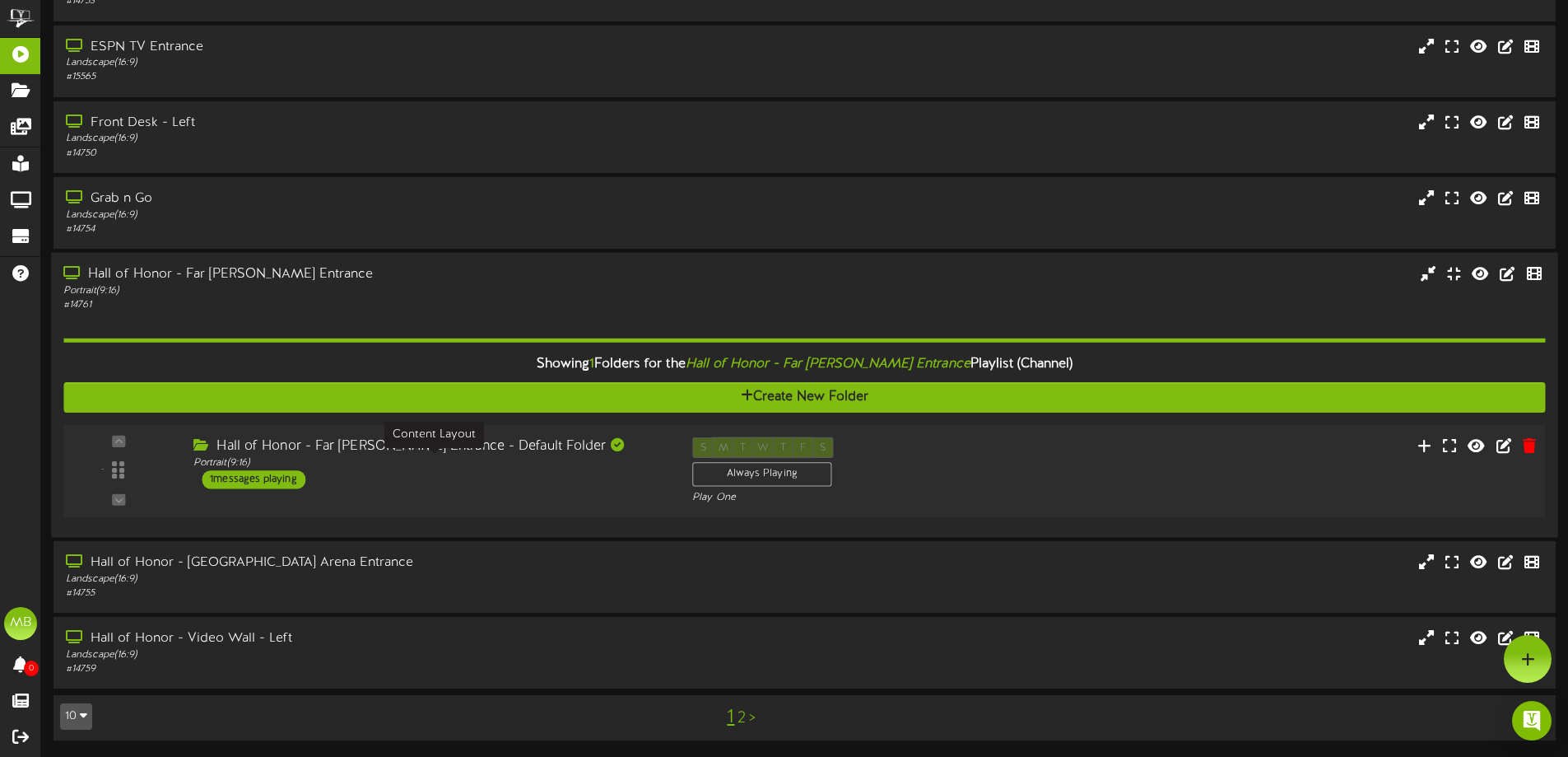
click at [448, 463] on div "Portrait ( 9:16 )" at bounding box center [430, 463] width 474 height 14
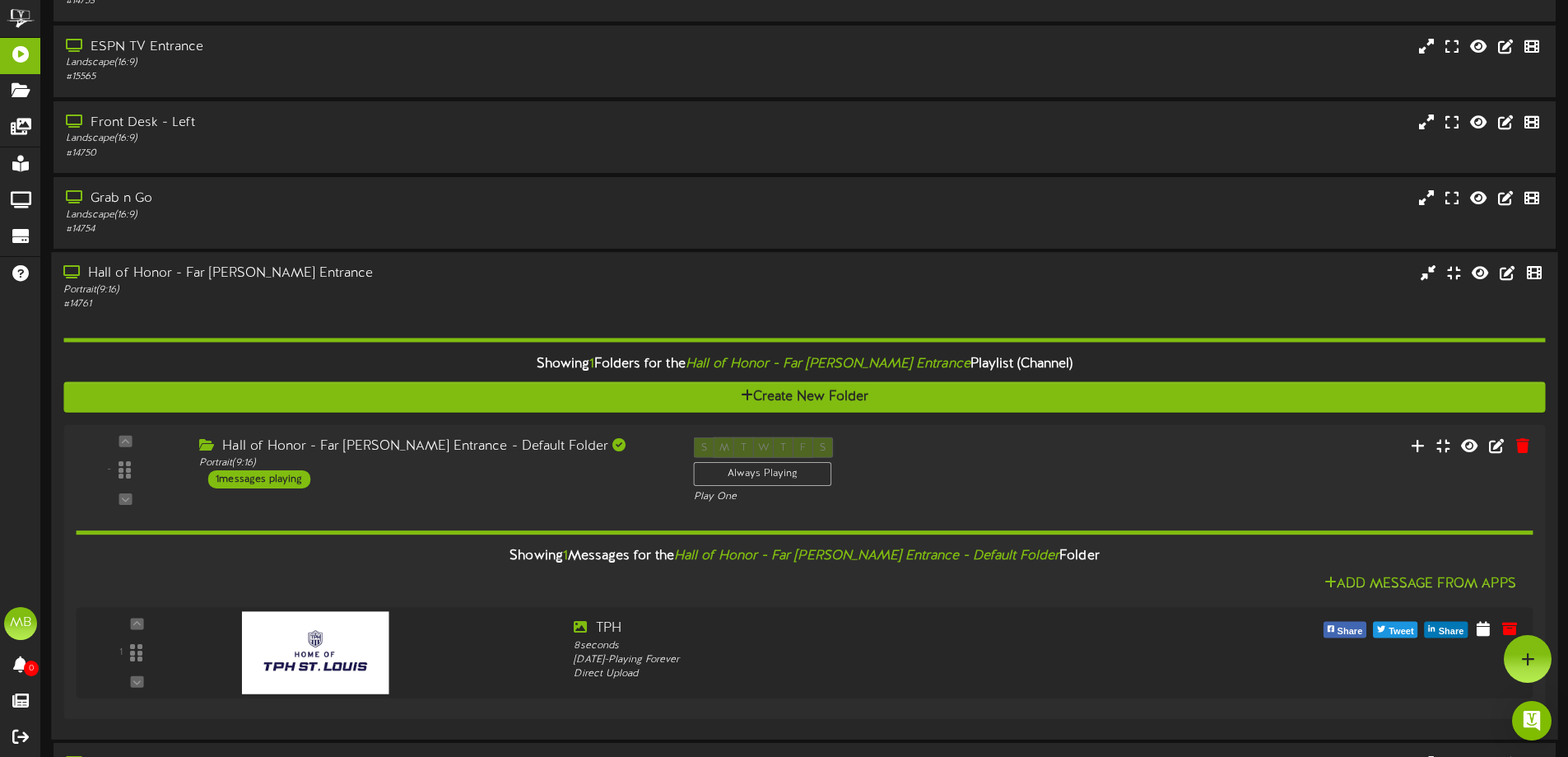
click at [409, 284] on div "Portrait ( 9:16 )" at bounding box center [365, 290] width 604 height 14
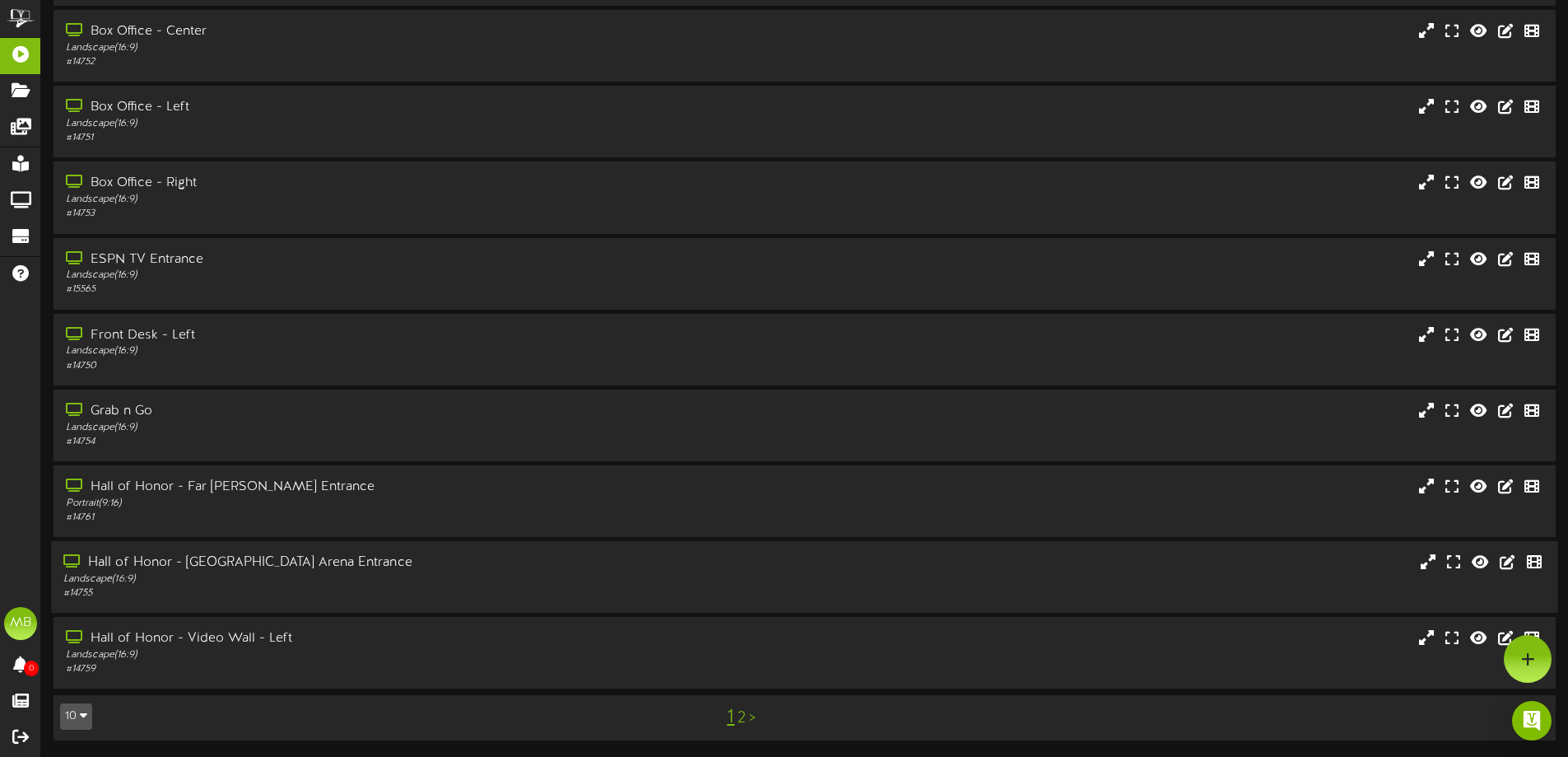
click at [357, 571] on div "Hall of Honor - USA Arena Entrance" at bounding box center [365, 563] width 604 height 19
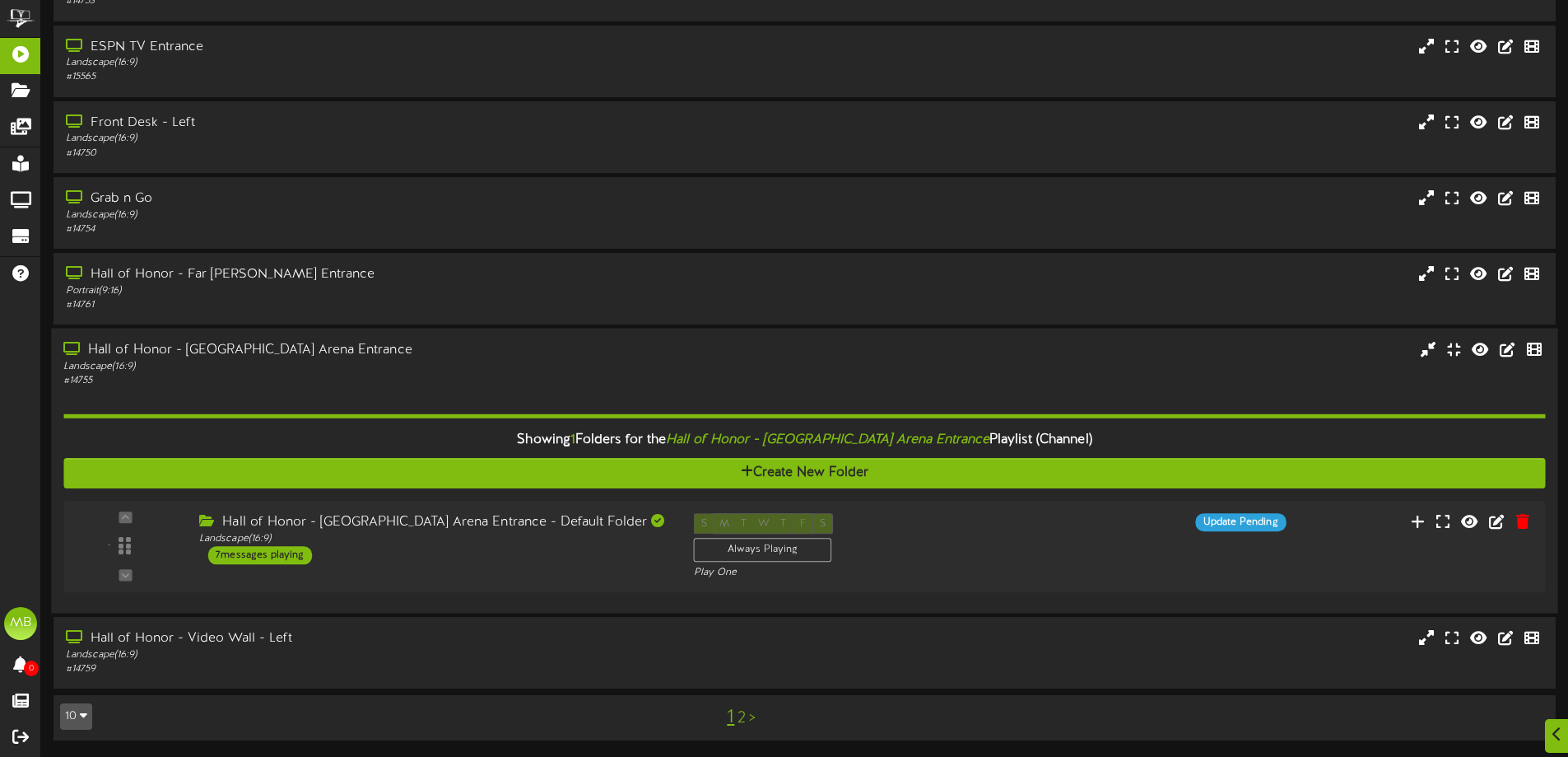
click at [401, 497] on div "Showing 1 Folders for the Hall of Honor - USA Arena Entrance Playlist (Channel)…" at bounding box center [804, 494] width 1482 height 213
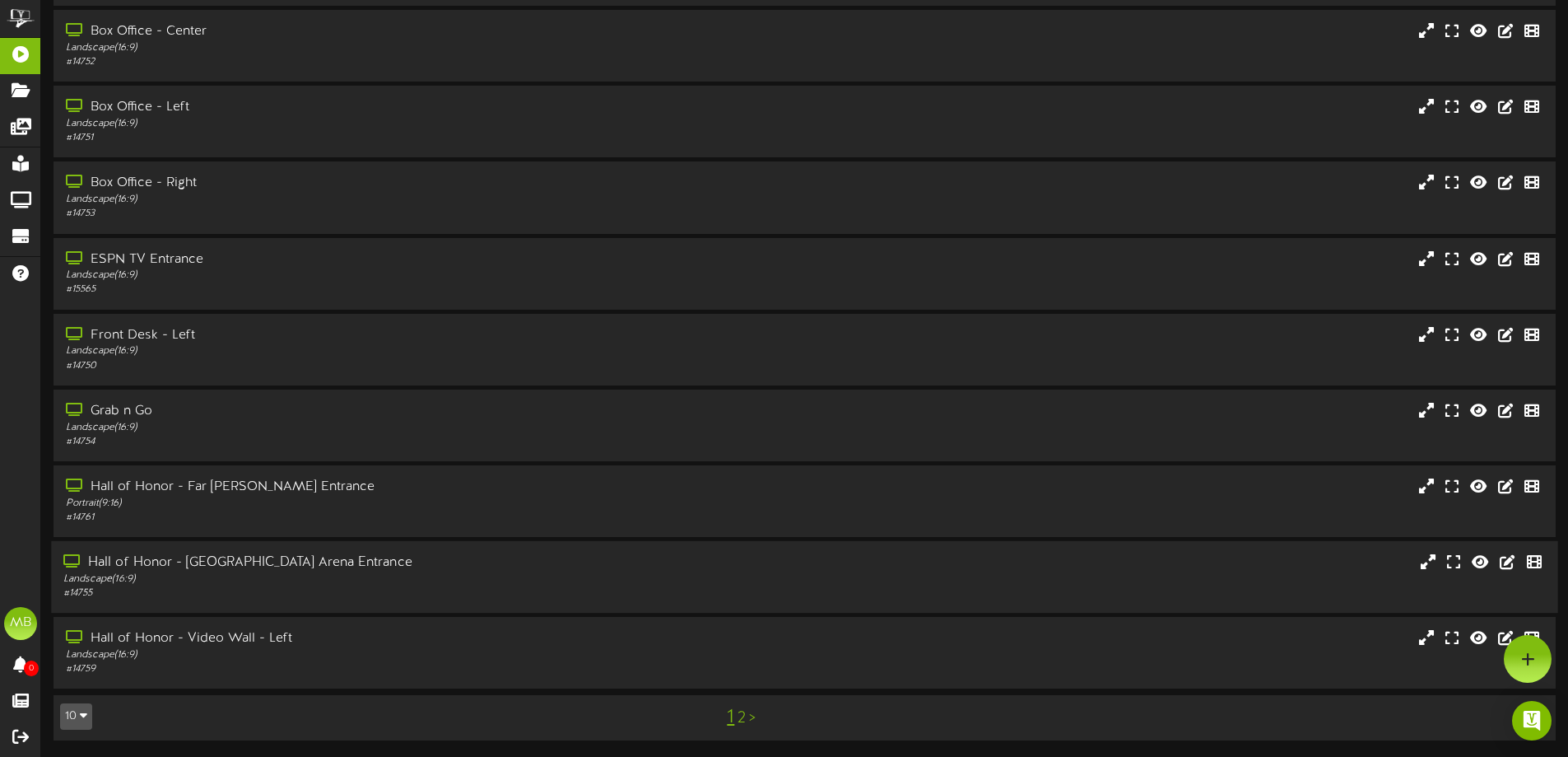
click at [414, 567] on div "Hall of Honor - USA Arena Entrance" at bounding box center [365, 563] width 604 height 19
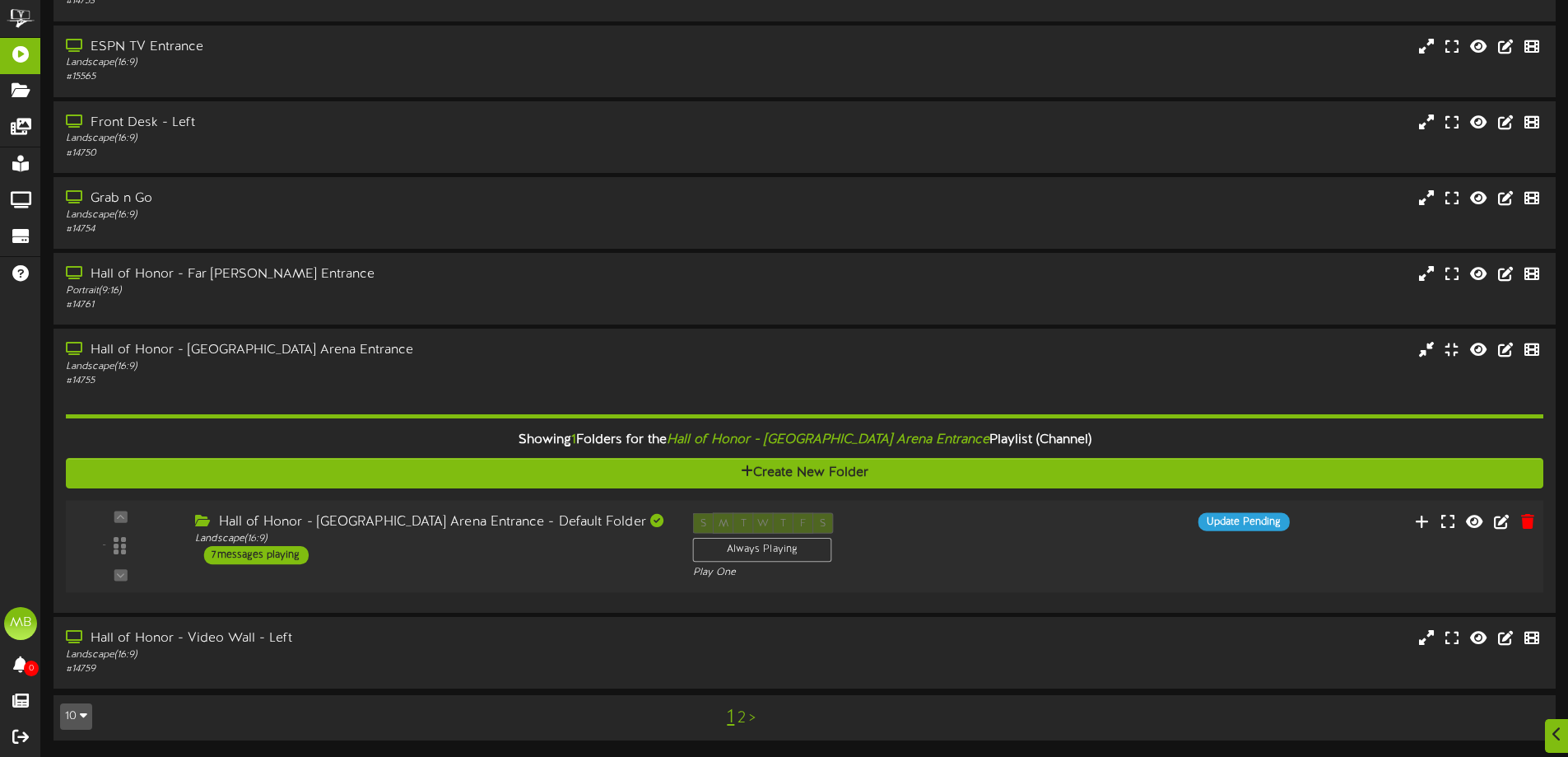
click at [398, 559] on div "Hall of Honor - USA Arena Entrance - Default Folder Landscape ( 16:9 ) 7 messag…" at bounding box center [431, 538] width 497 height 52
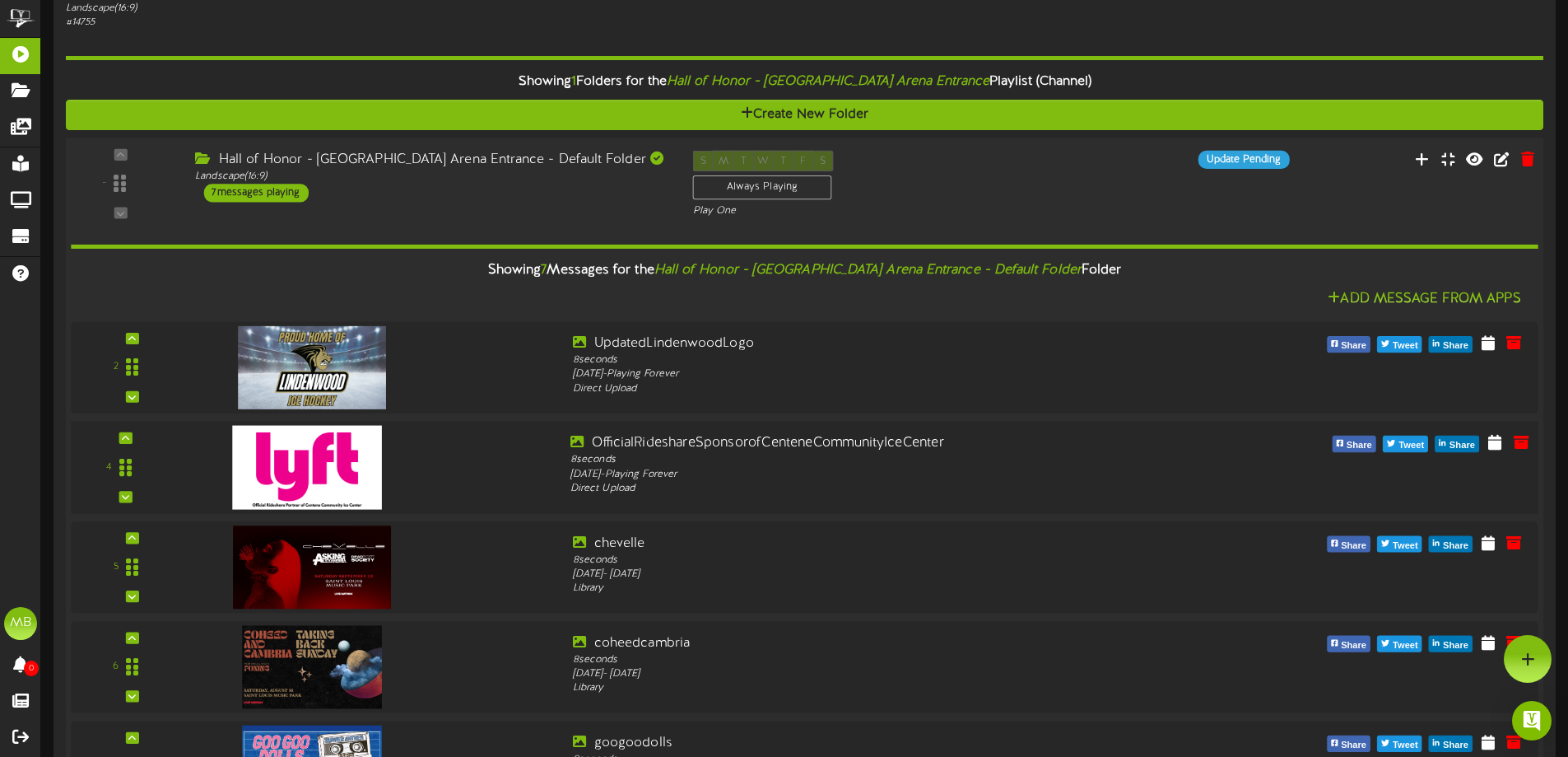
scroll to position [669, 0]
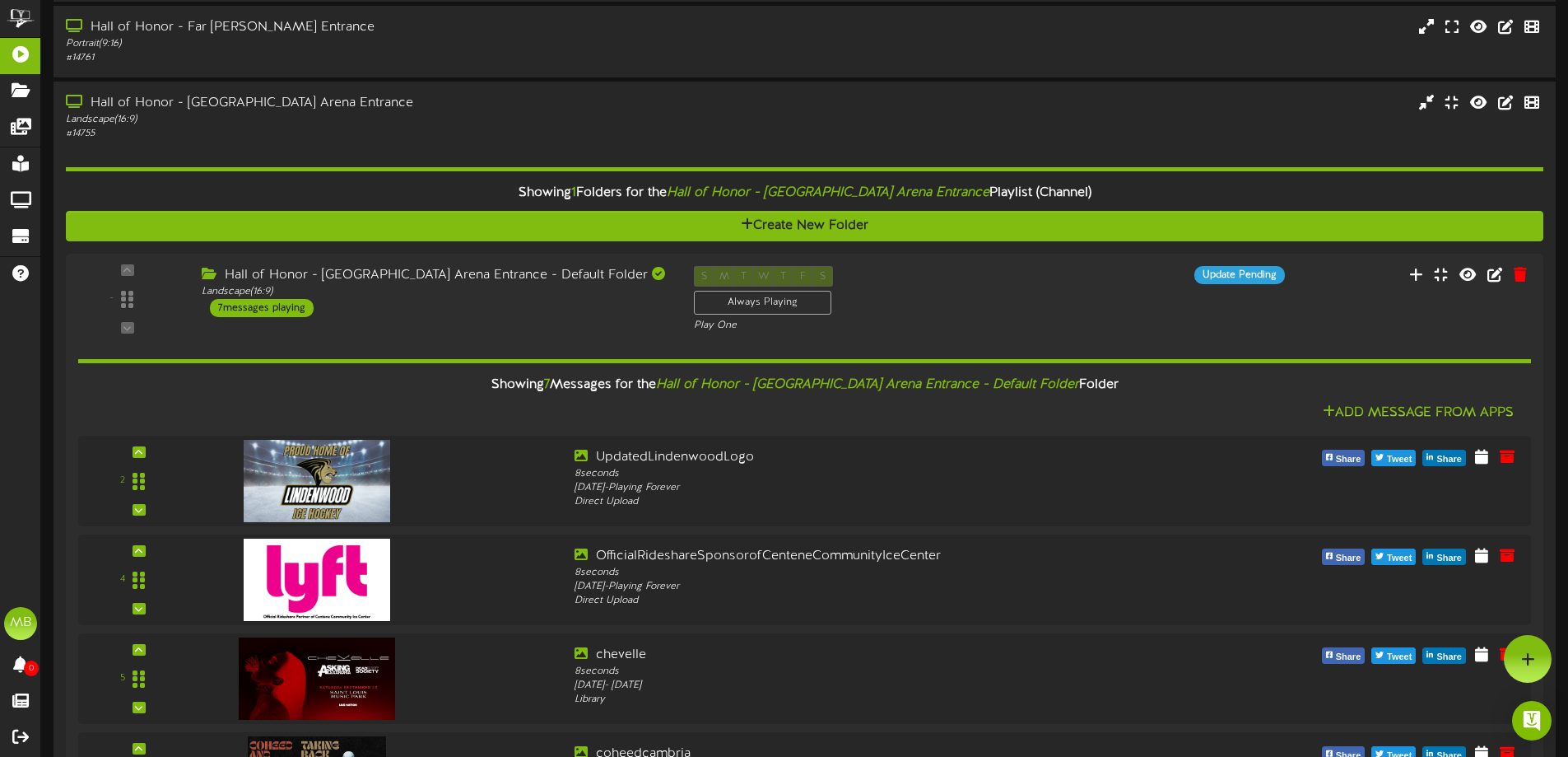
click at [417, 132] on div "# 14755" at bounding box center [366, 133] width 601 height 14
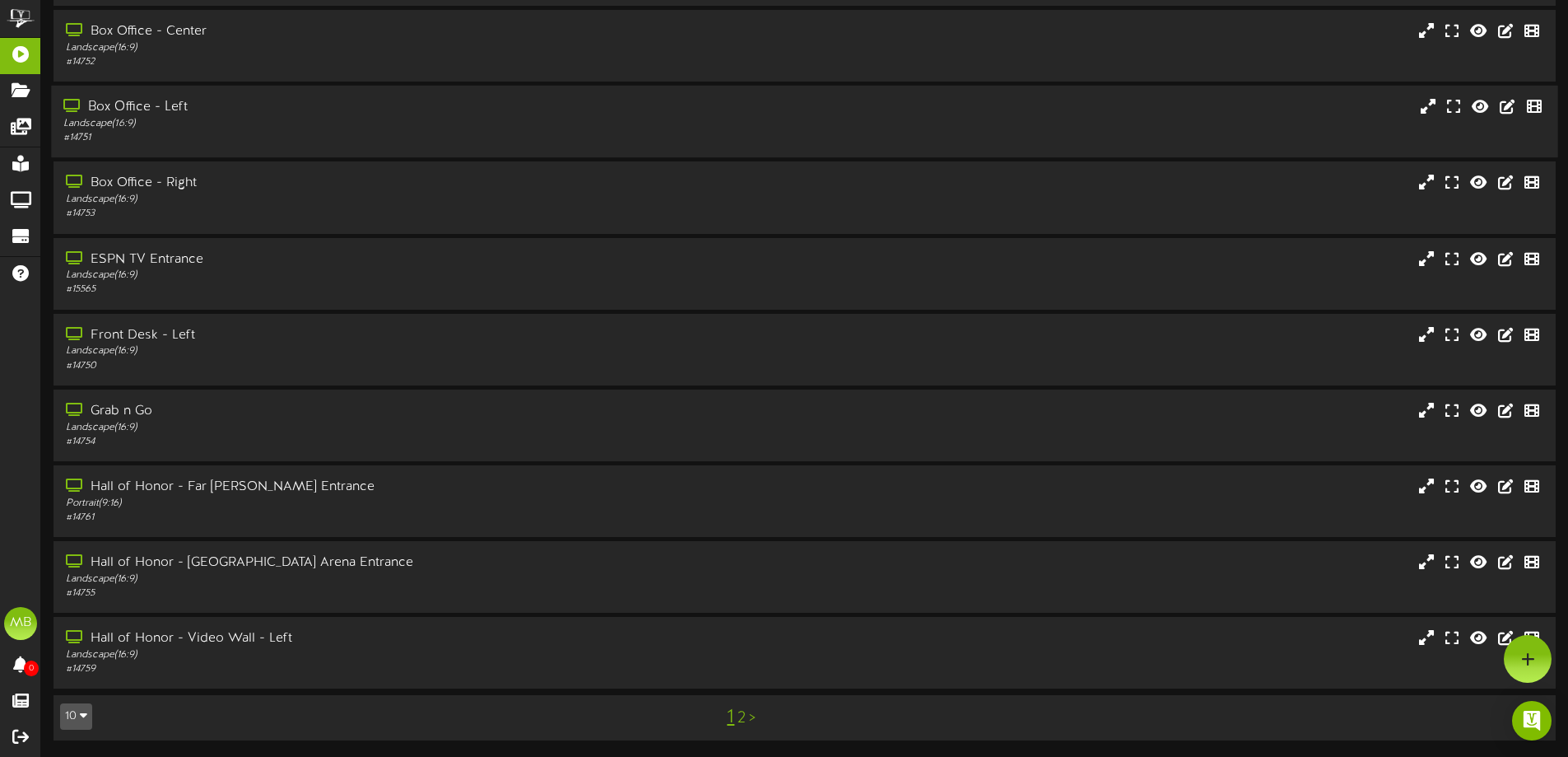
scroll to position [127, 0]
click at [362, 629] on div "Hall of Honor - Video Wall - Left" at bounding box center [365, 638] width 604 height 19
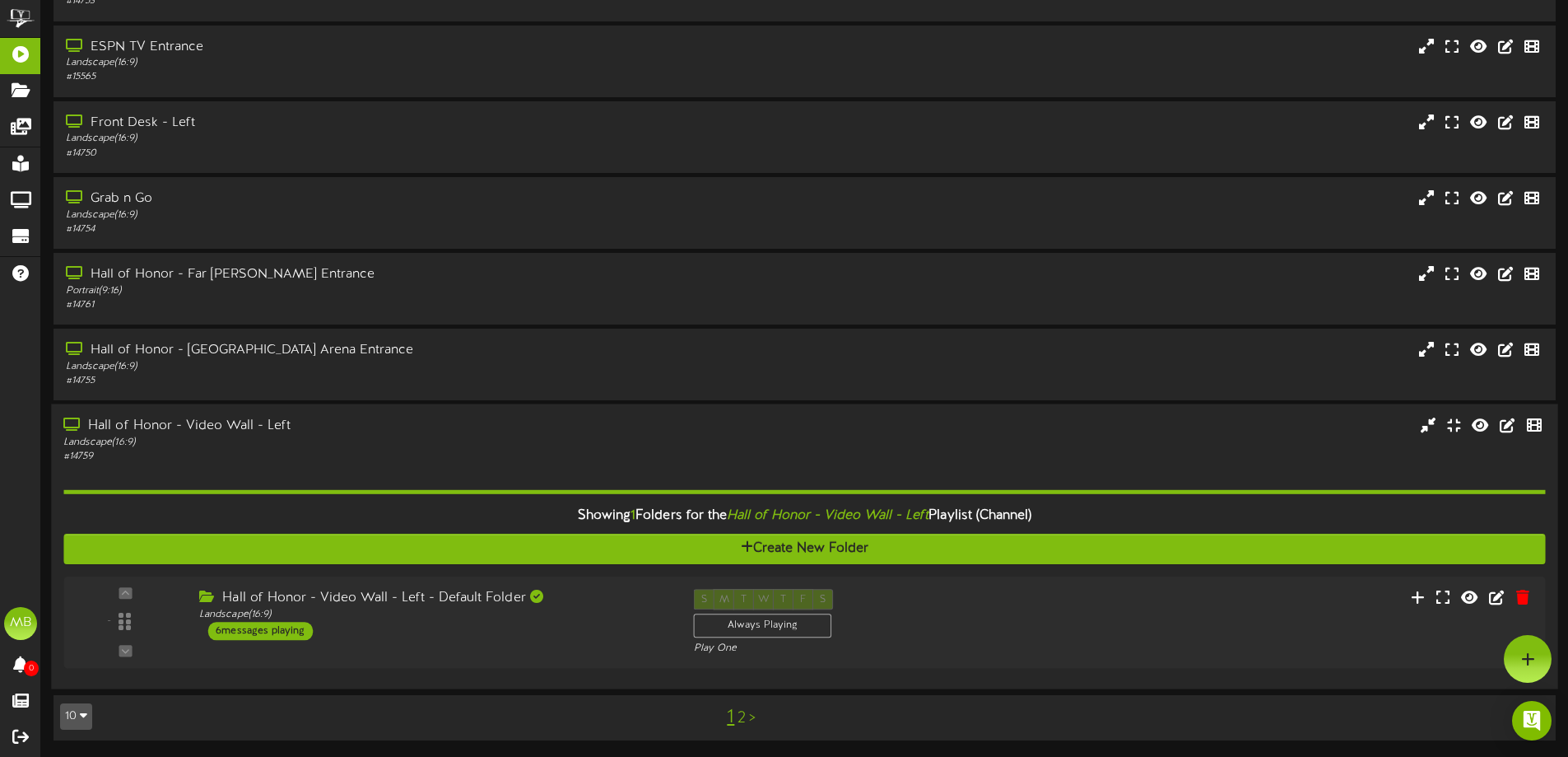
scroll to position [340, 0]
click at [514, 607] on div "Landscape ( 16:9 )" at bounding box center [430, 614] width 474 height 14
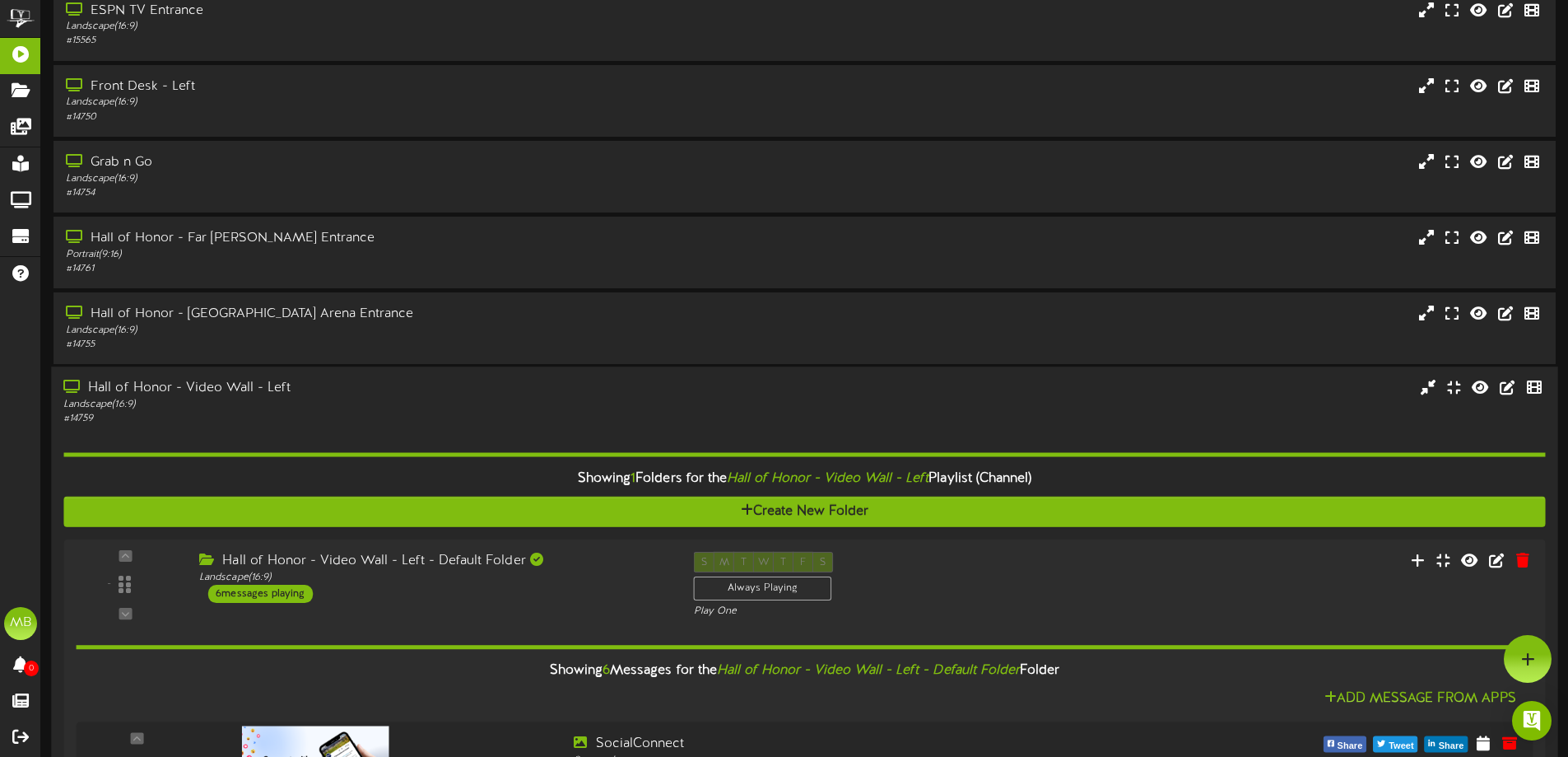
click at [434, 404] on div "Landscape ( 16:9 )" at bounding box center [365, 405] width 604 height 14
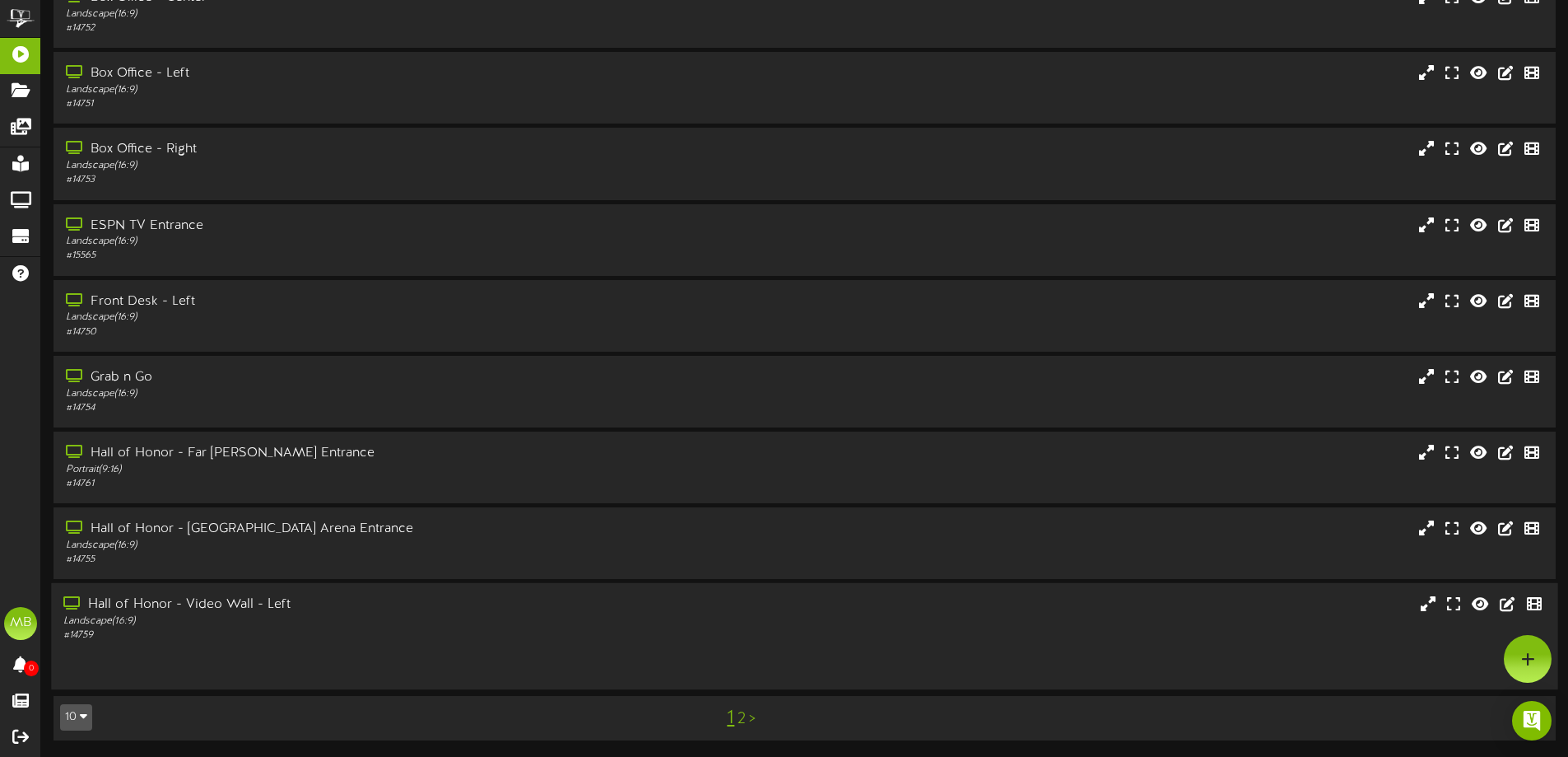
scroll to position [127, 0]
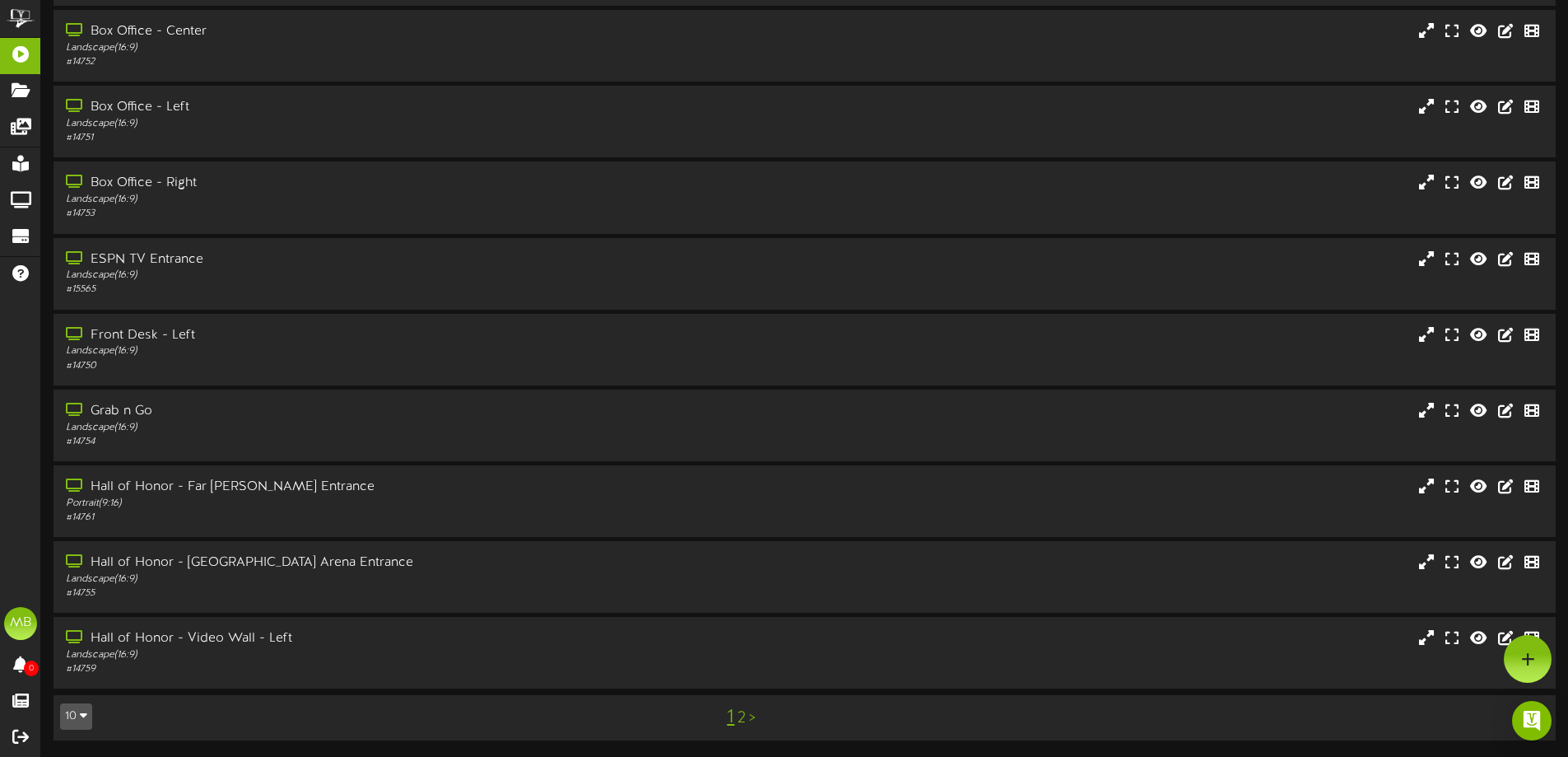
click at [741, 719] on link "2" at bounding box center [742, 718] width 9 height 18
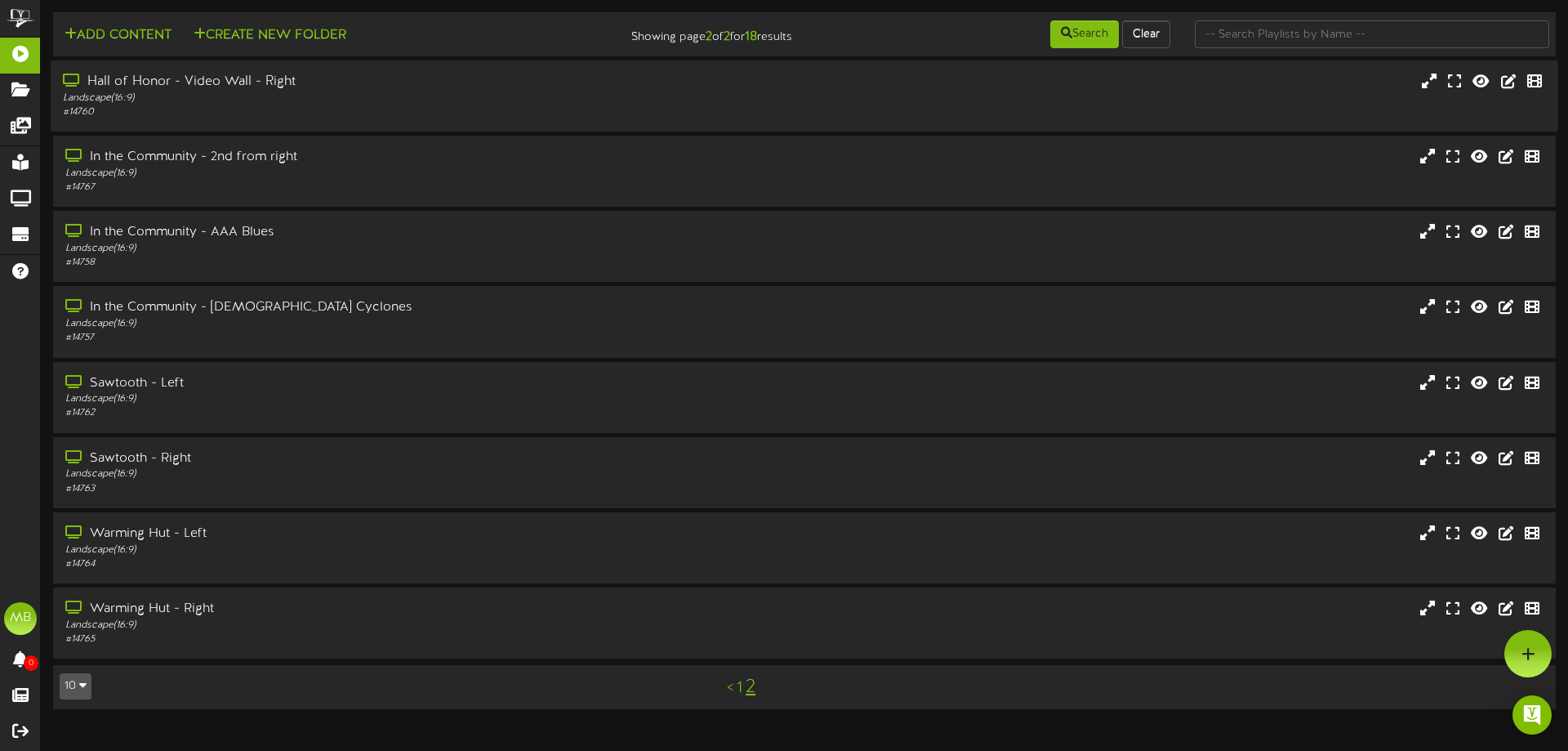
click at [446, 86] on div "Hall of Honor - Video Wall - Right" at bounding box center [364, 82] width 603 height 19
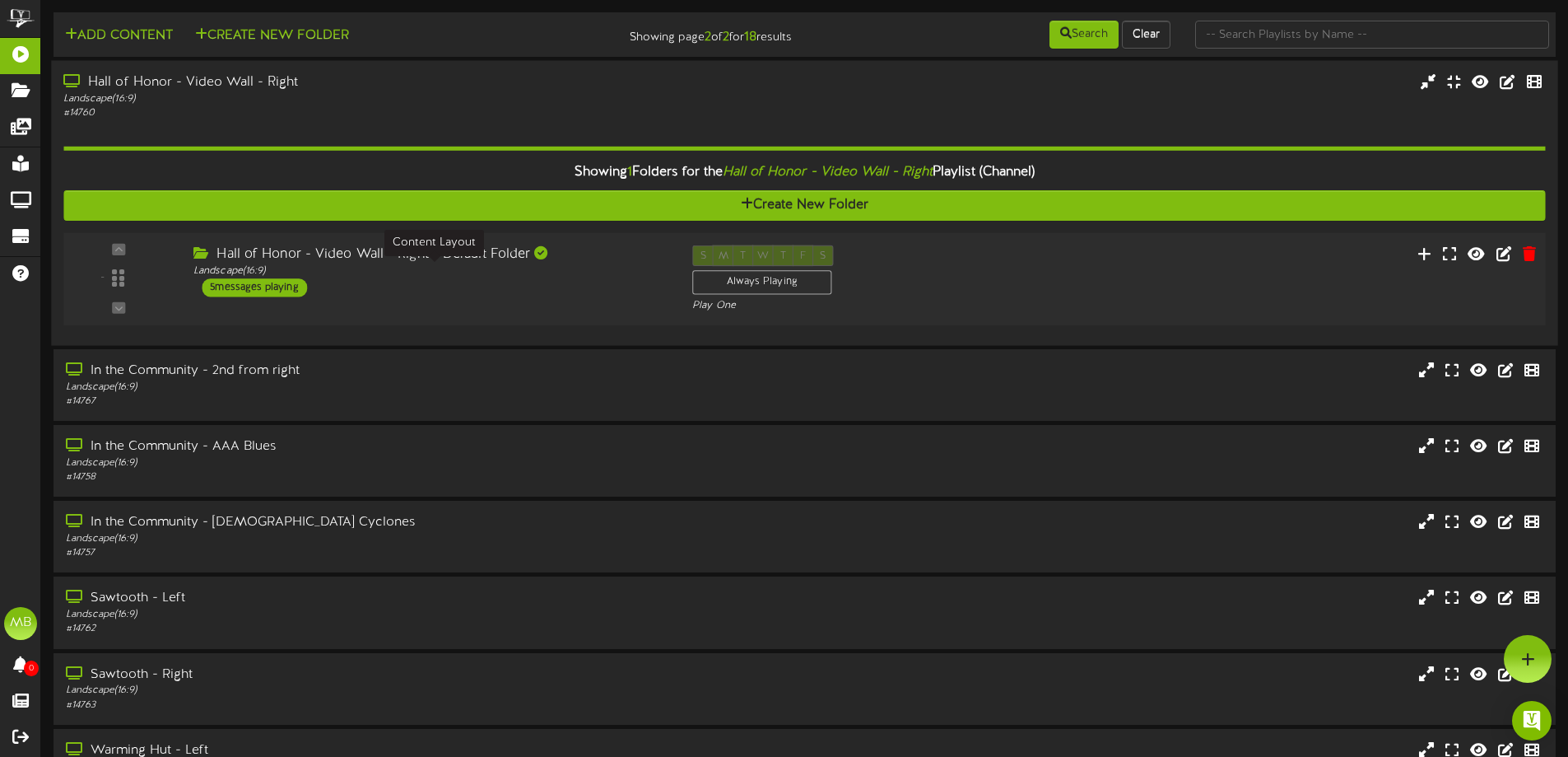
click at [397, 252] on div "Hall of Honor - Video Wall - Right - Default Folder" at bounding box center [430, 255] width 474 height 19
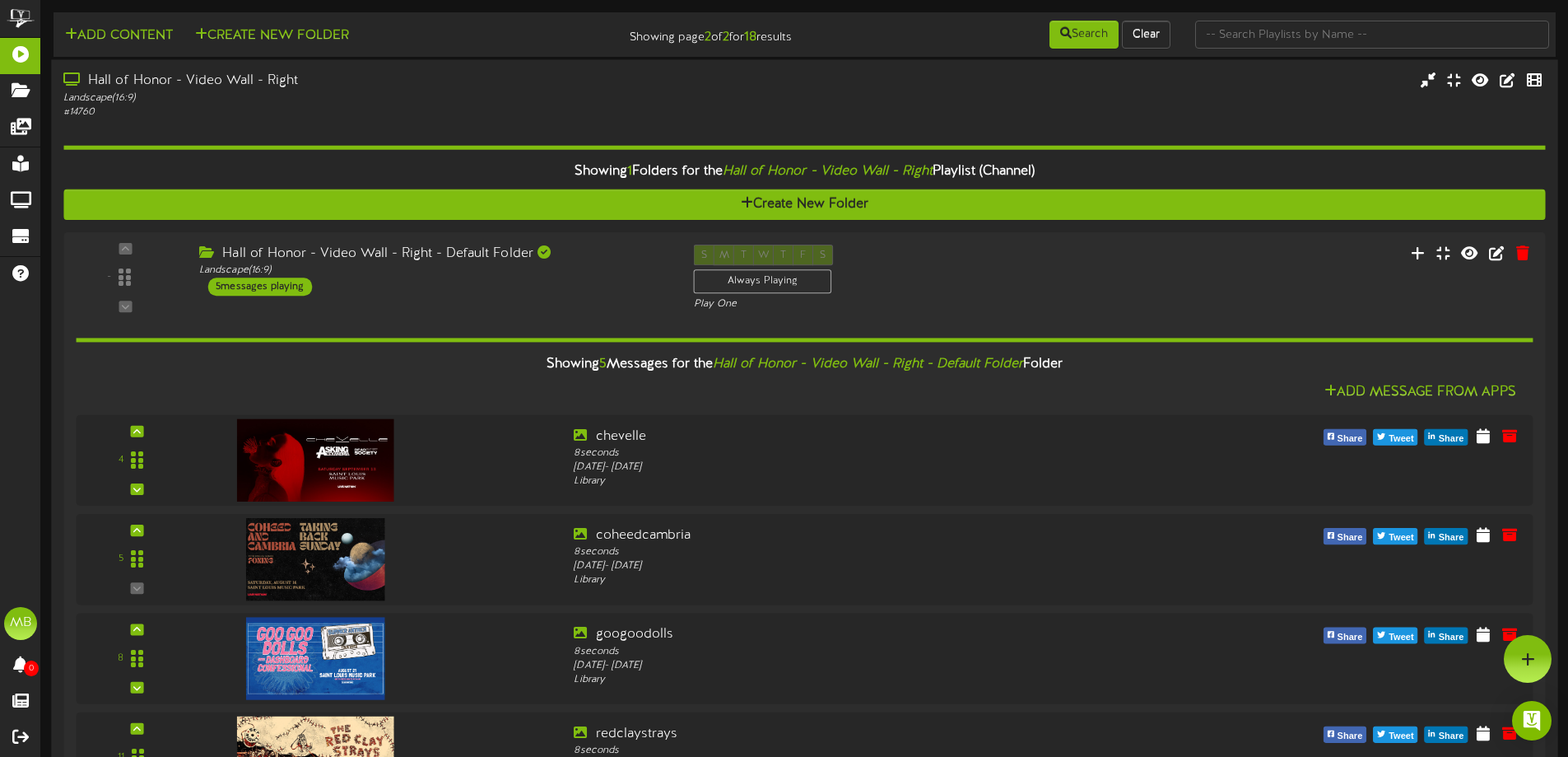
click at [351, 117] on div "# 14760" at bounding box center [365, 112] width 604 height 14
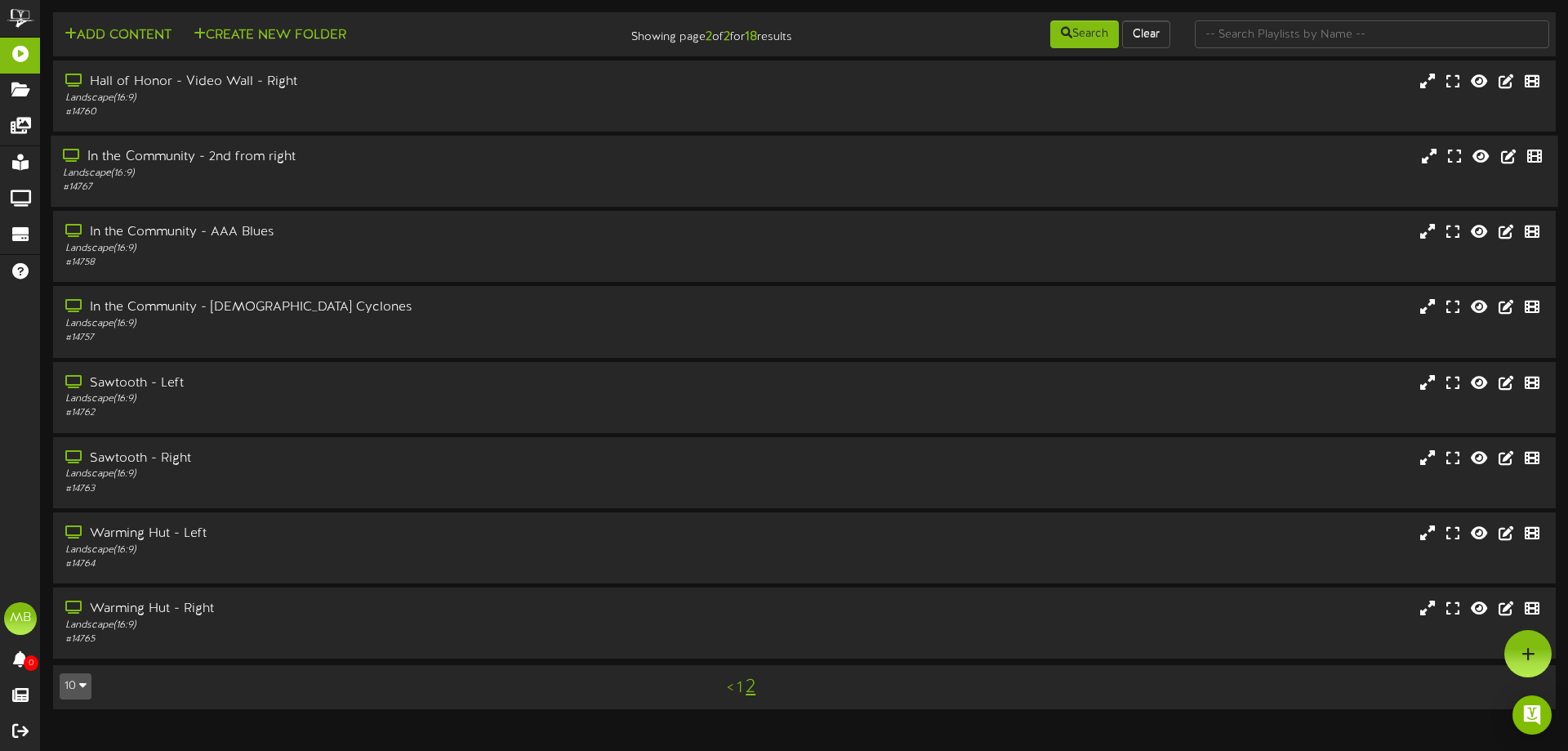
click at [339, 159] on div "In the Community - 2nd from right" at bounding box center [364, 157] width 603 height 19
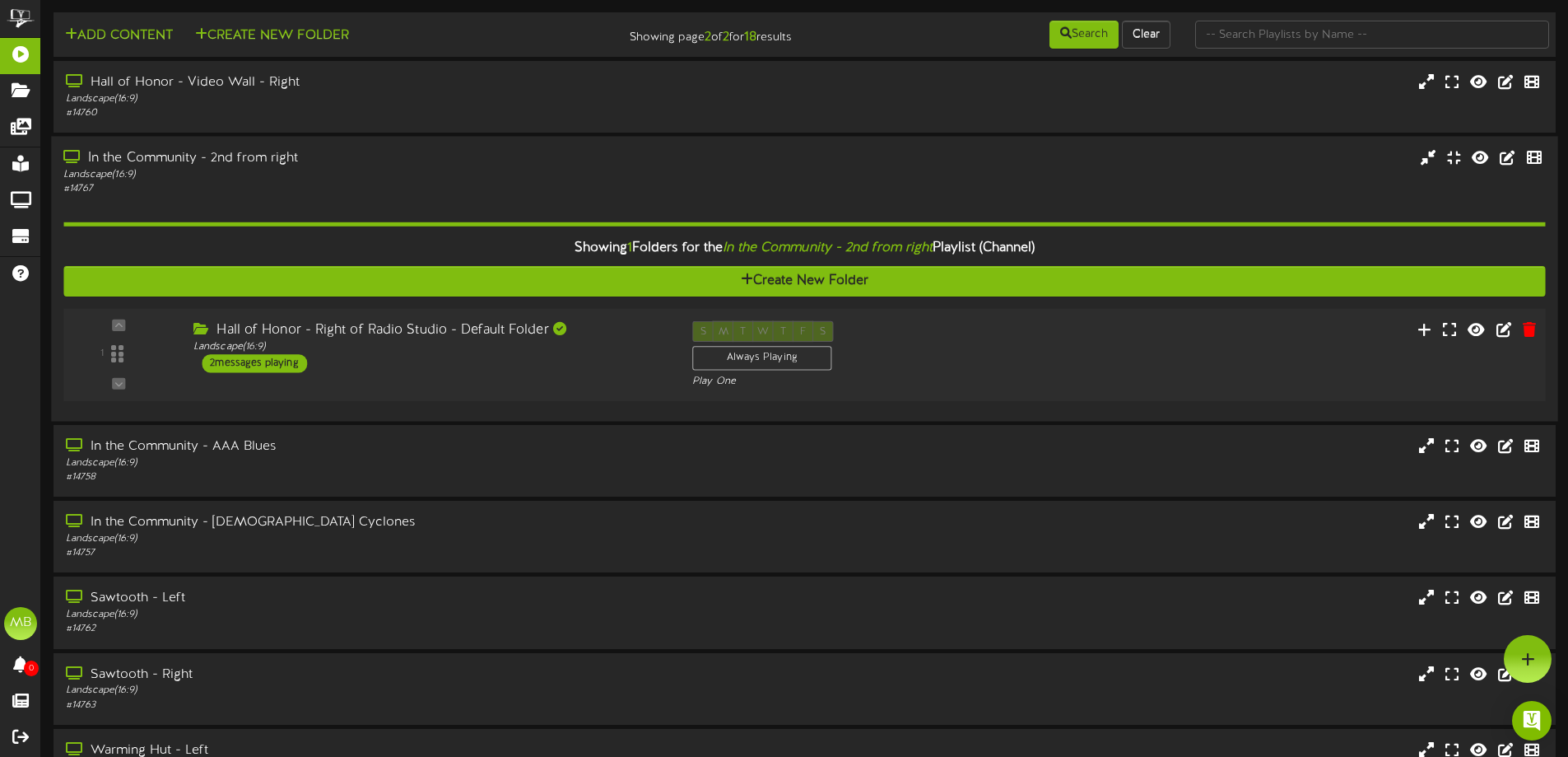
click at [429, 366] on div "Hall of Honor - Right of Radio Studio - Default Folder Landscape ( 16:9 ) 2 mes…" at bounding box center [430, 346] width 498 height 52
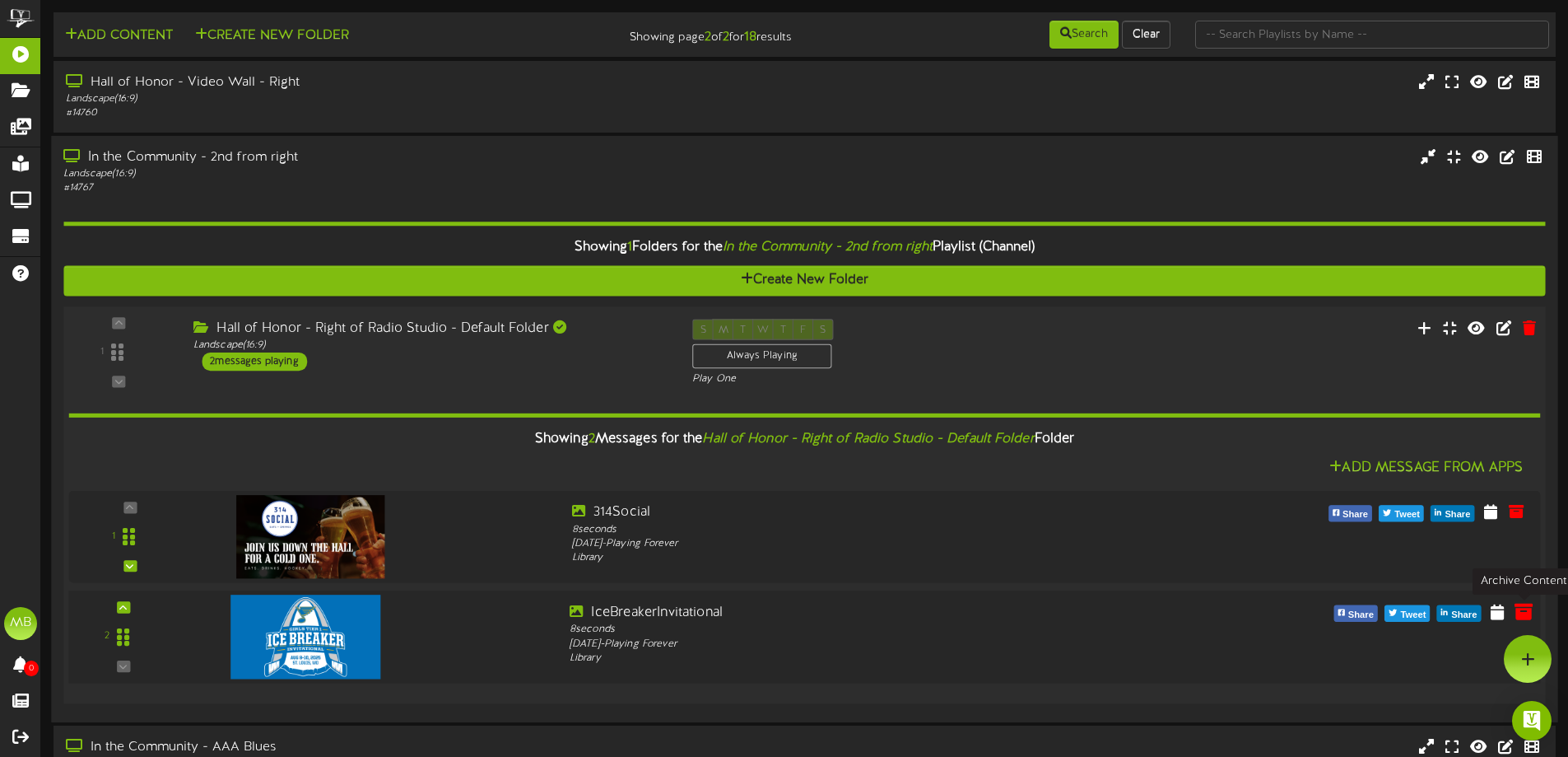
click at [1519, 608] on icon at bounding box center [1523, 611] width 18 height 18
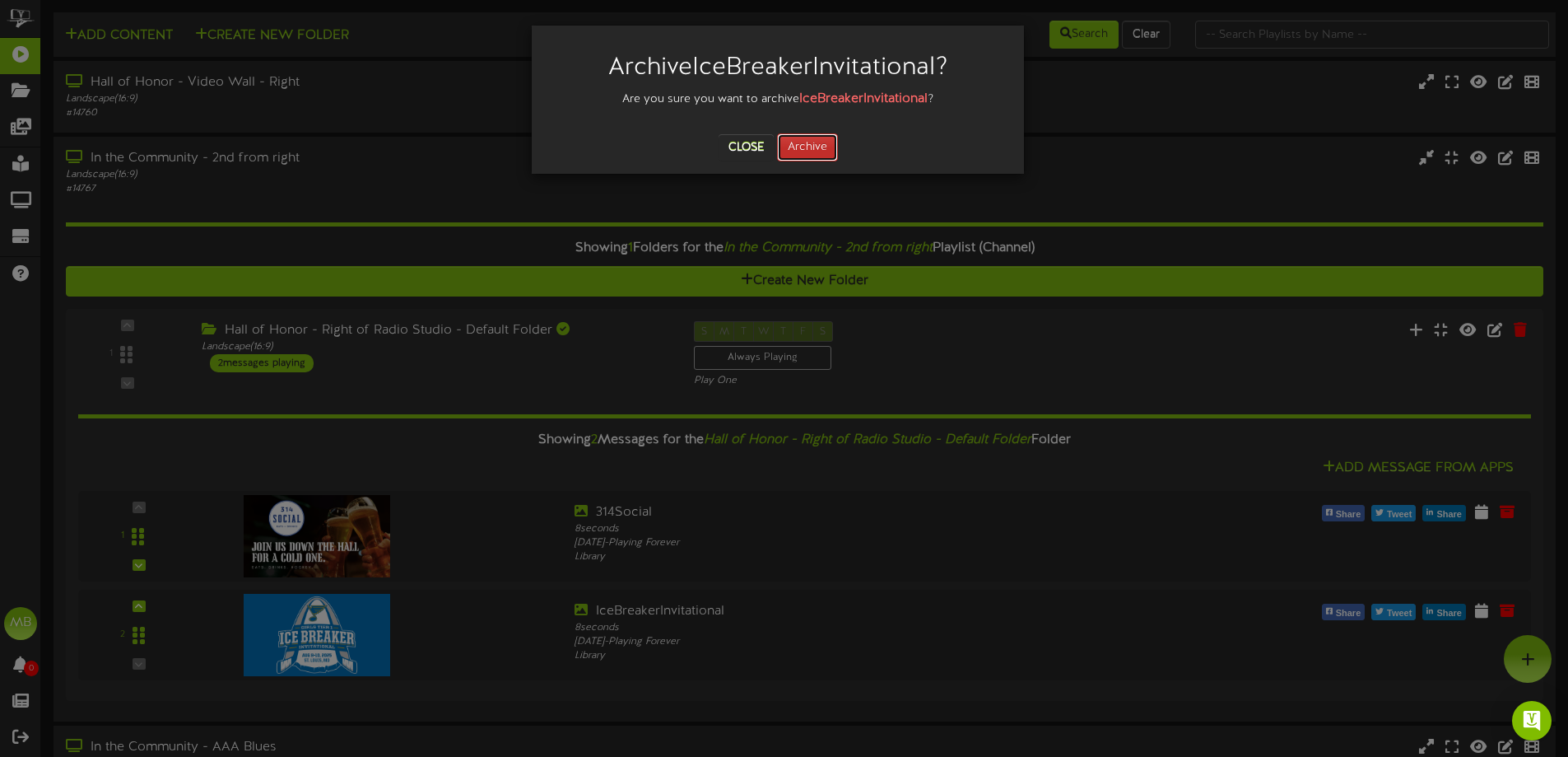
click at [825, 143] on button "Archive" at bounding box center [807, 147] width 61 height 28
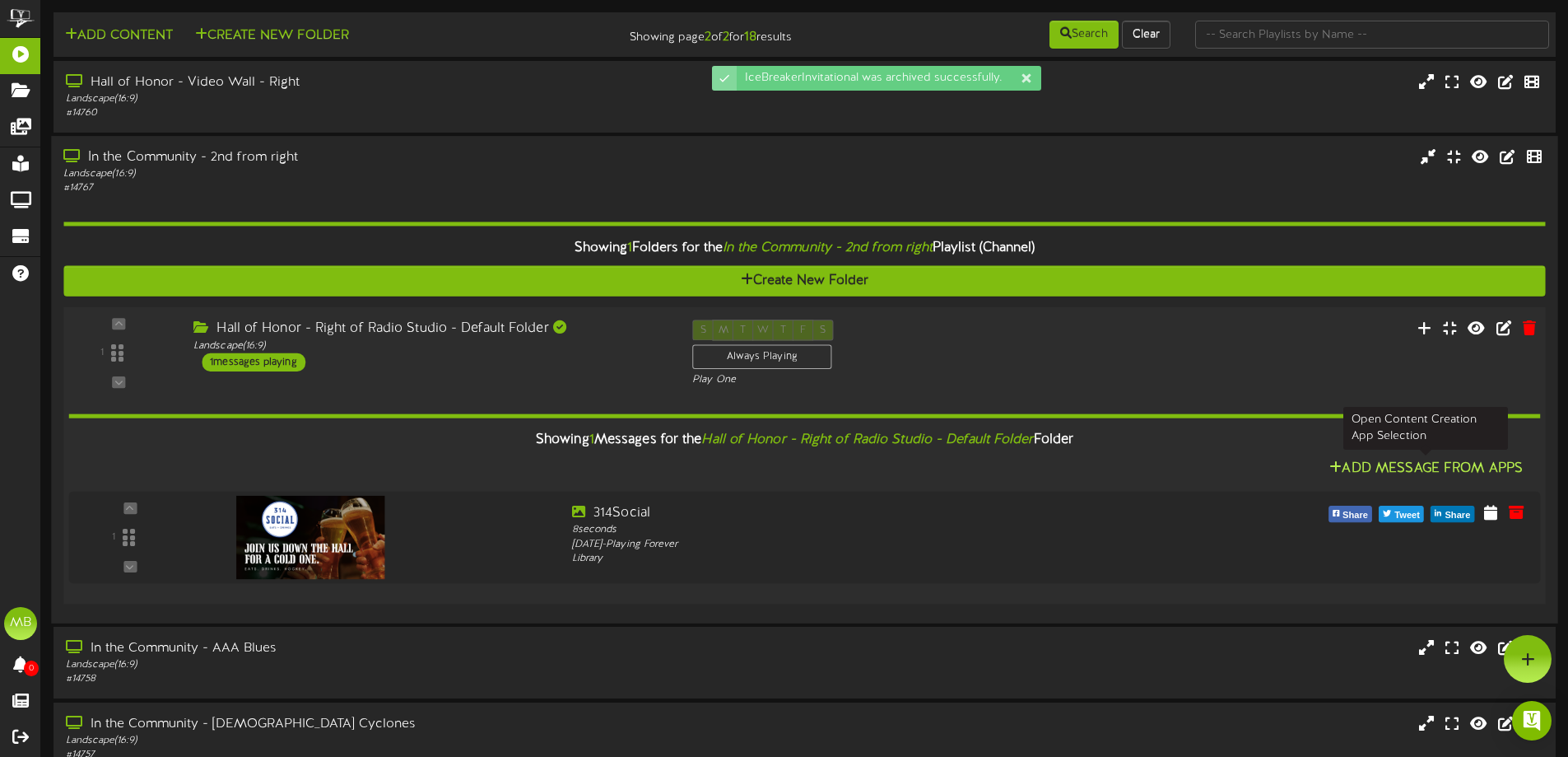
click at [1373, 460] on button "Add Message From Apps" at bounding box center [1426, 468] width 203 height 21
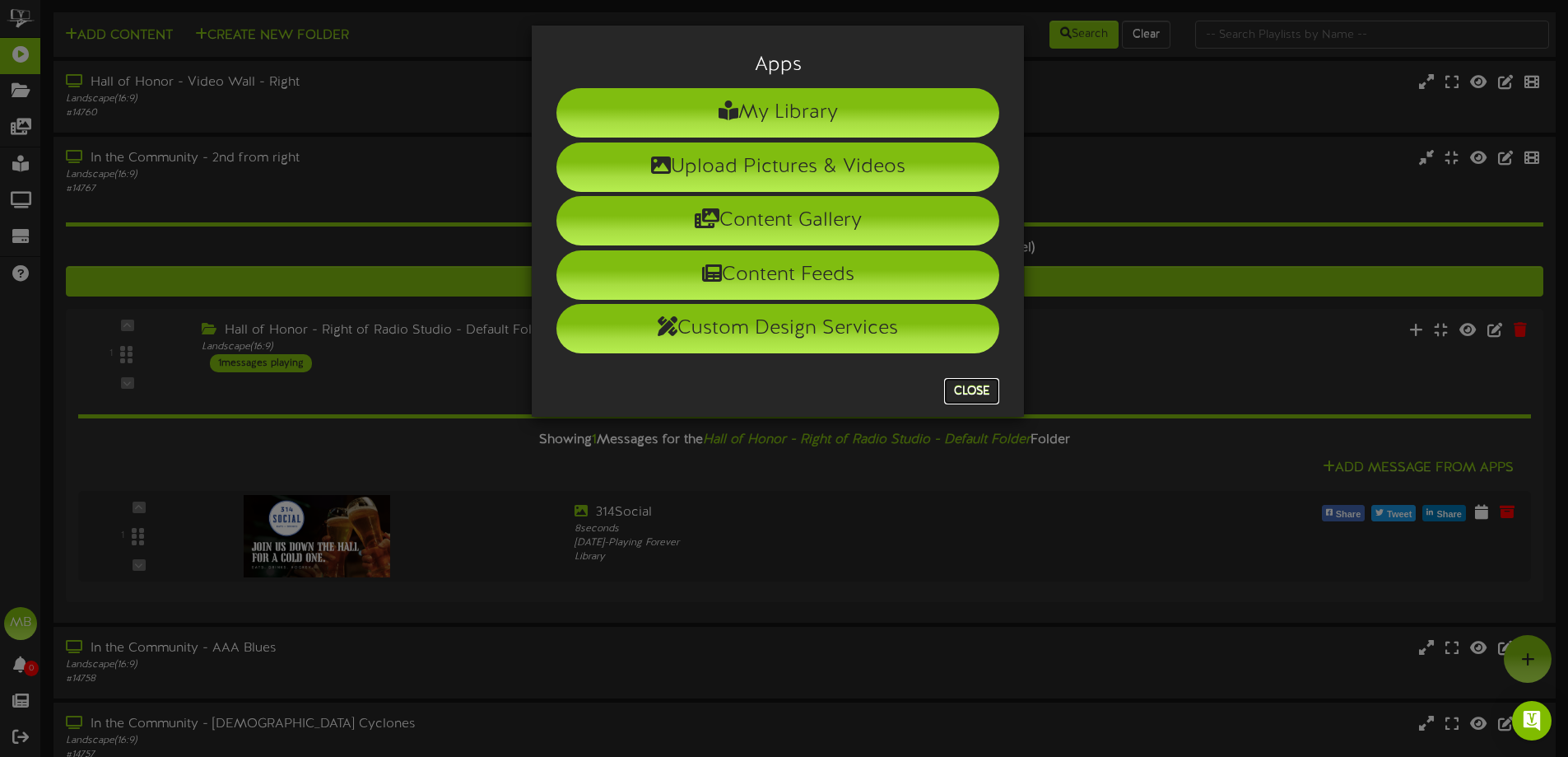
click at [993, 389] on button "Close" at bounding box center [971, 391] width 55 height 27
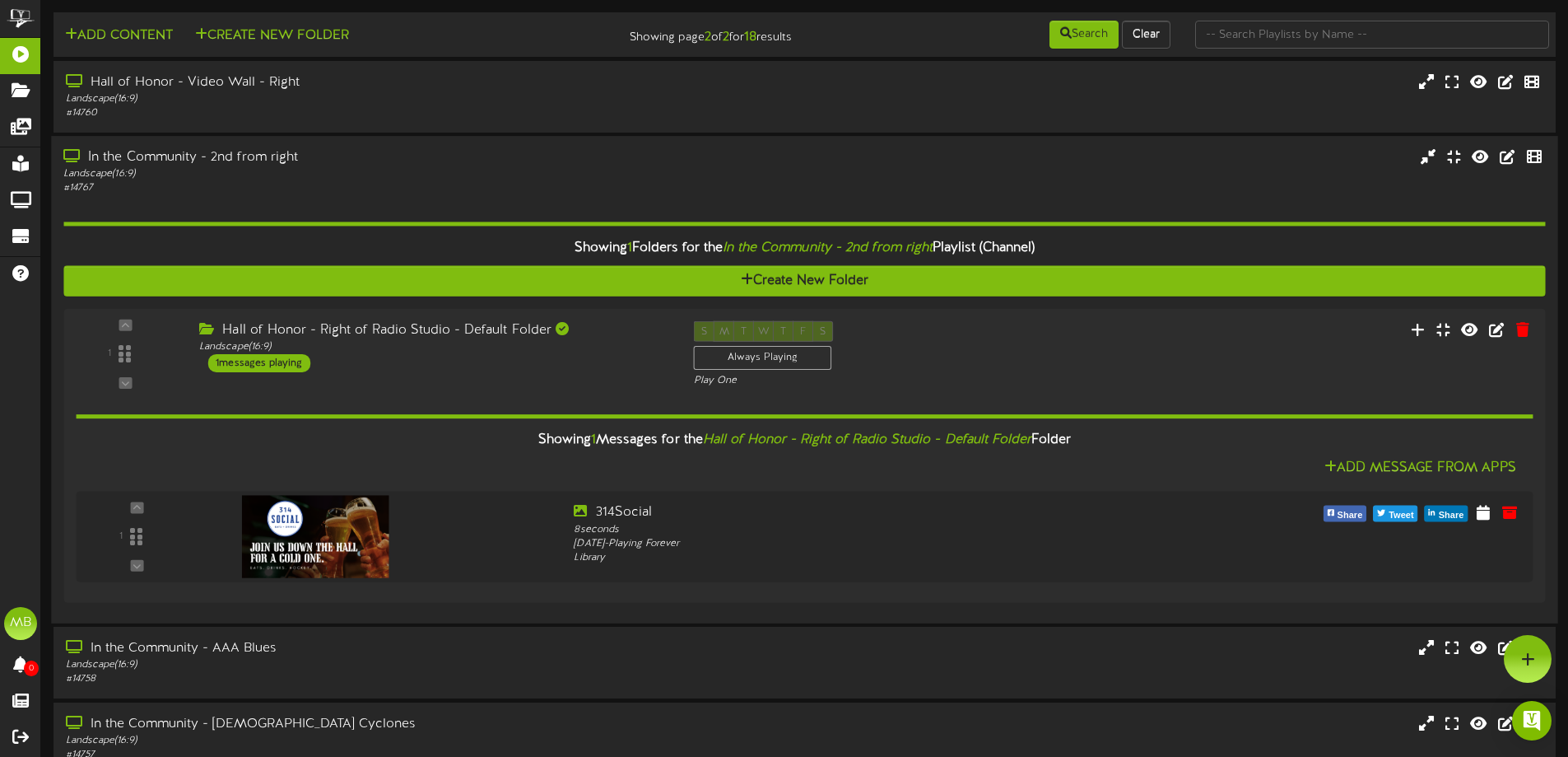
click at [468, 192] on div "# 14767" at bounding box center [365, 188] width 604 height 14
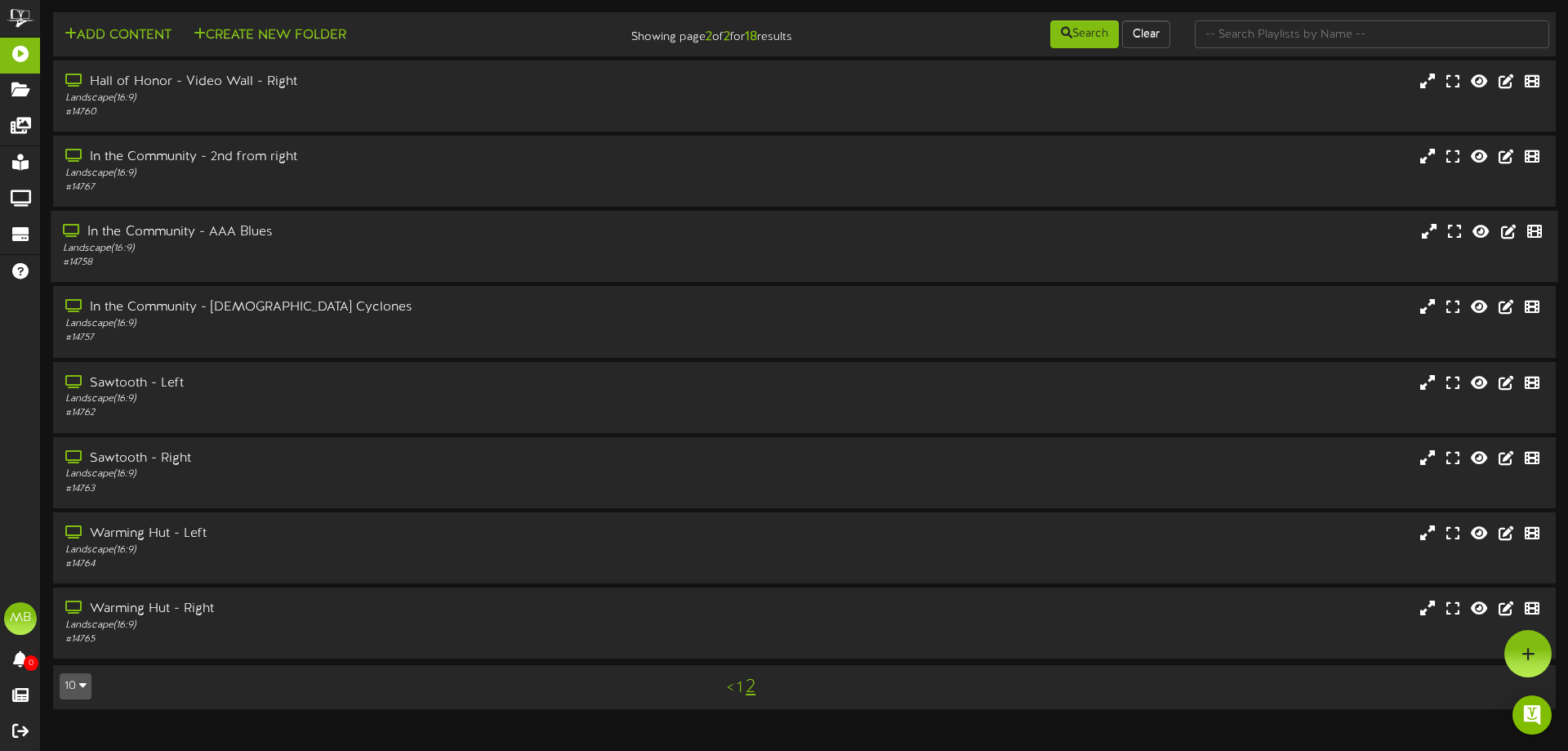
click at [412, 230] on div "In the Community - AAA Blues" at bounding box center [364, 233] width 603 height 19
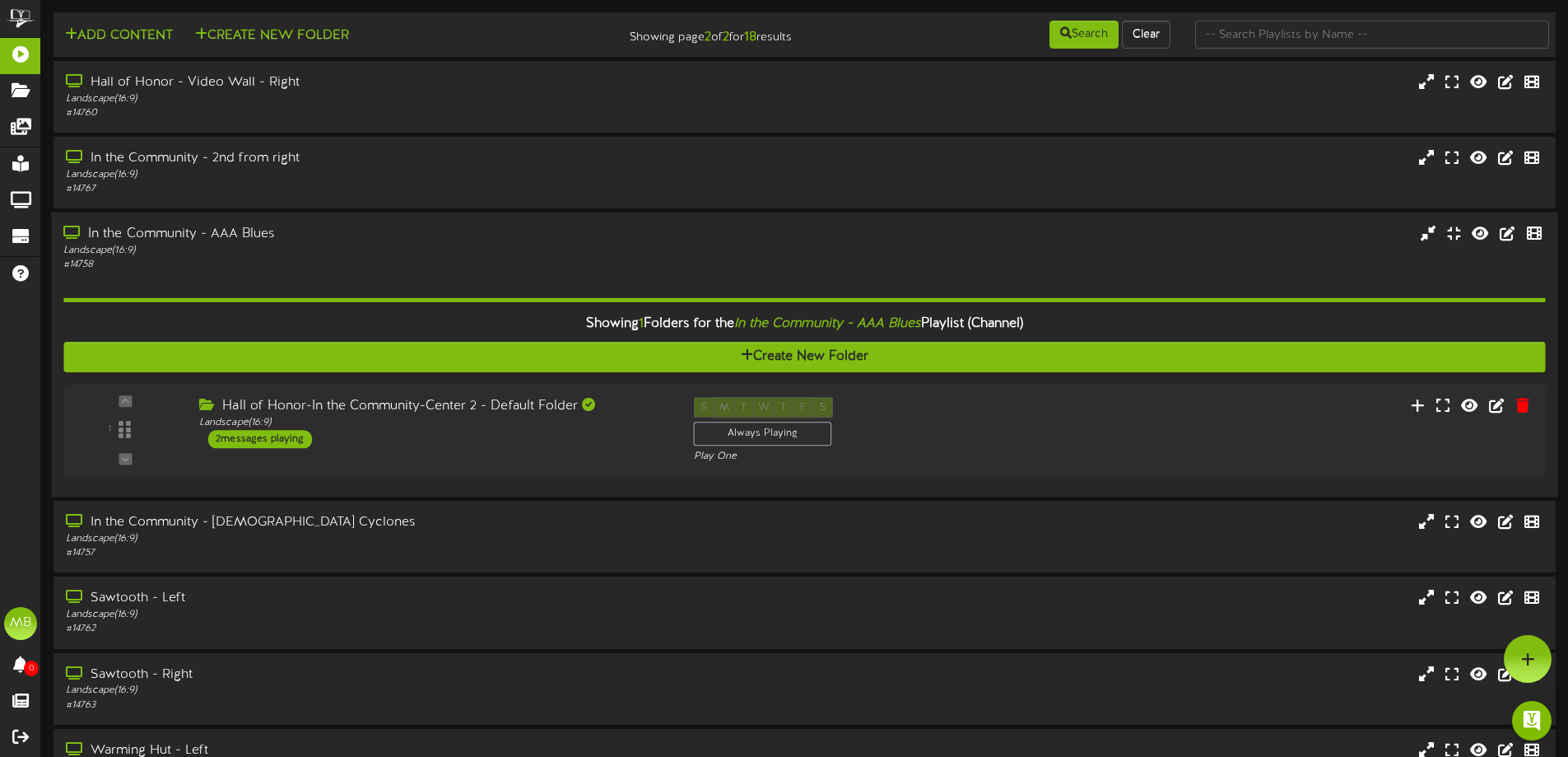
click at [415, 232] on div "In the Community - AAA Blues" at bounding box center [365, 234] width 604 height 19
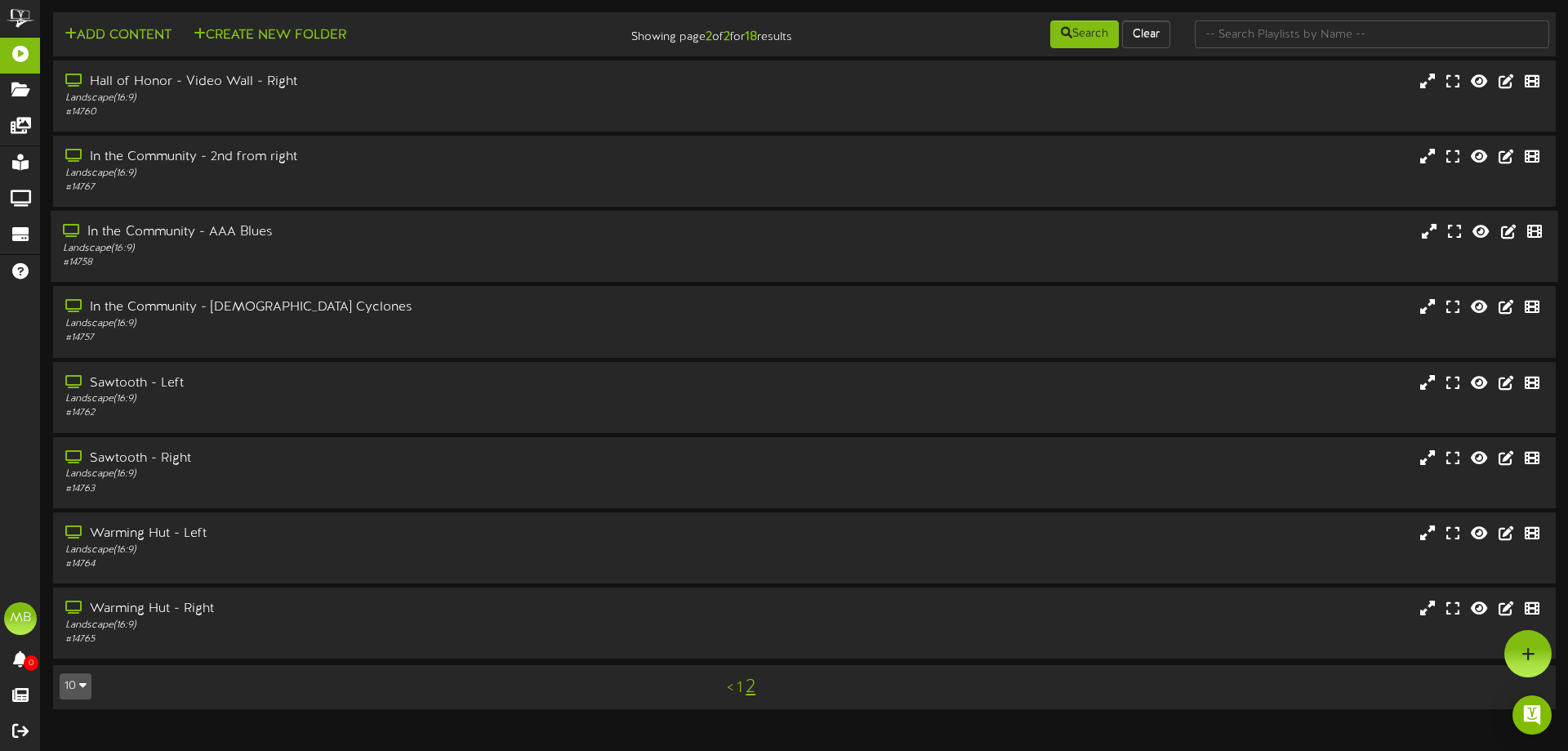
click at [412, 230] on div "In the Community - AAA Blues" at bounding box center [364, 233] width 603 height 19
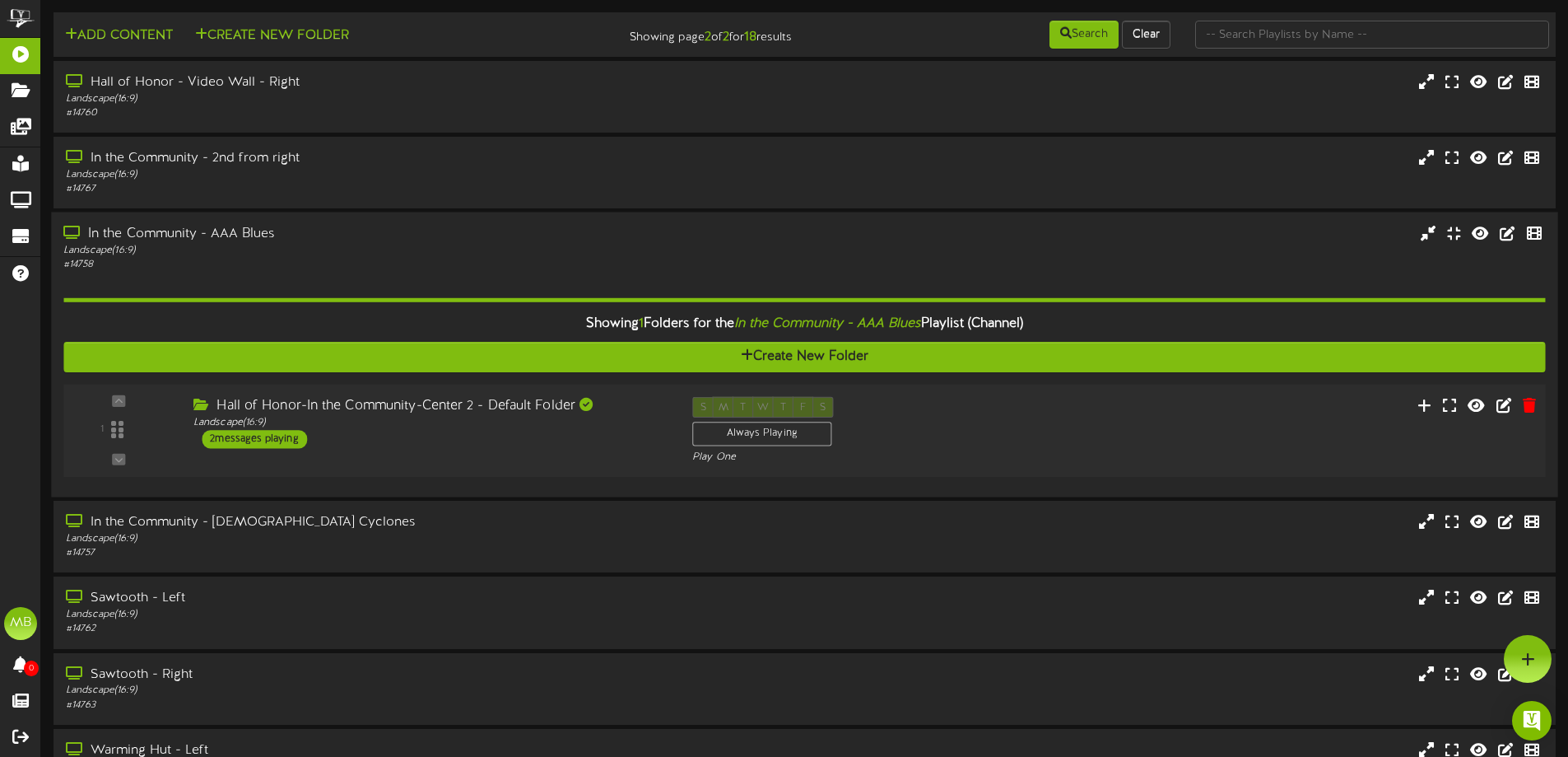
click at [378, 410] on div "Hall of Honor-In the Community-Center 2 - Default Folder" at bounding box center [430, 406] width 474 height 19
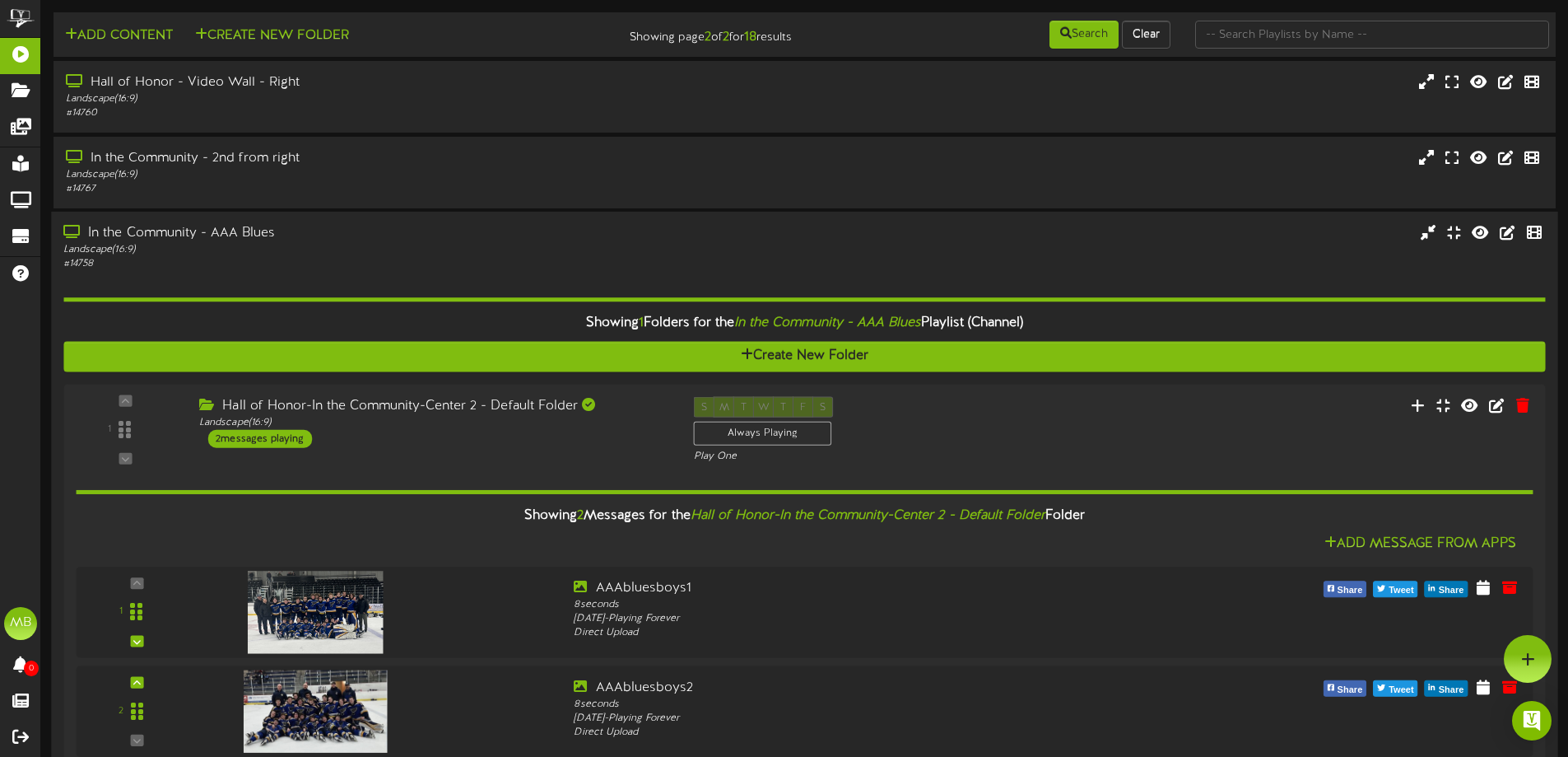
click at [357, 243] on div "Landscape ( 16:9 )" at bounding box center [365, 250] width 604 height 14
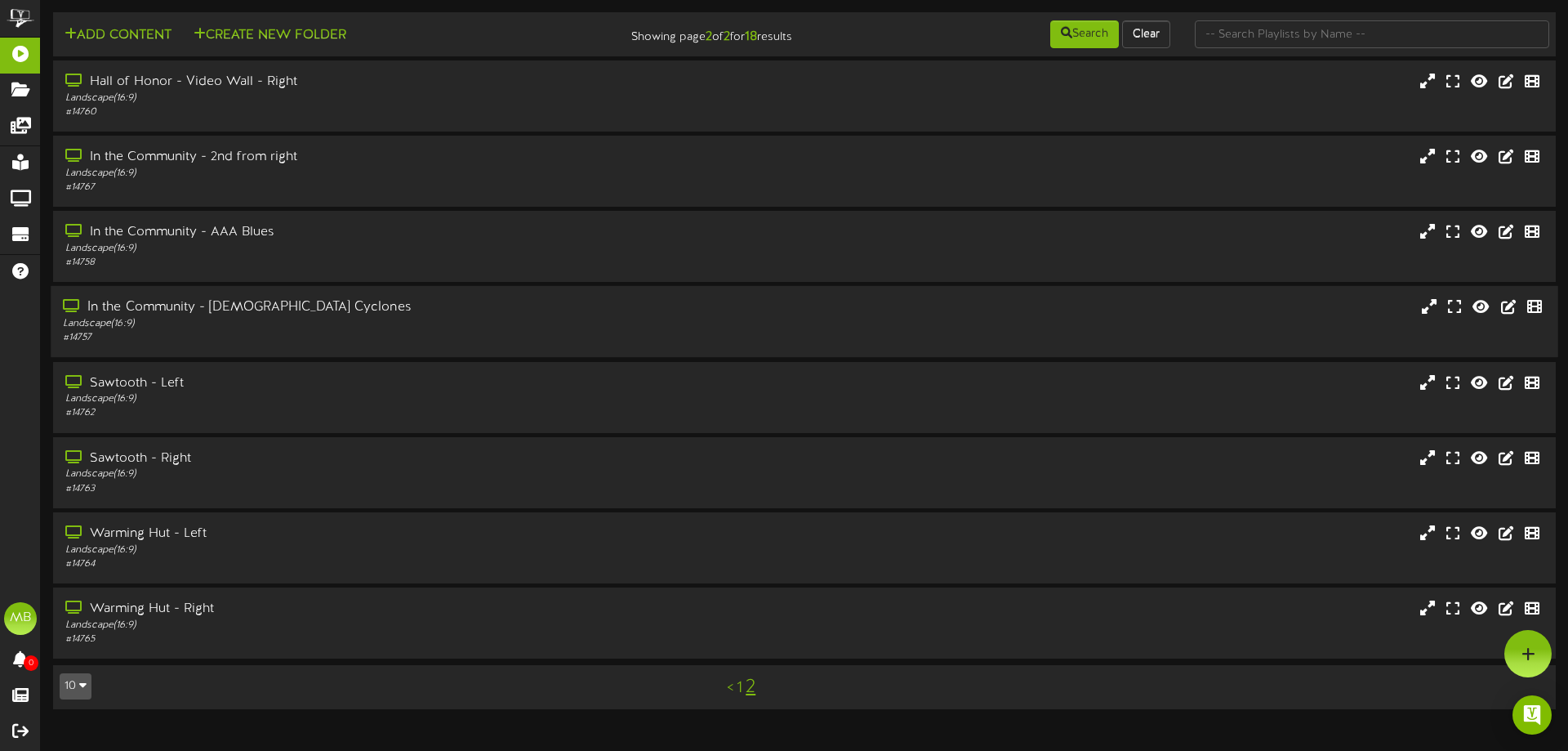
click at [350, 317] on div "Landscape ( 16:9 )" at bounding box center [364, 323] width 603 height 14
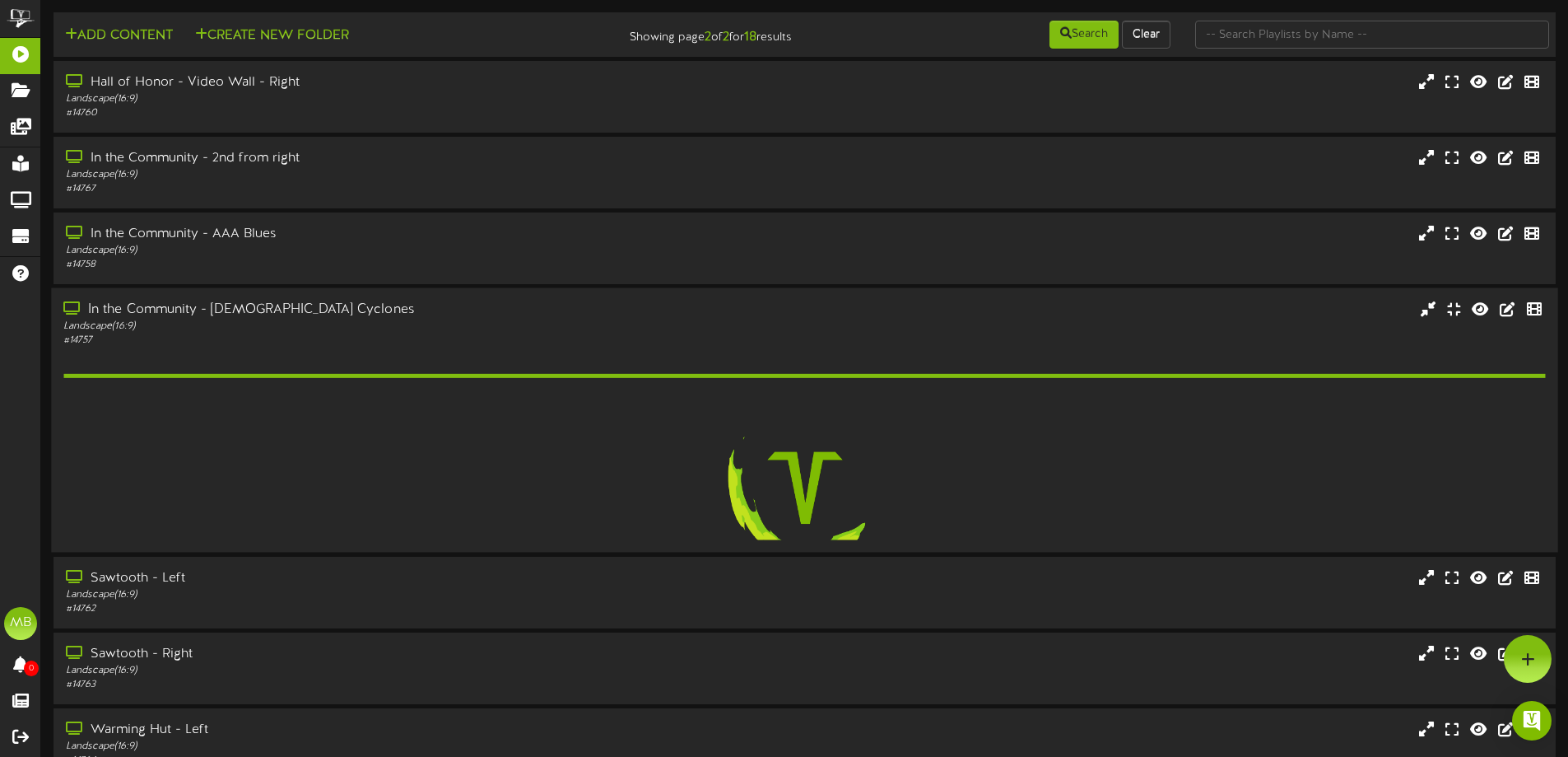
click at [351, 320] on div "Landscape ( 16:9 )" at bounding box center [365, 326] width 604 height 14
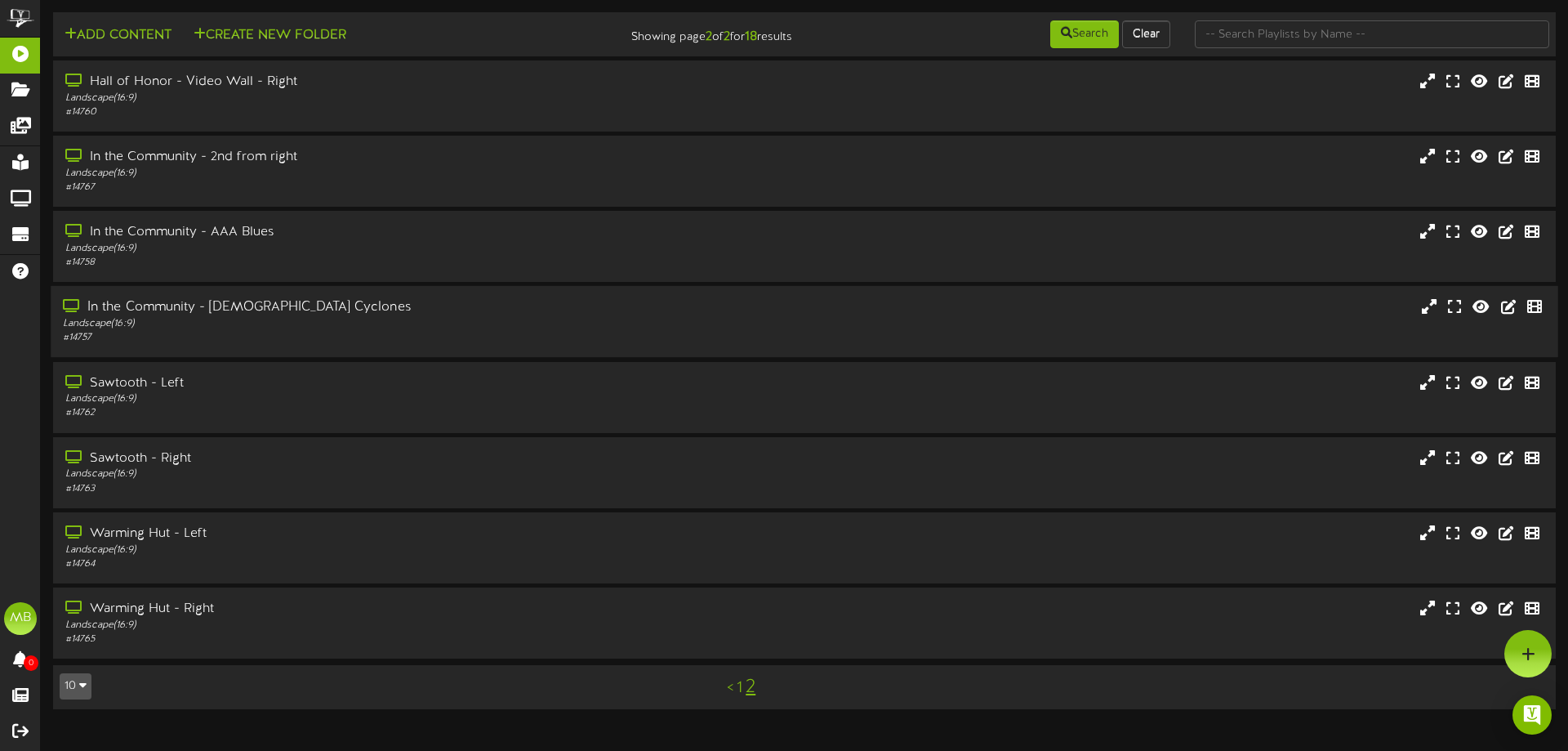
click at [346, 320] on div "Landscape ( 16:9 )" at bounding box center [364, 323] width 603 height 14
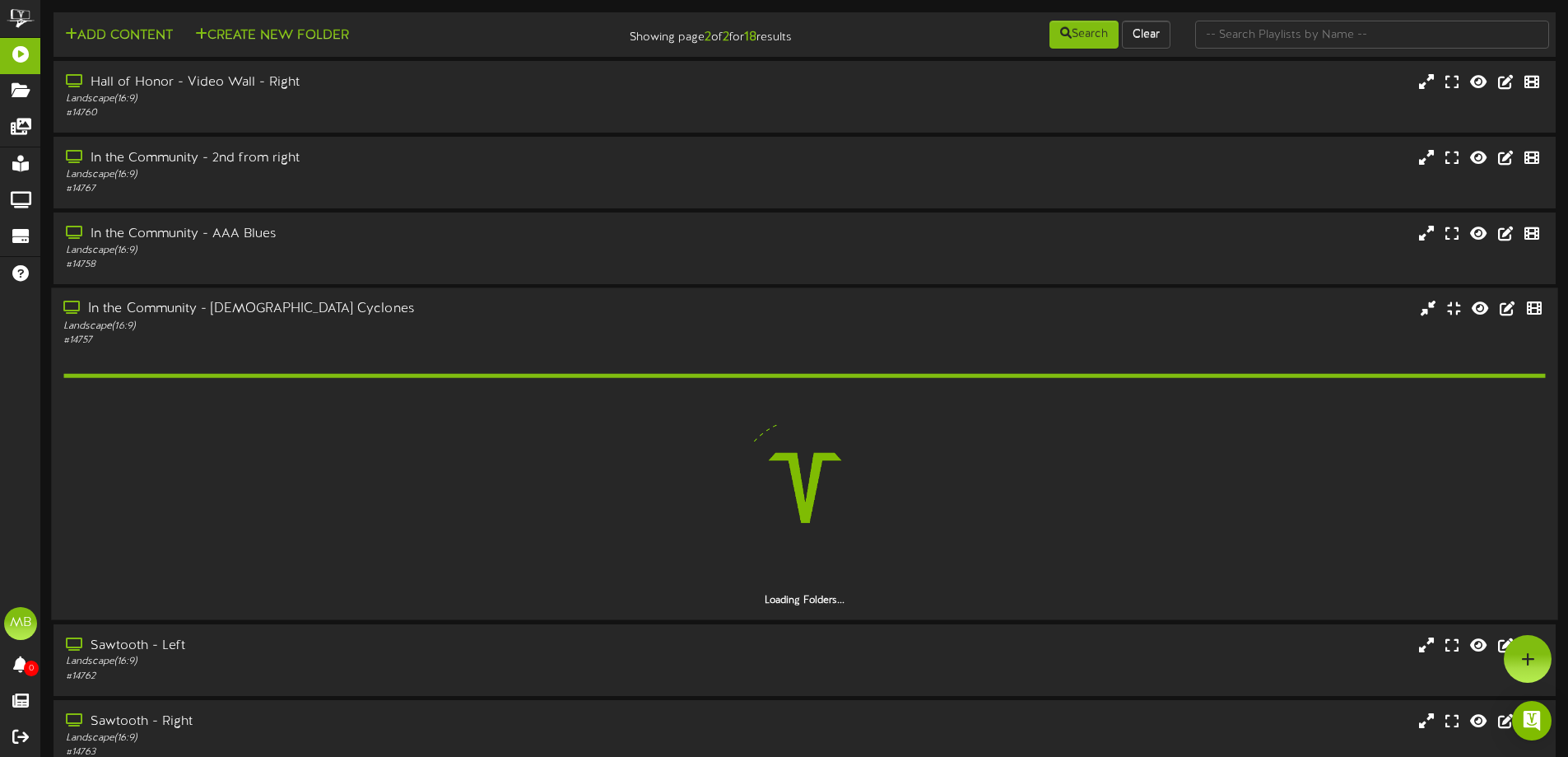
click at [349, 322] on div "Landscape ( 16:9 )" at bounding box center [365, 326] width 604 height 14
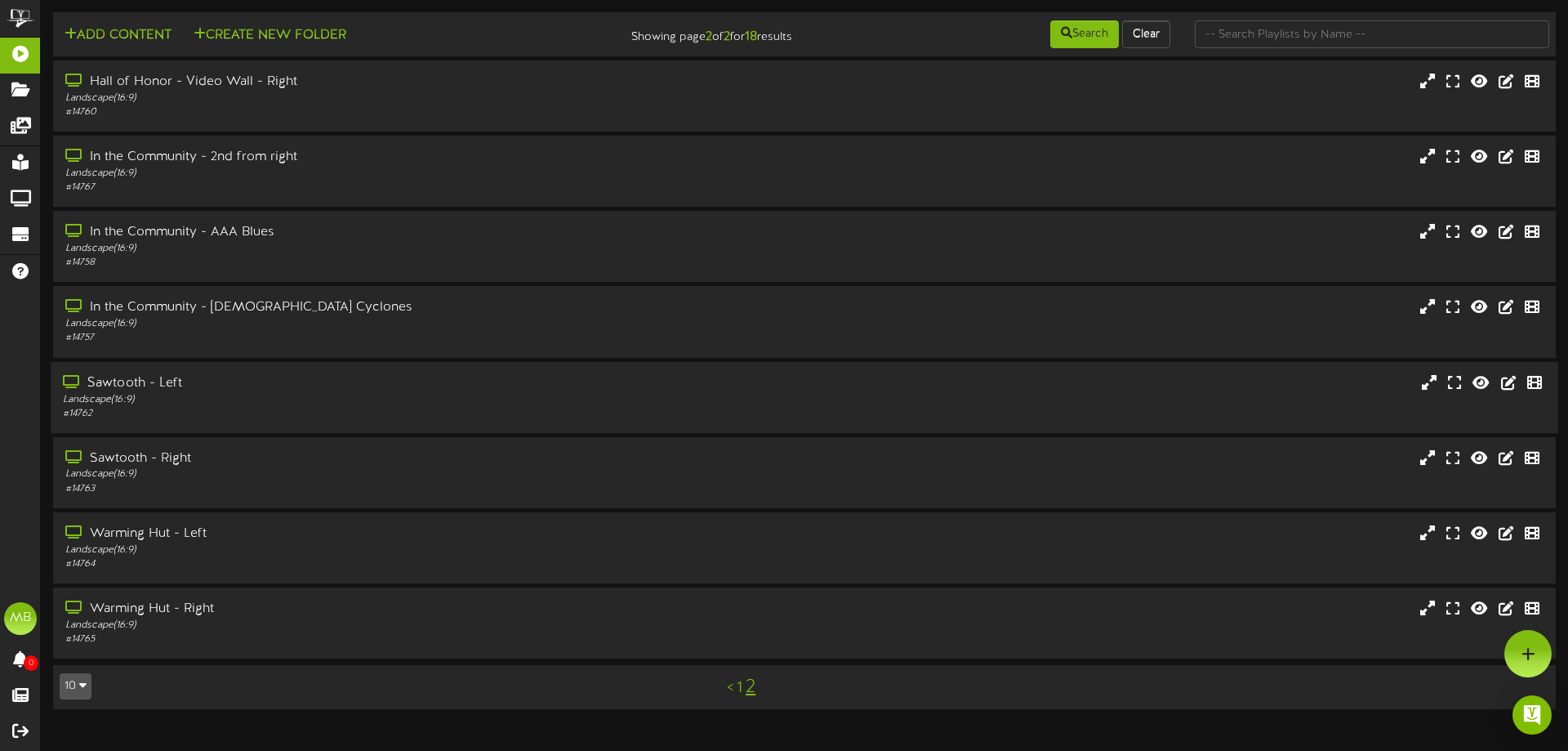
click at [299, 414] on div "# 14762" at bounding box center [364, 413] width 603 height 14
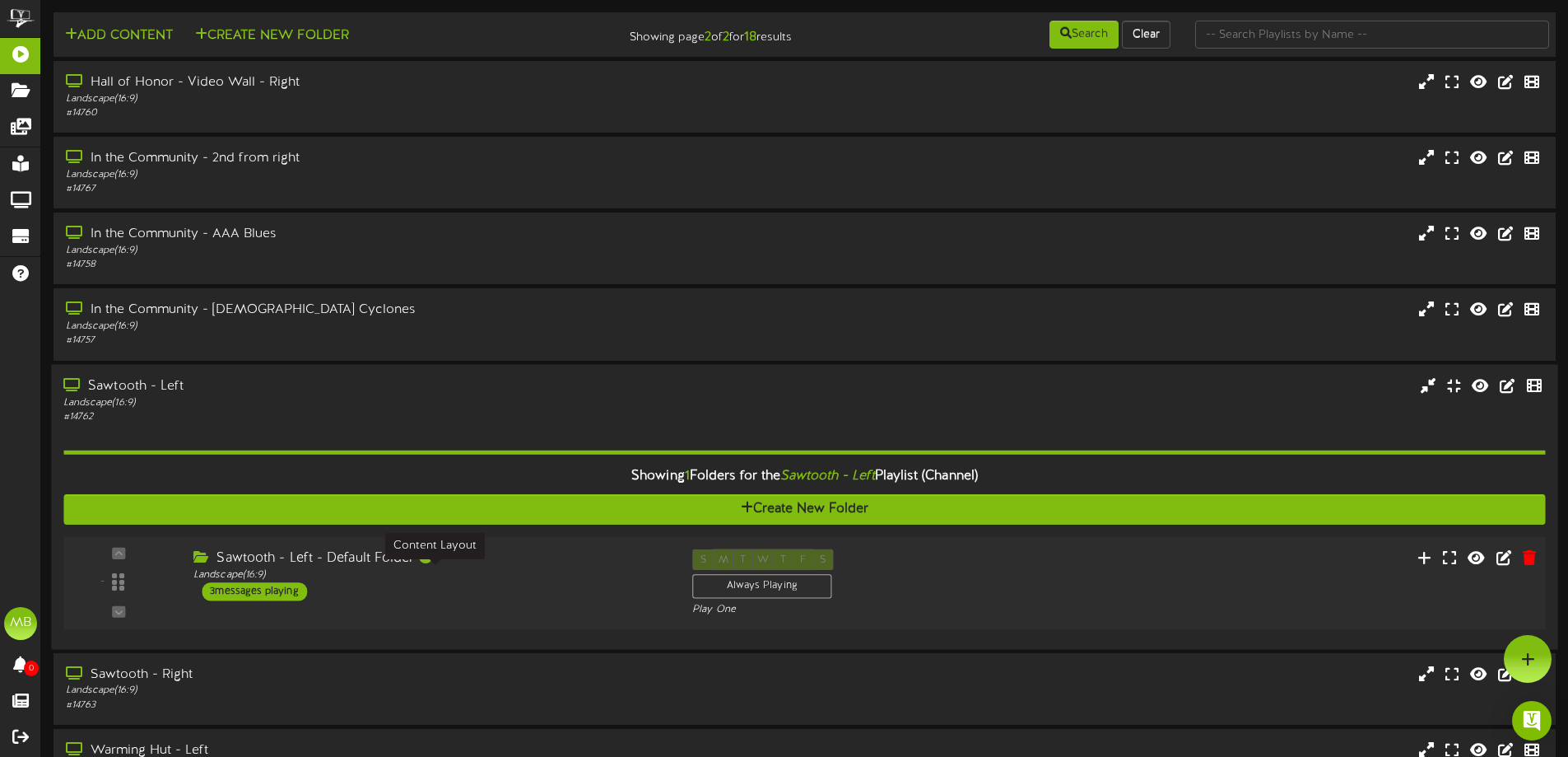
click at [333, 578] on div "Landscape ( 16:9 )" at bounding box center [430, 574] width 474 height 14
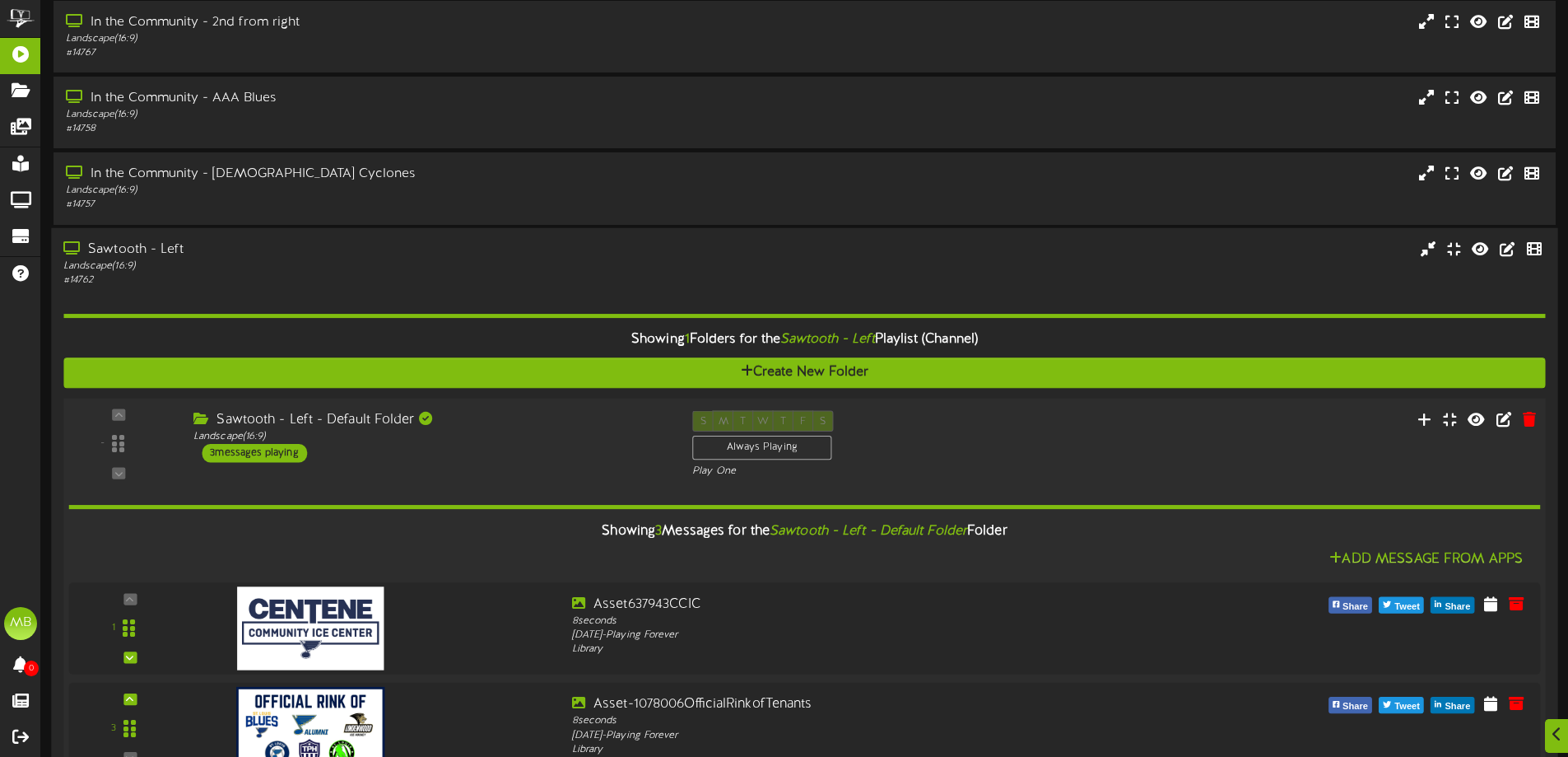
scroll to position [329, 0]
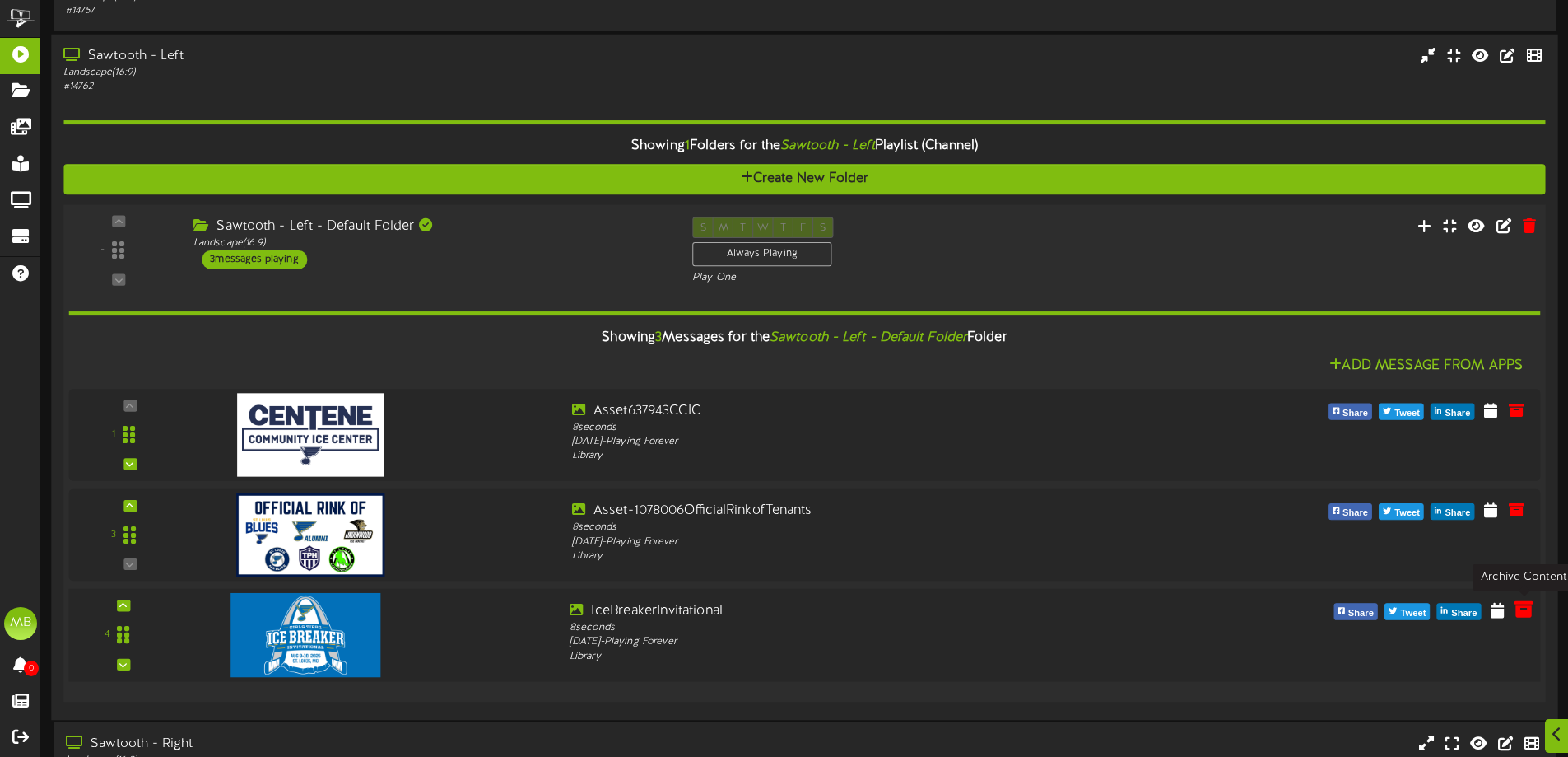
click at [1518, 615] on icon at bounding box center [1523, 608] width 18 height 18
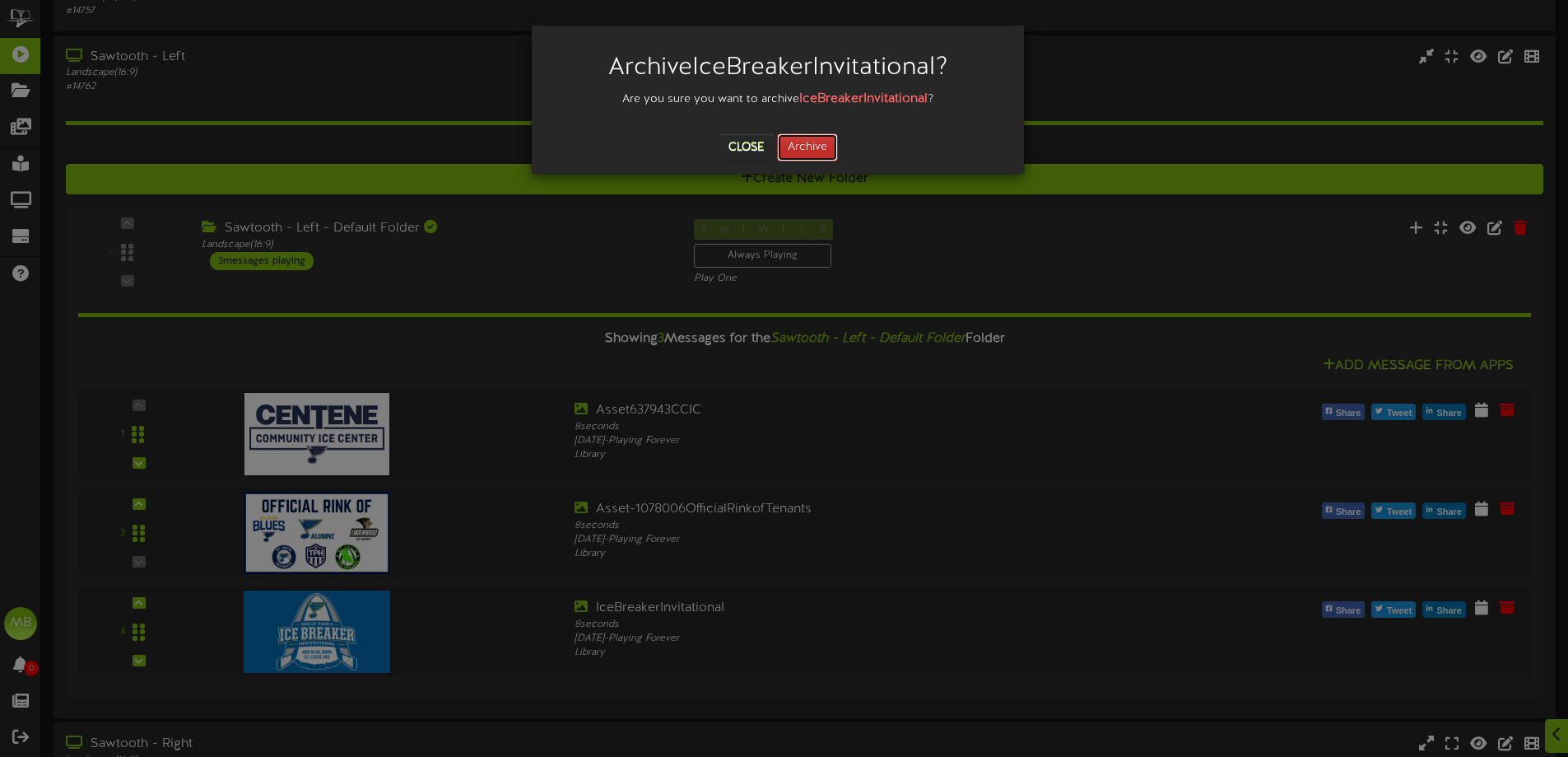
click at [829, 146] on button "Archive" at bounding box center [807, 147] width 61 height 28
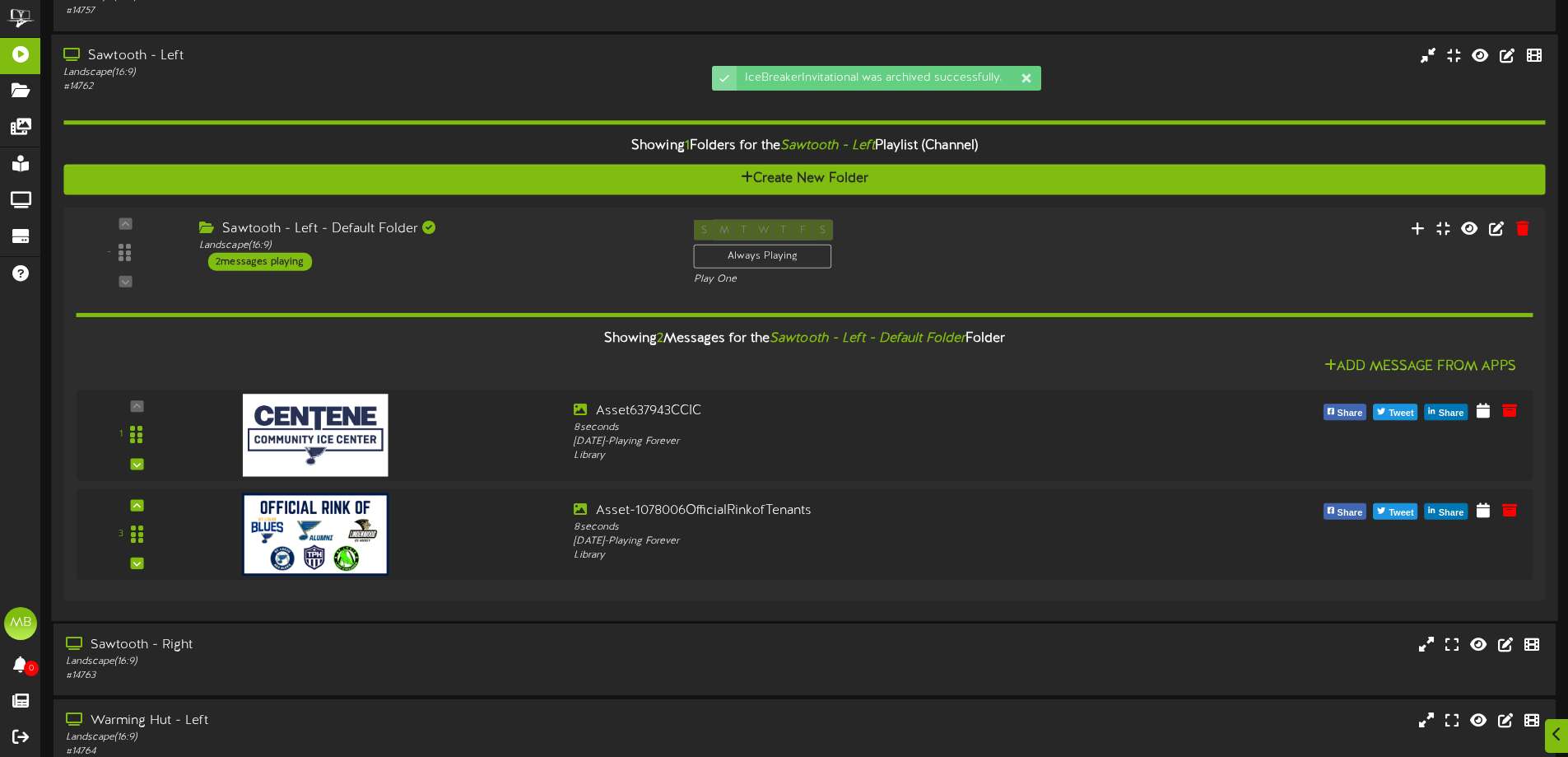
click at [363, 68] on div "Landscape ( 16:9 )" at bounding box center [365, 72] width 604 height 14
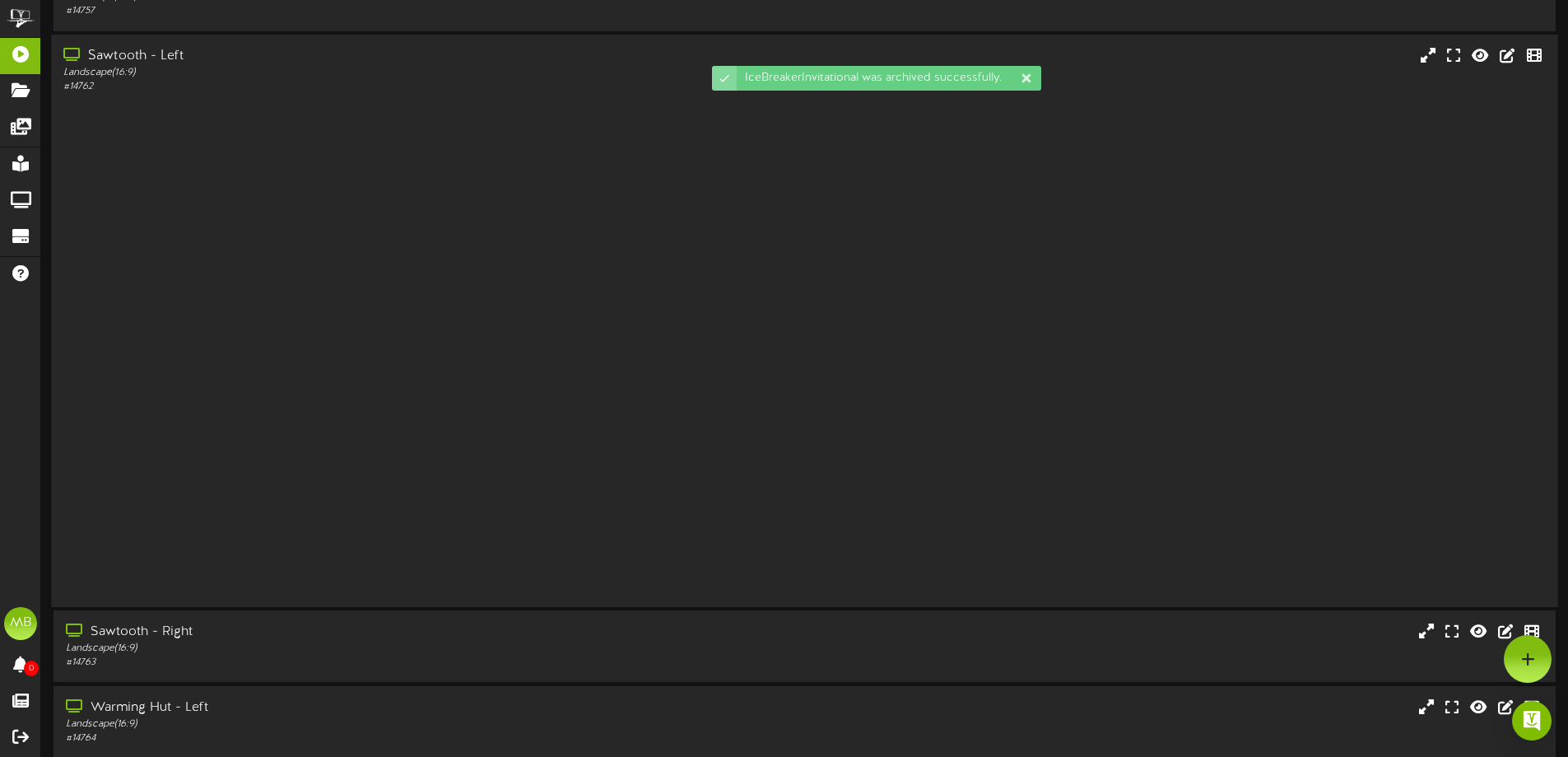
scroll to position [0, 0]
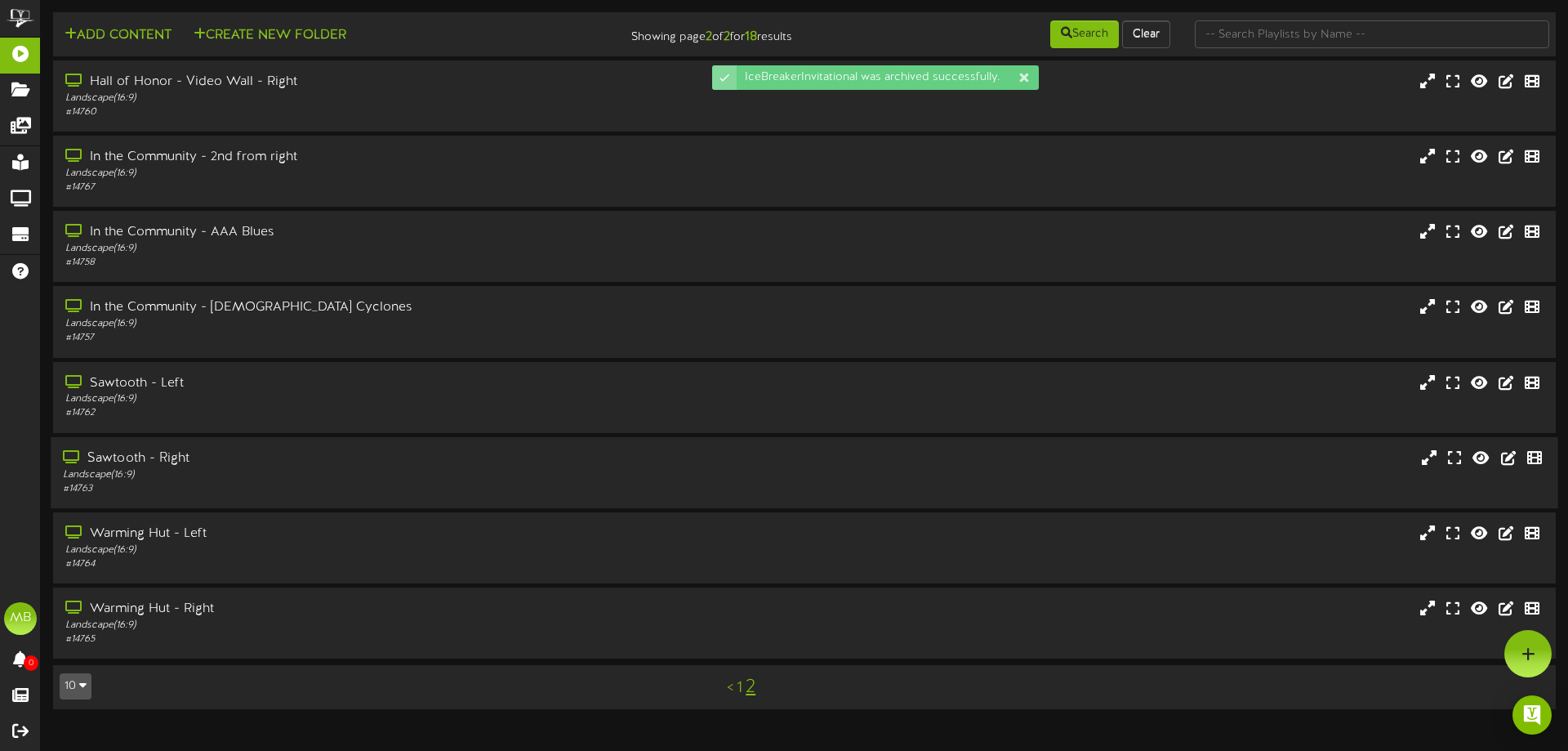
click at [270, 437] on div "Sawtooth - Right Landscape ( 16:9 ) # 14763" at bounding box center [804, 474] width 1527 height 74
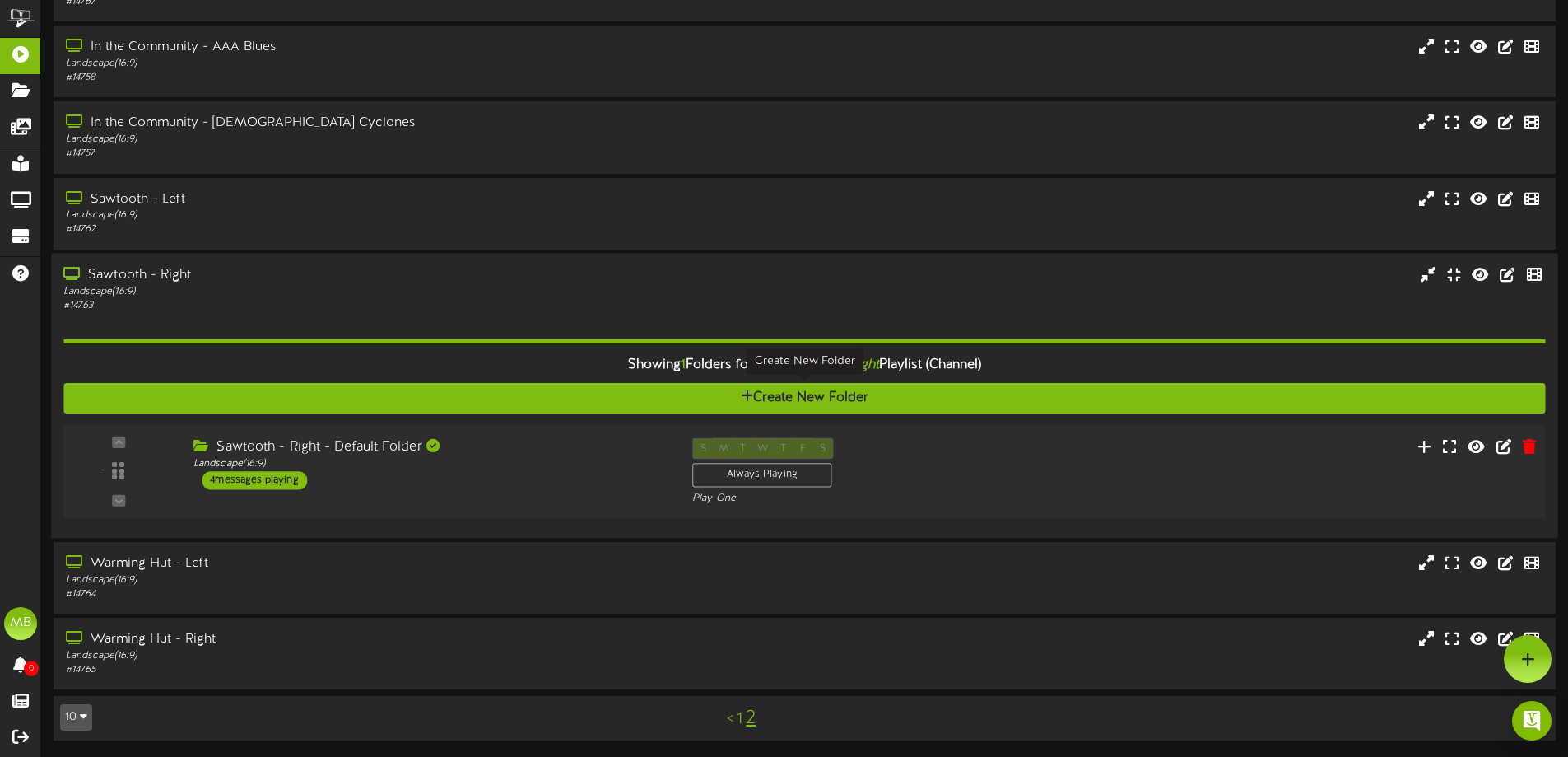
click at [528, 441] on div "Sawtooth - Right - Default Folder" at bounding box center [430, 447] width 474 height 19
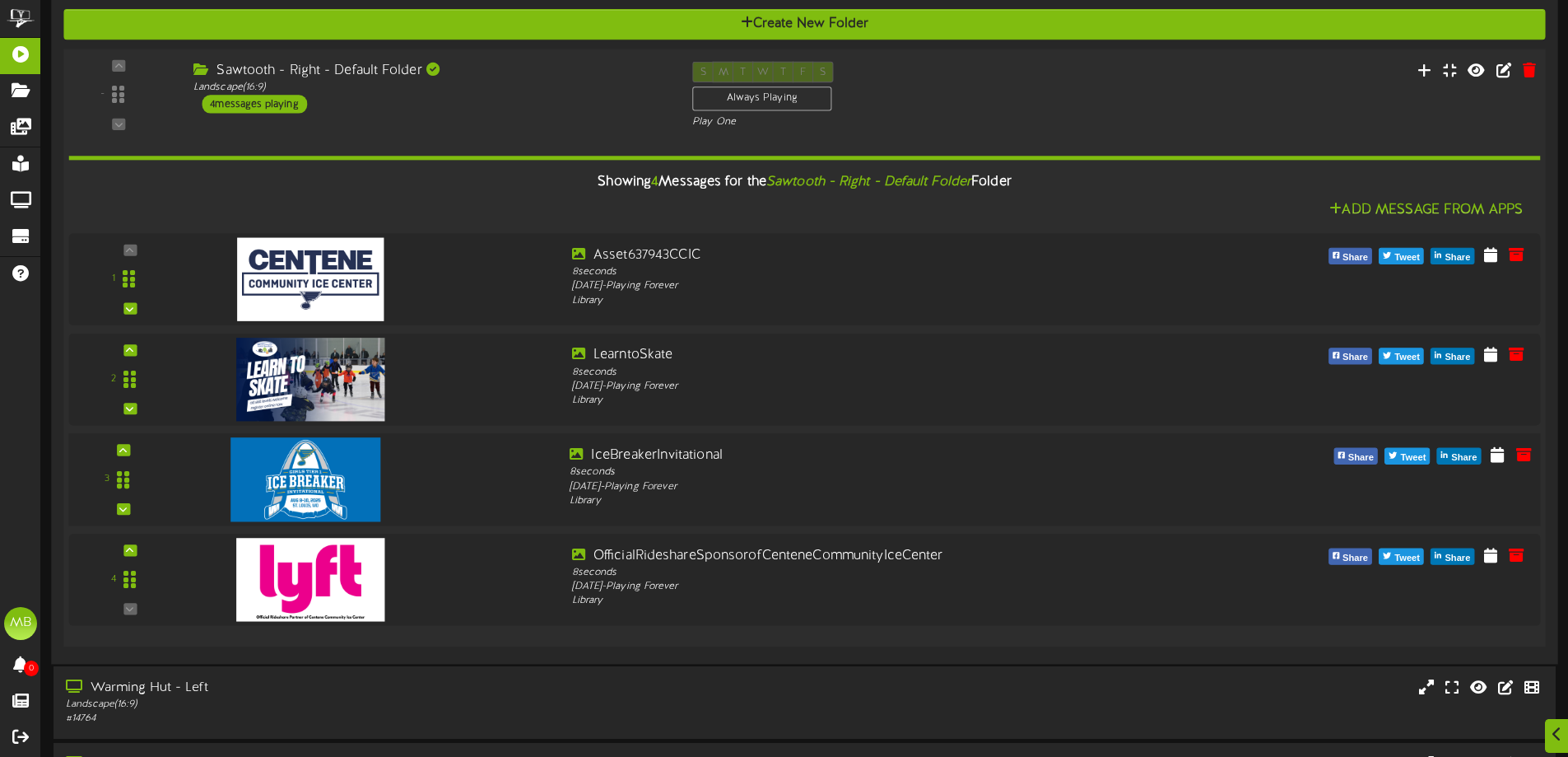
scroll to position [563, 0]
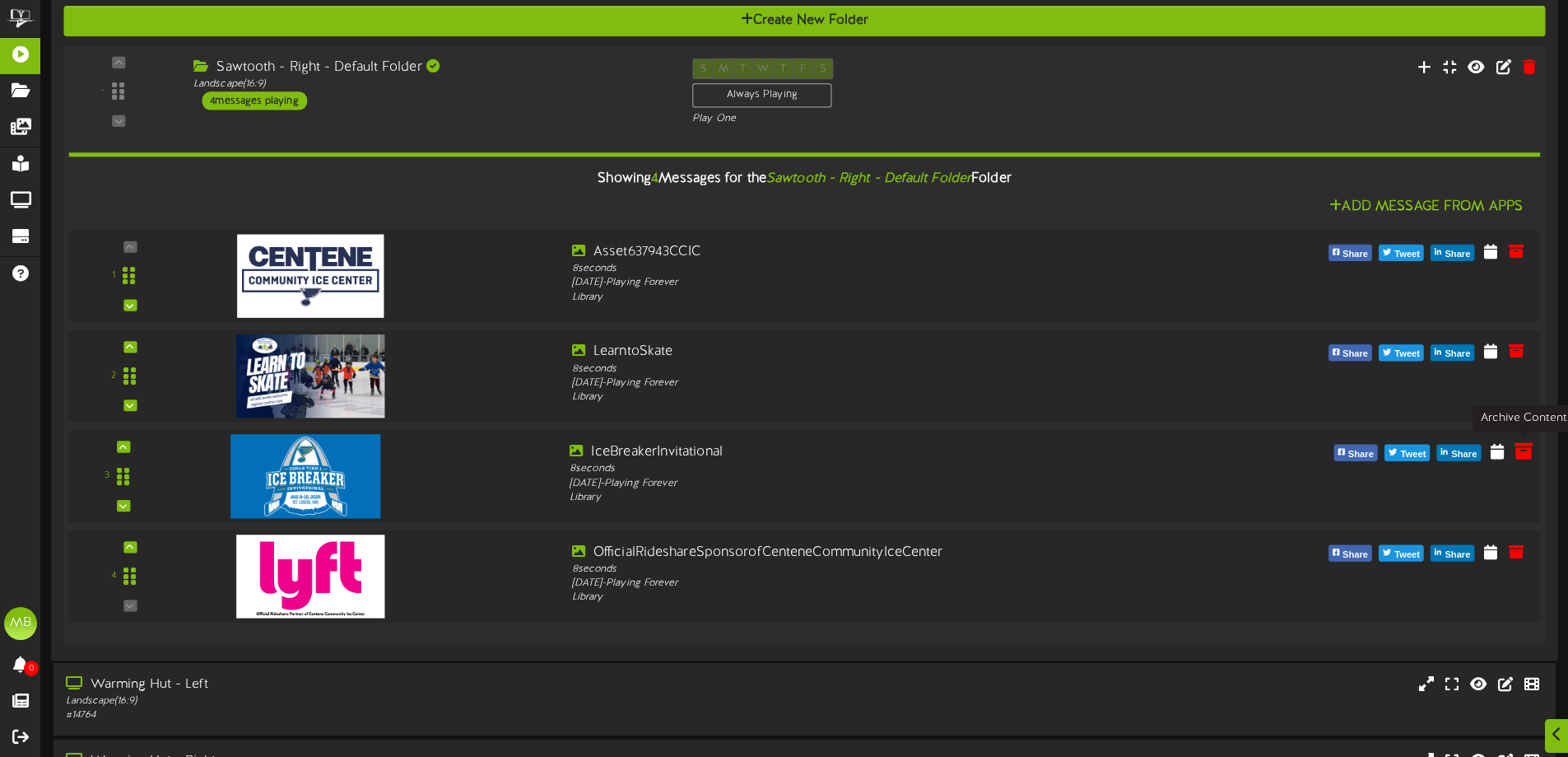
click at [1519, 452] on icon at bounding box center [1523, 449] width 18 height 18
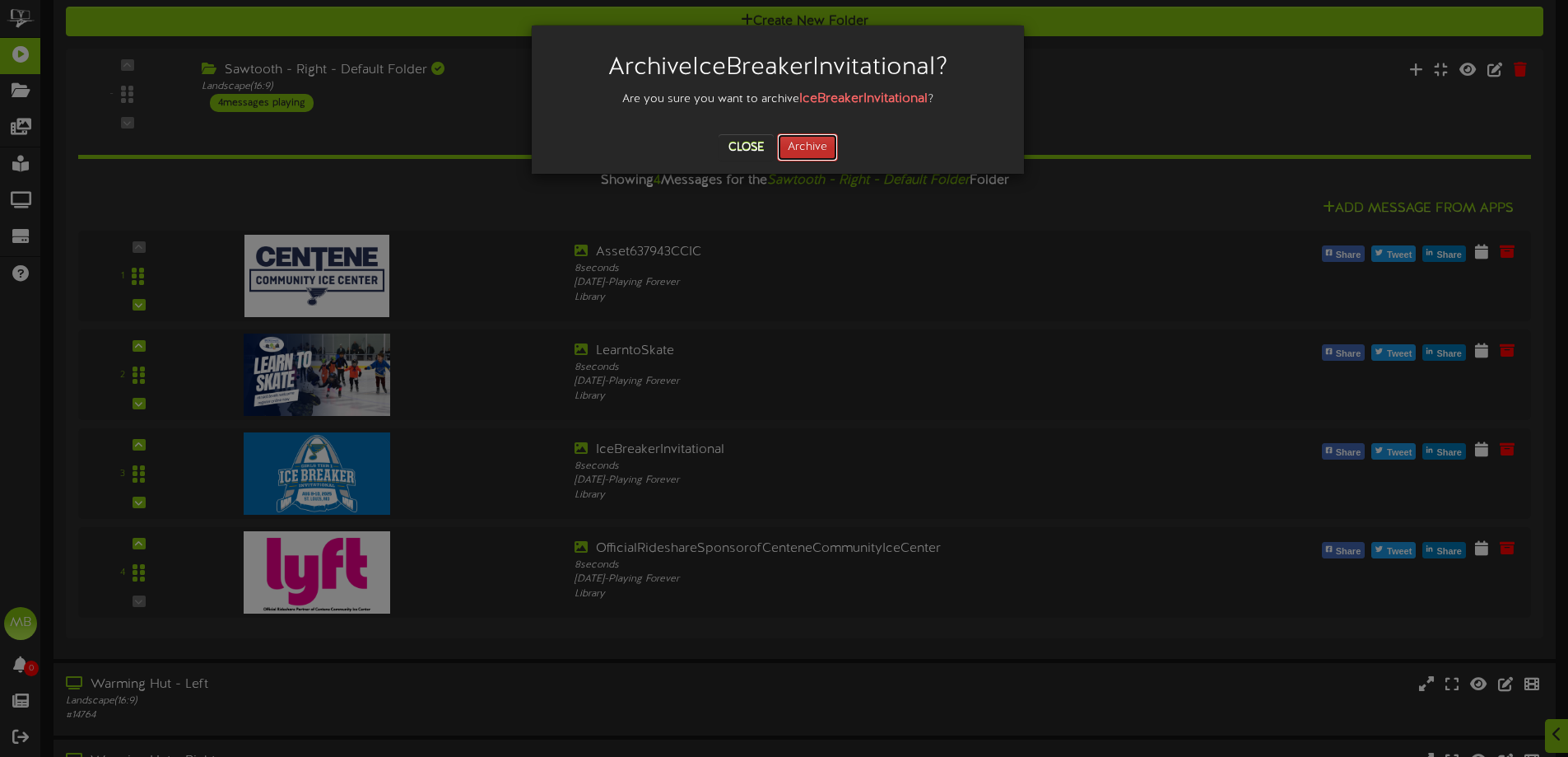
click at [799, 143] on button "Archive" at bounding box center [807, 147] width 61 height 28
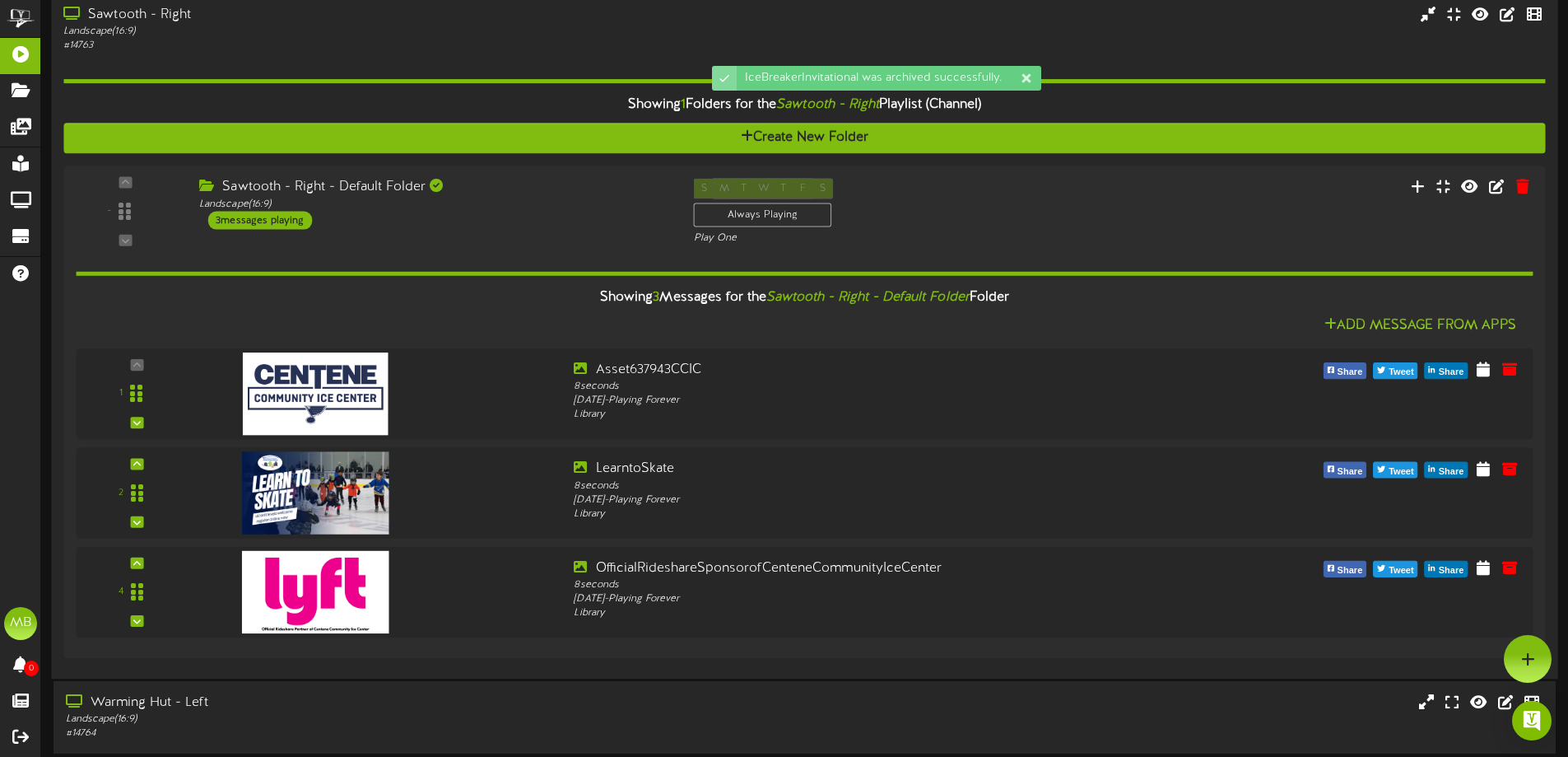
scroll to position [281, 0]
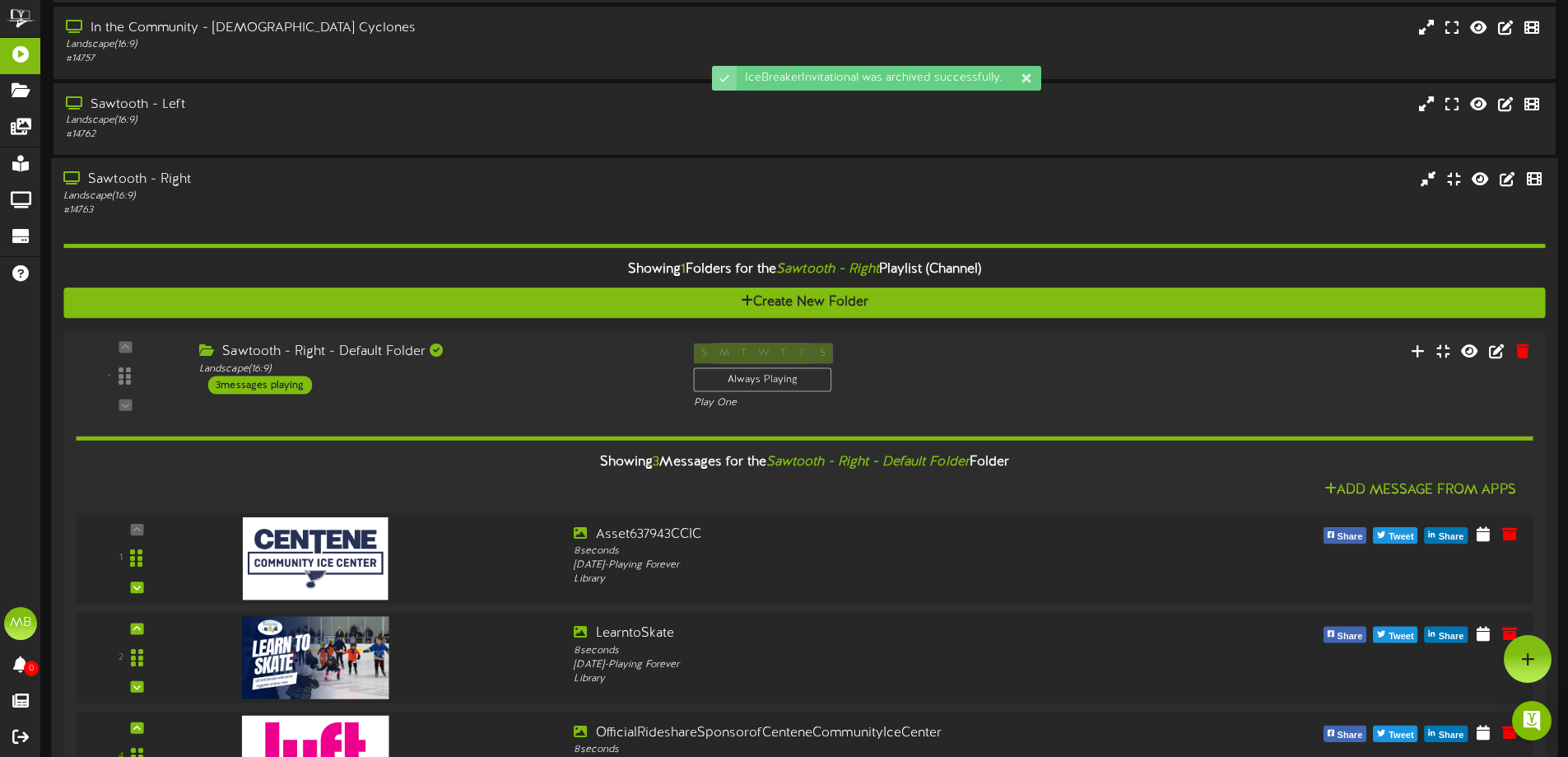
click at [331, 182] on div "Sawtooth - Right" at bounding box center [365, 179] width 604 height 19
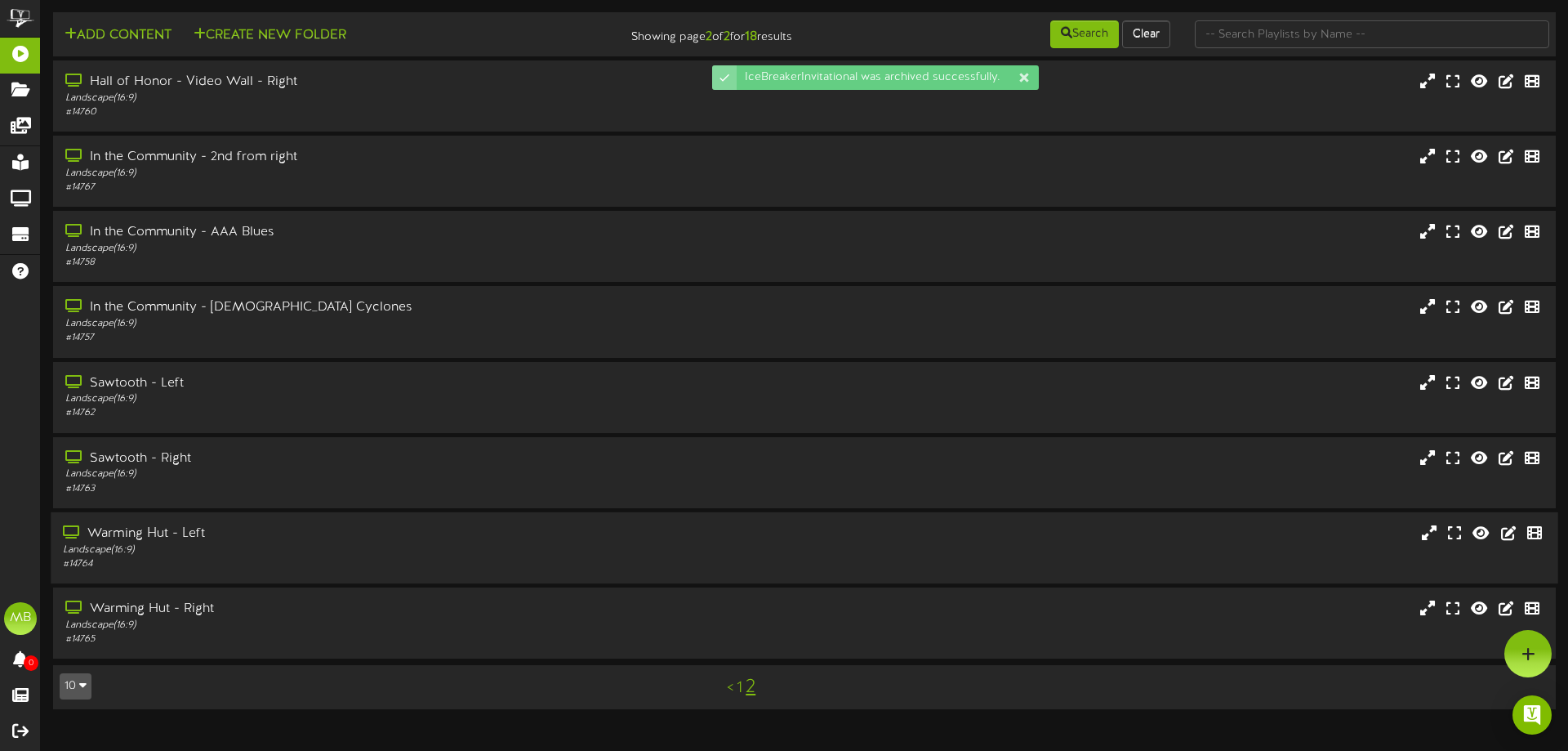
click at [328, 520] on div "Warming Hut - Left Landscape ( 16:9 ) # 14764" at bounding box center [804, 548] width 1508 height 71
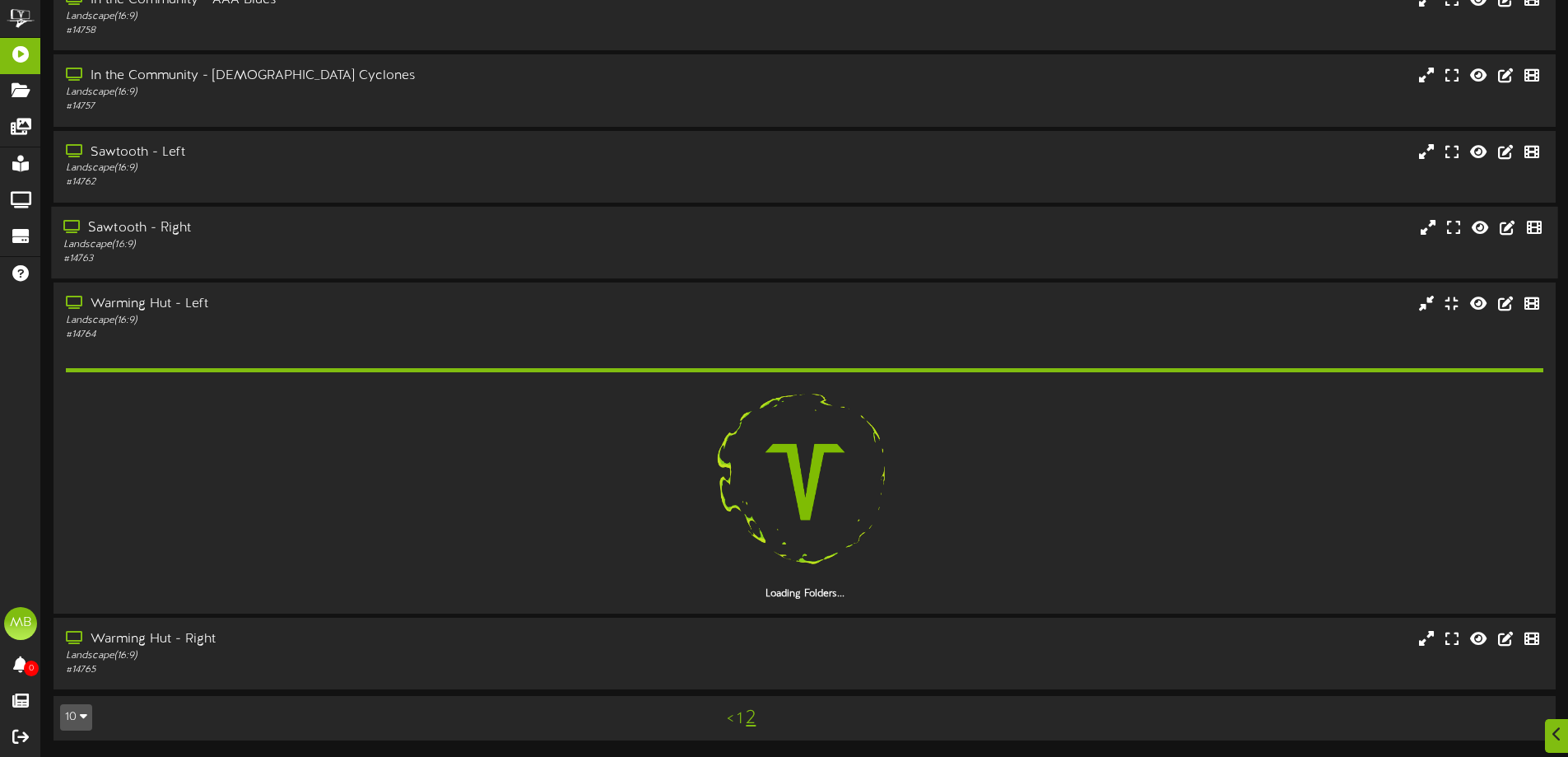
scroll to position [187, 0]
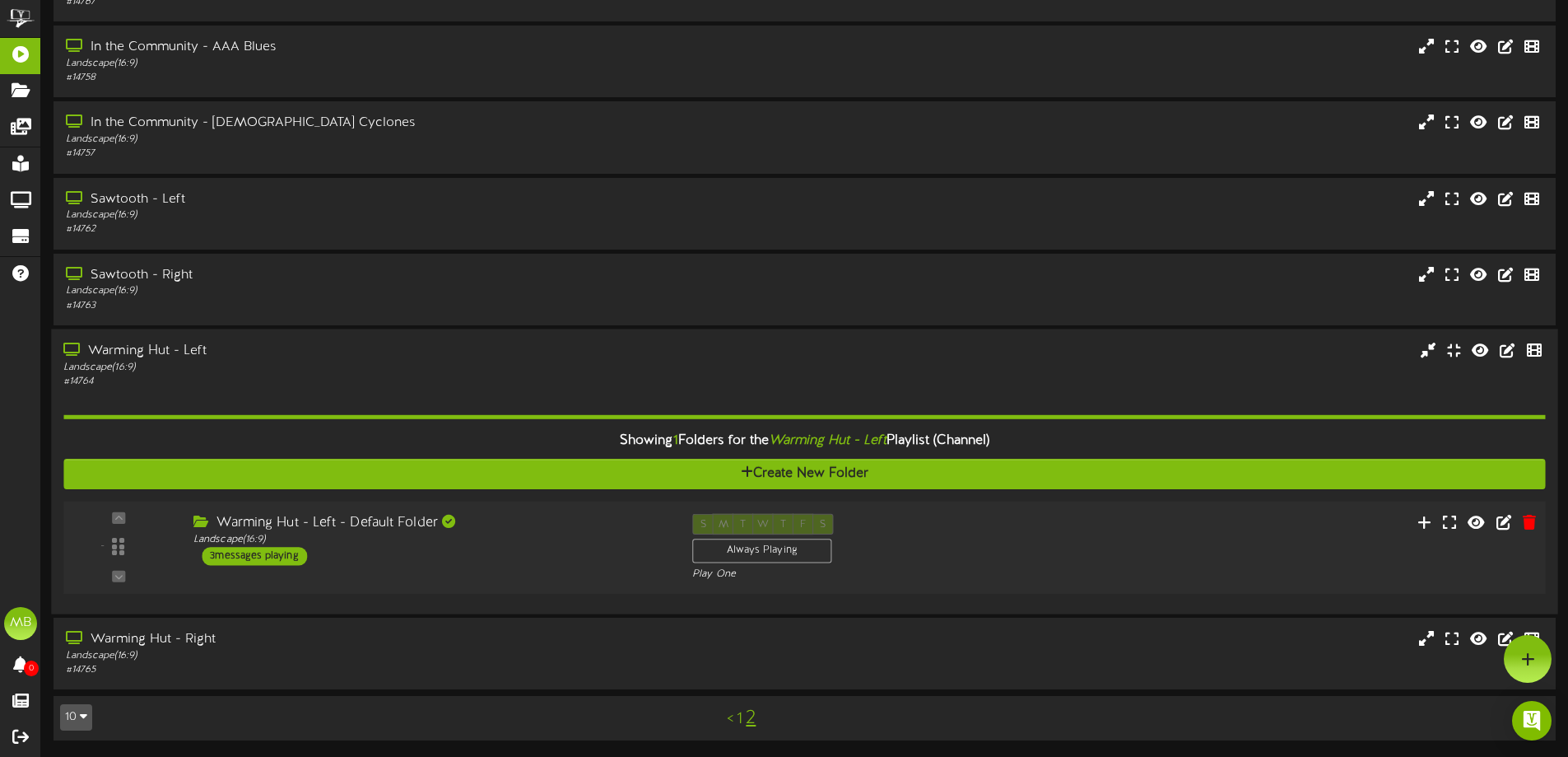
click at [539, 517] on div "Warming Hut - Left - Default Folder" at bounding box center [430, 523] width 474 height 19
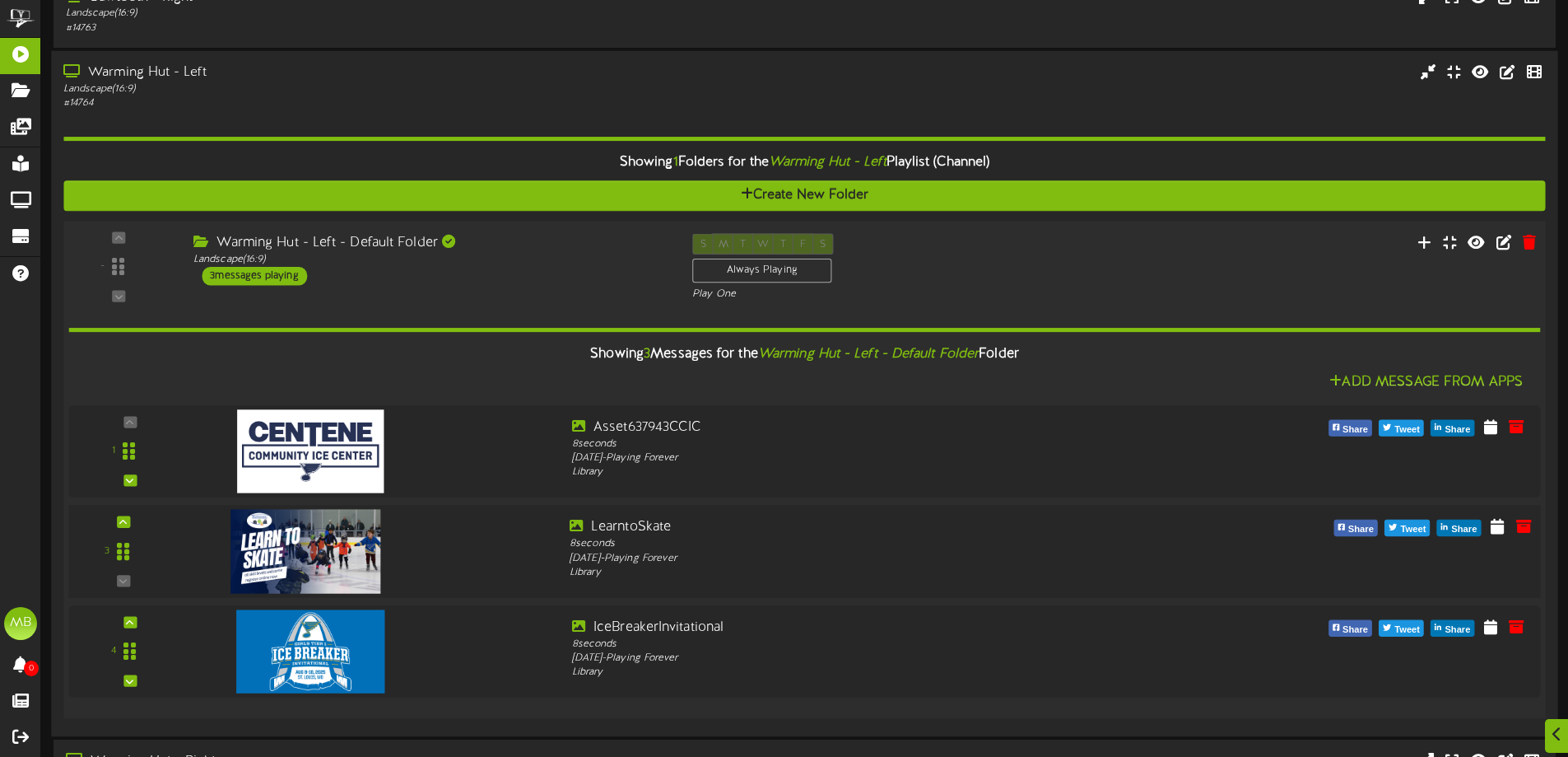
scroll to position [481, 0]
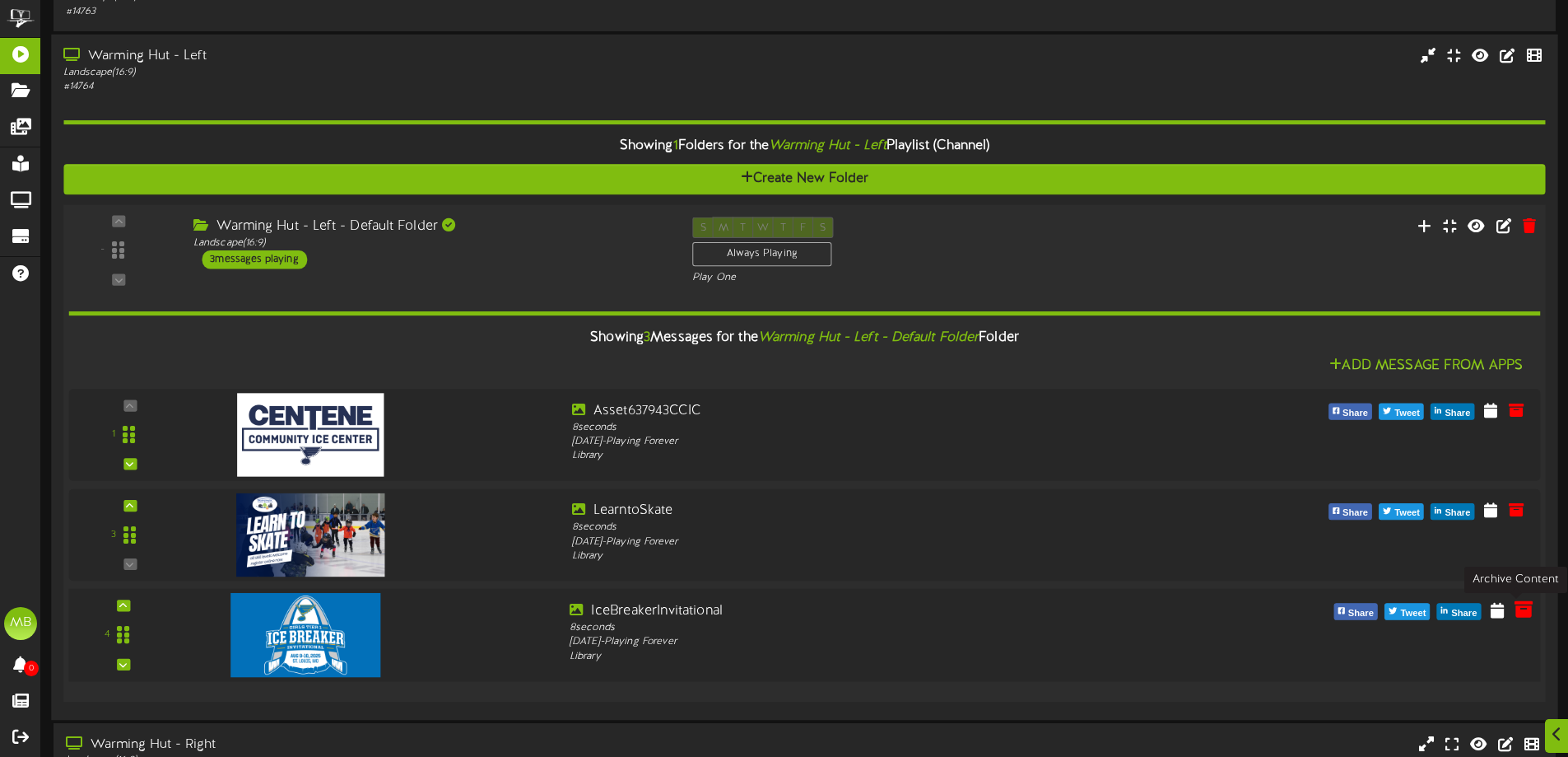
click at [1514, 611] on icon at bounding box center [1523, 608] width 18 height 18
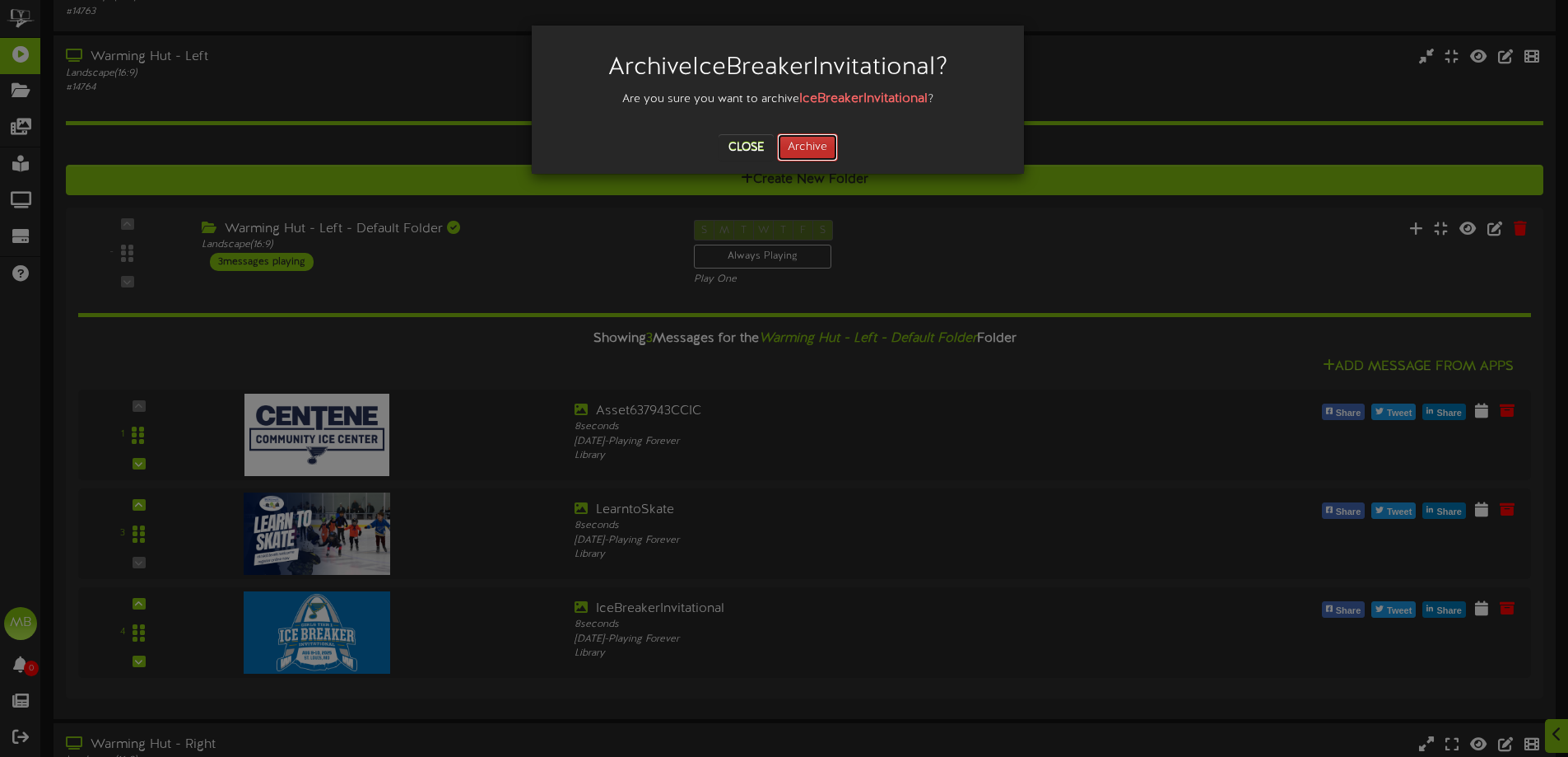
click at [822, 148] on button "Archive" at bounding box center [807, 147] width 61 height 28
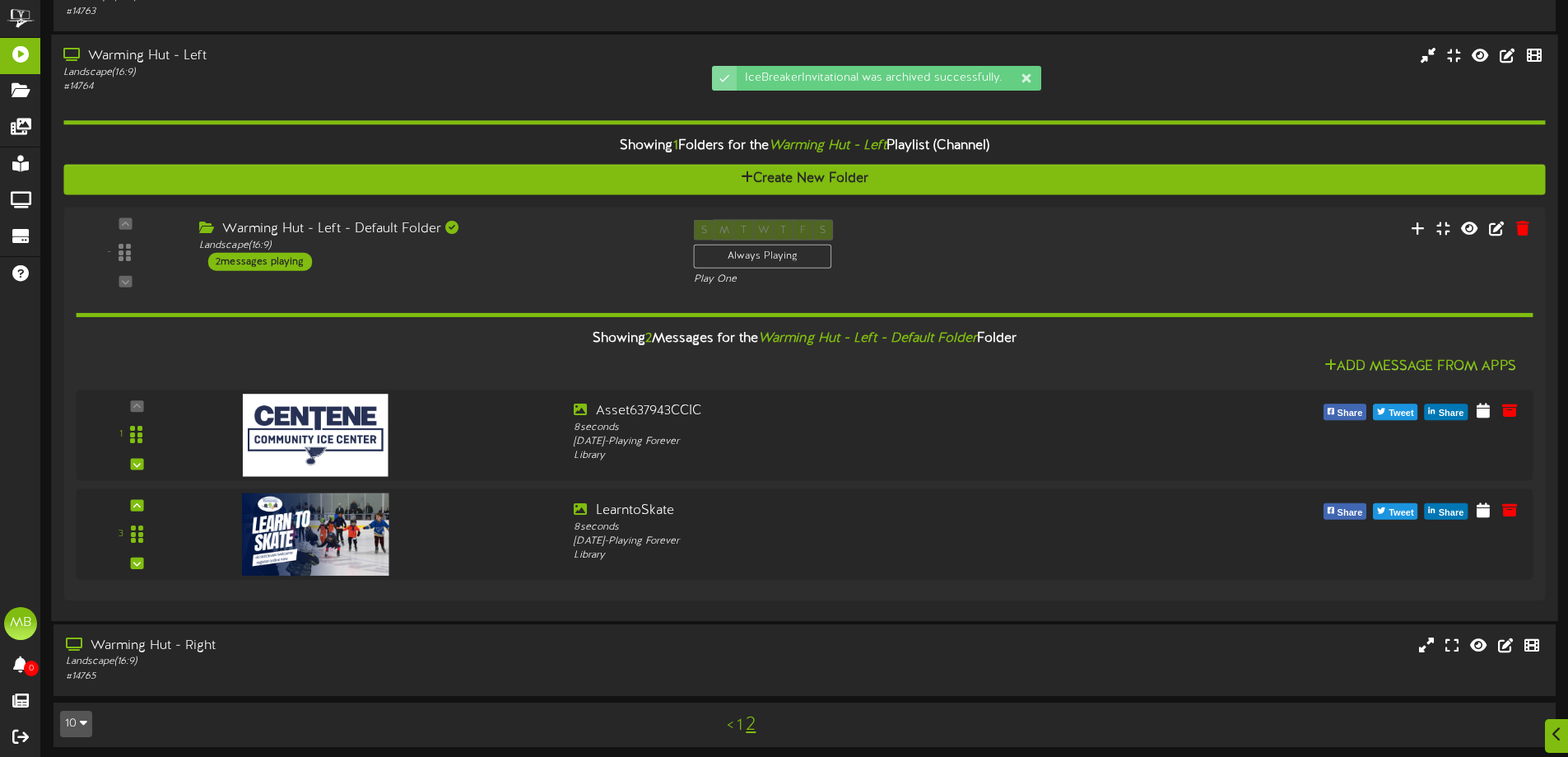
click at [292, 90] on div "# 14764" at bounding box center [365, 86] width 604 height 14
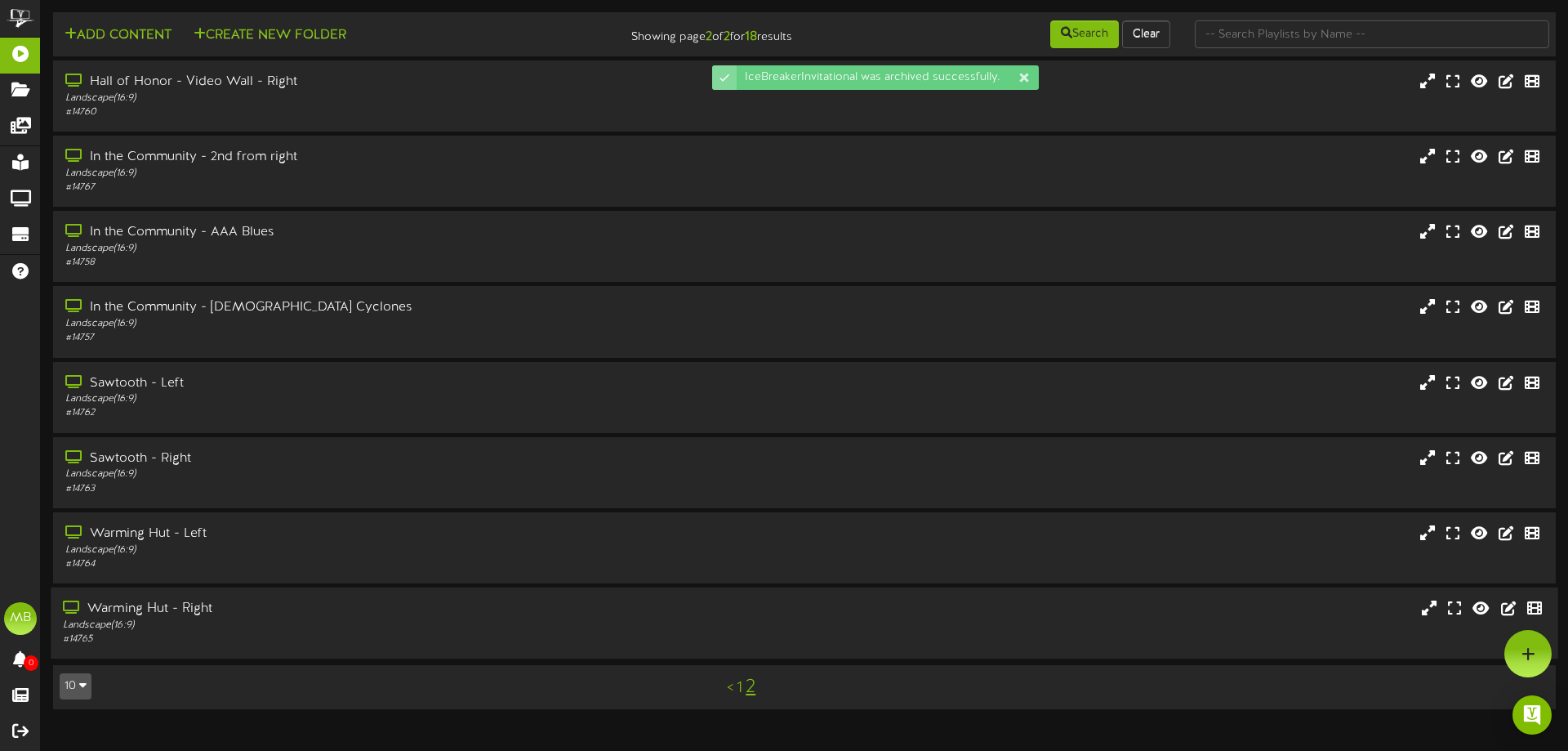
click at [366, 630] on div "Landscape ( 16:9 )" at bounding box center [364, 625] width 603 height 14
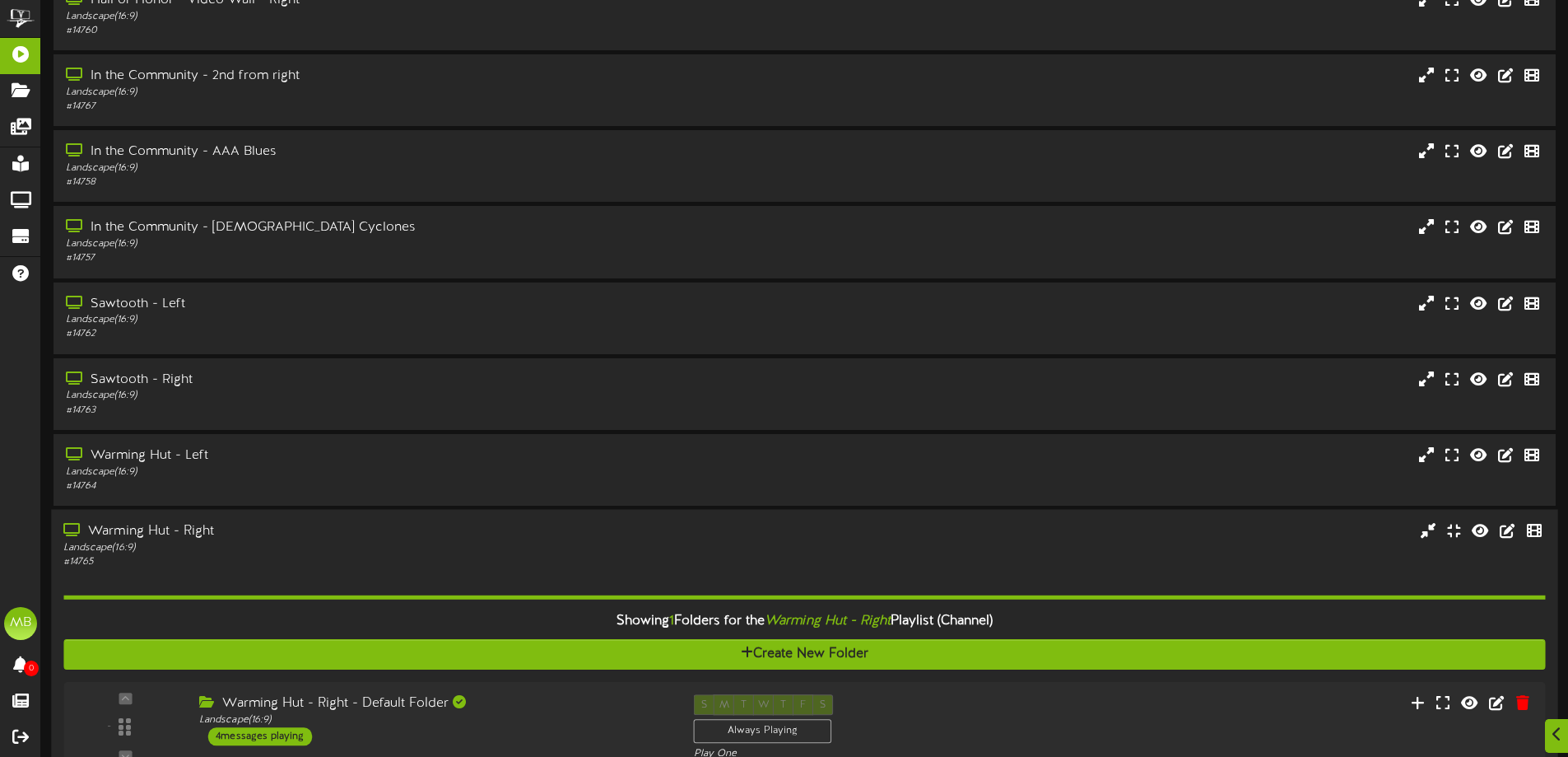
scroll to position [104, 0]
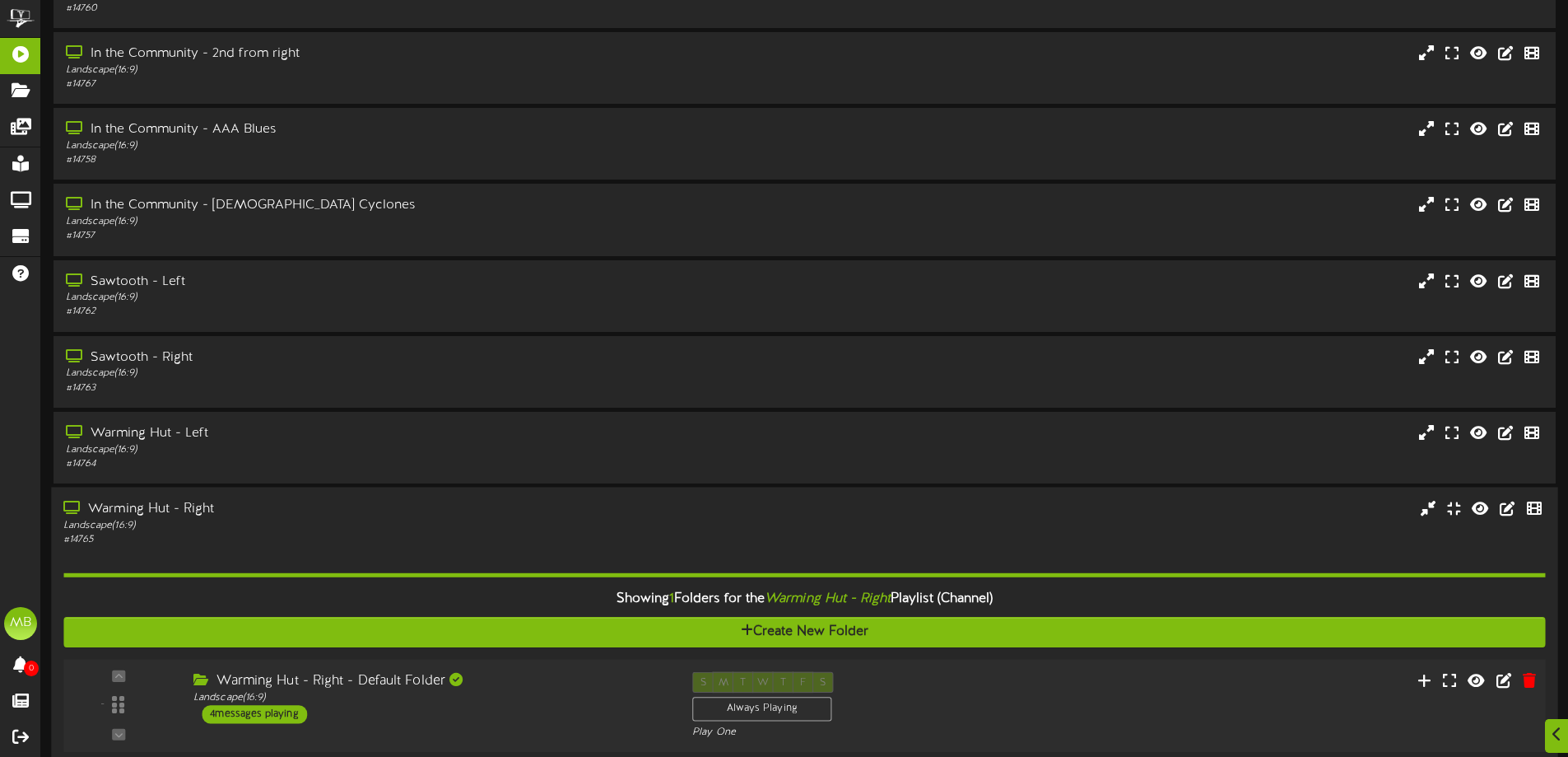
click at [553, 676] on div "Warming Hut - Right - Default Folder" at bounding box center [430, 681] width 474 height 19
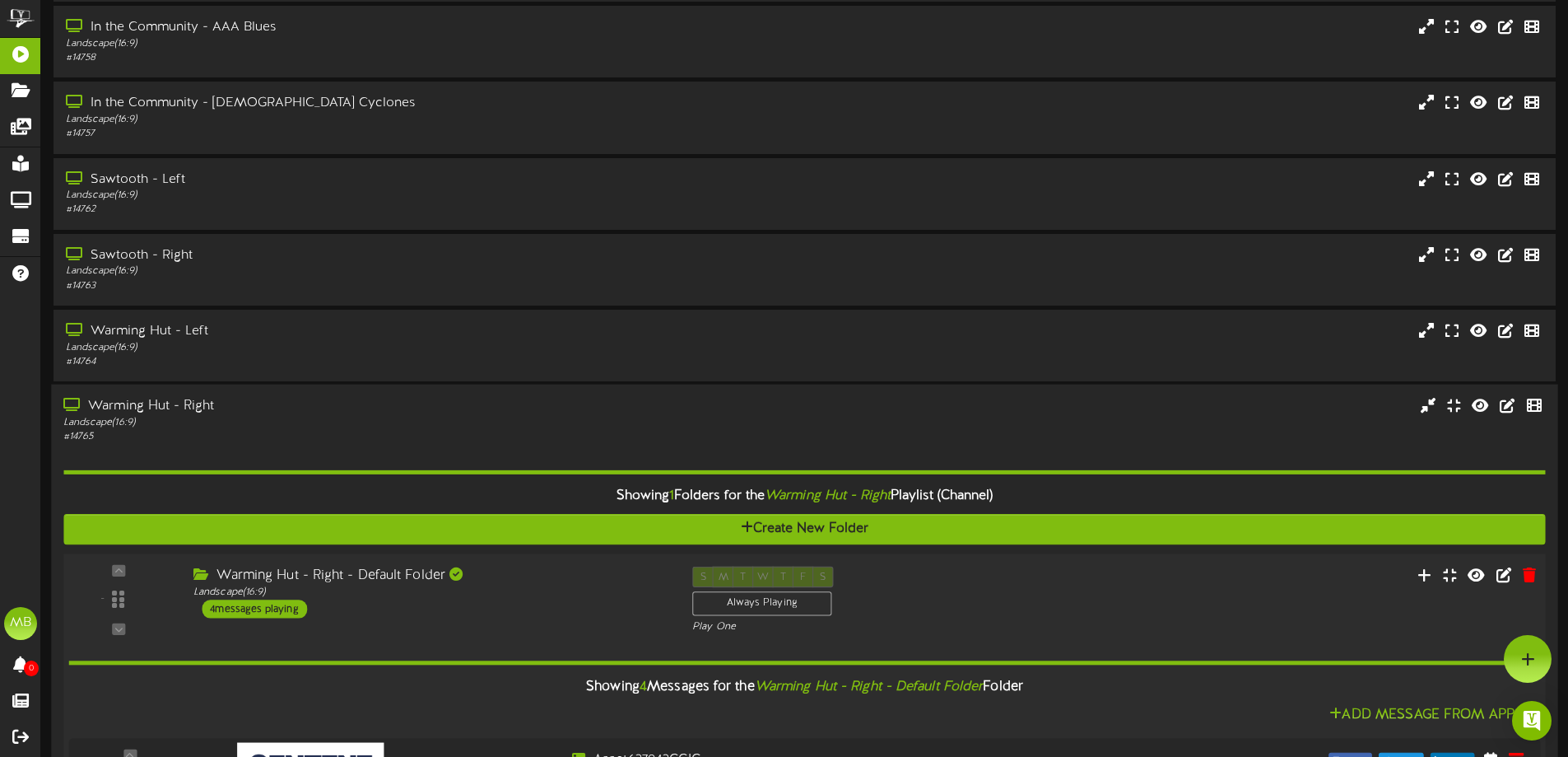
scroll to position [187, 0]
